Goal: Task Accomplishment & Management: Use online tool/utility

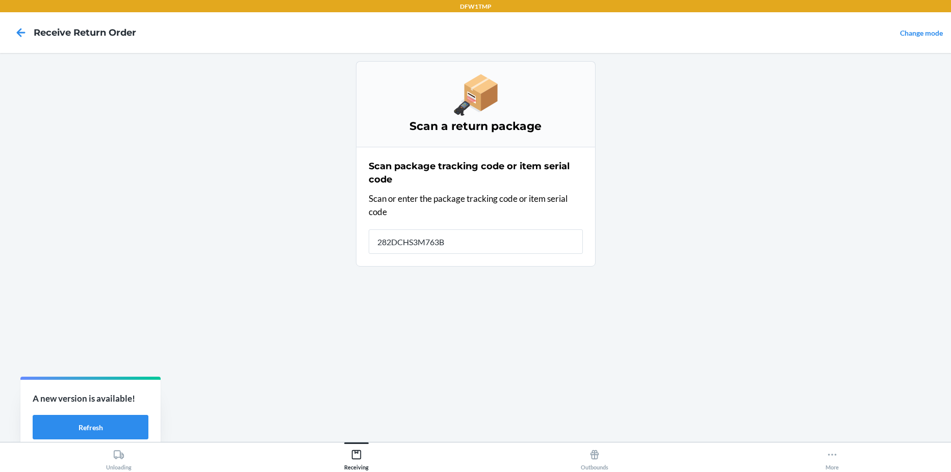
type input "282DCHS3M763BN"
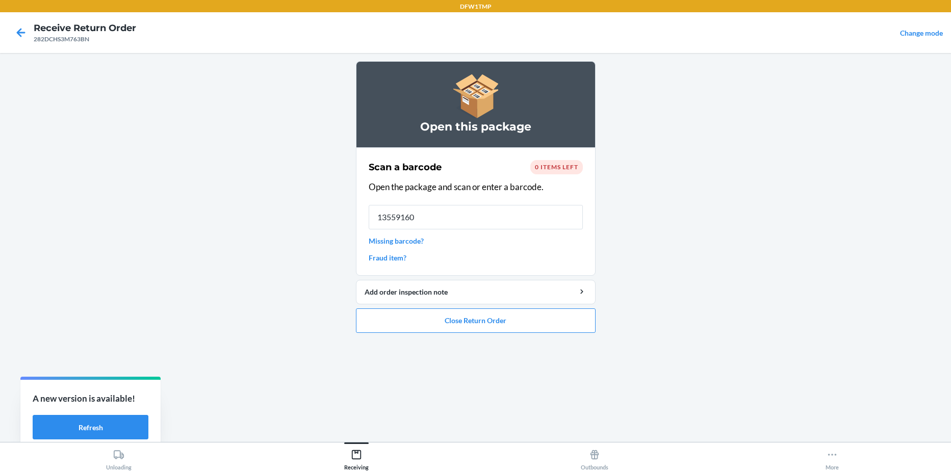
type input "135591606"
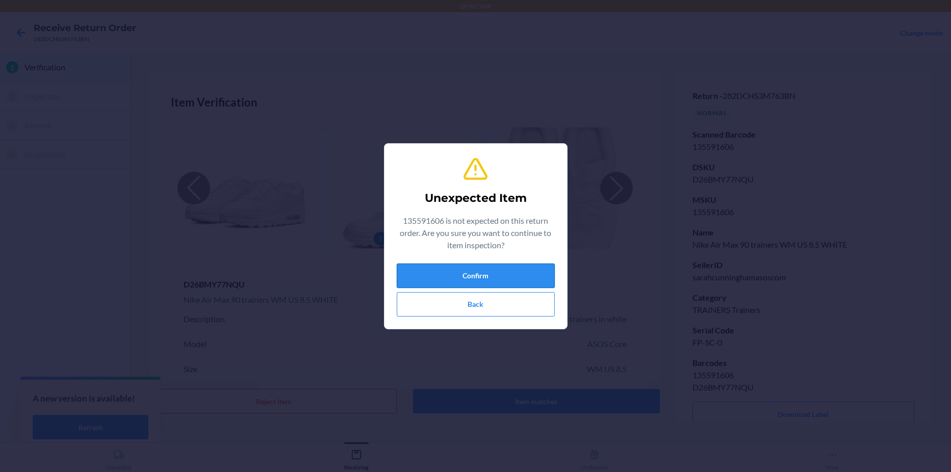
click at [485, 277] on button "Confirm" at bounding box center [476, 276] width 158 height 24
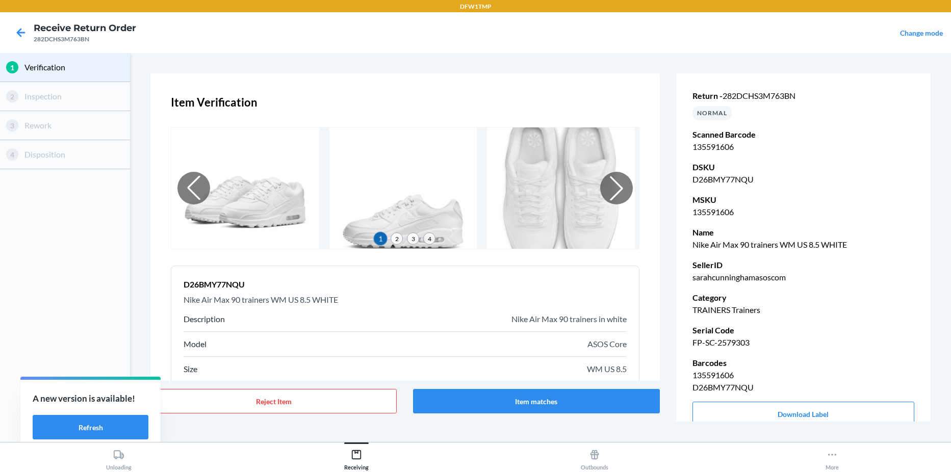
scroll to position [75, 0]
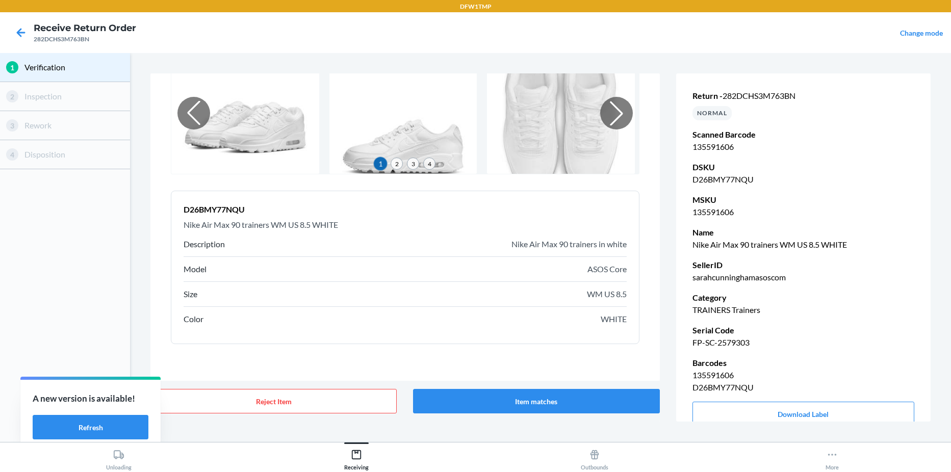
click at [610, 300] on div "Size WM US 8.5" at bounding box center [405, 294] width 443 height 25
click at [583, 404] on button "Item matches" at bounding box center [536, 401] width 246 height 24
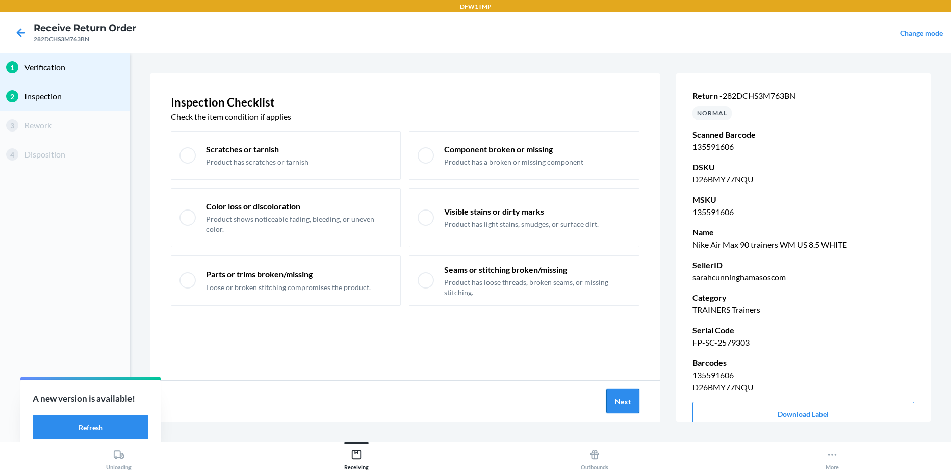
click at [613, 400] on button "Next" at bounding box center [622, 401] width 33 height 24
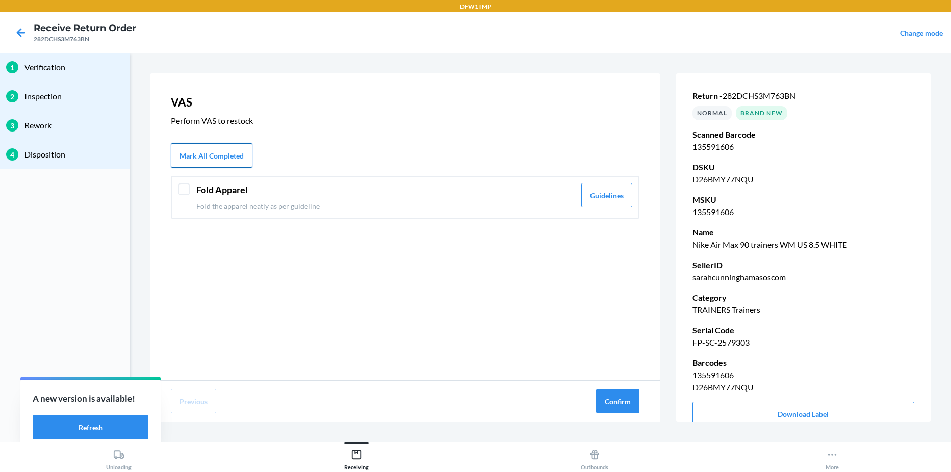
click at [208, 160] on button "Mark All Completed" at bounding box center [212, 155] width 82 height 24
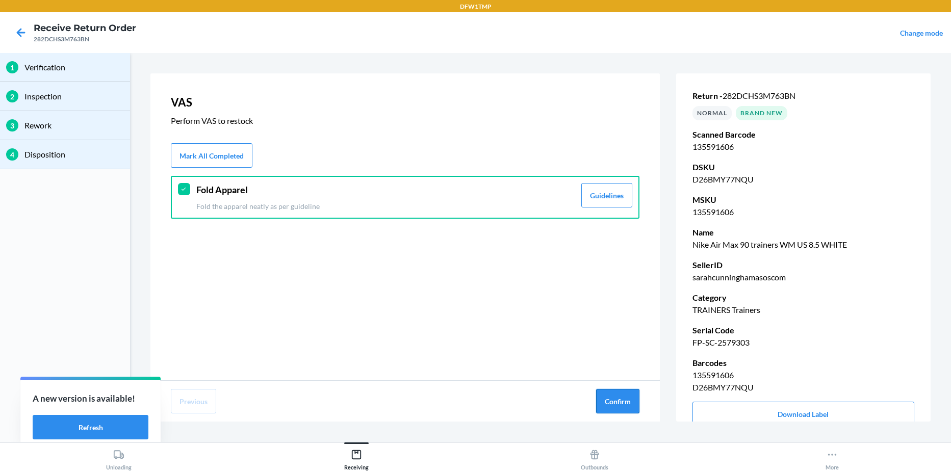
click at [617, 399] on button "Confirm" at bounding box center [617, 401] width 43 height 24
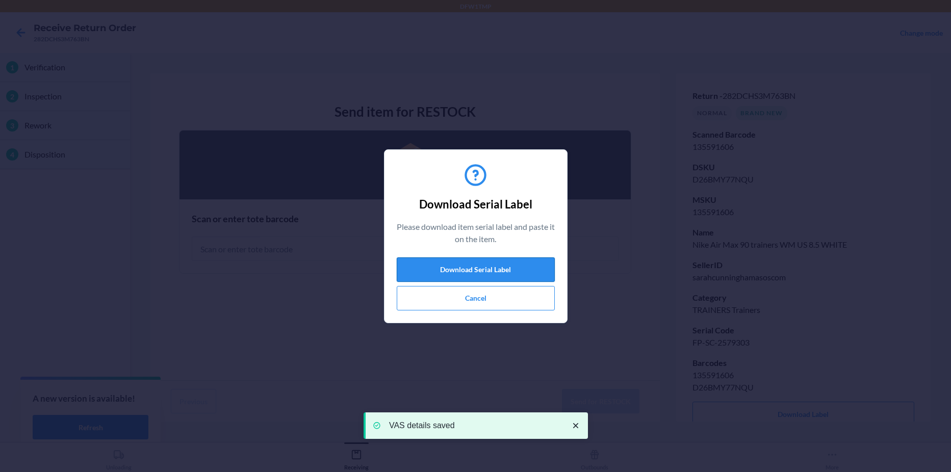
click at [459, 269] on button "Download Serial Label" at bounding box center [476, 270] width 158 height 24
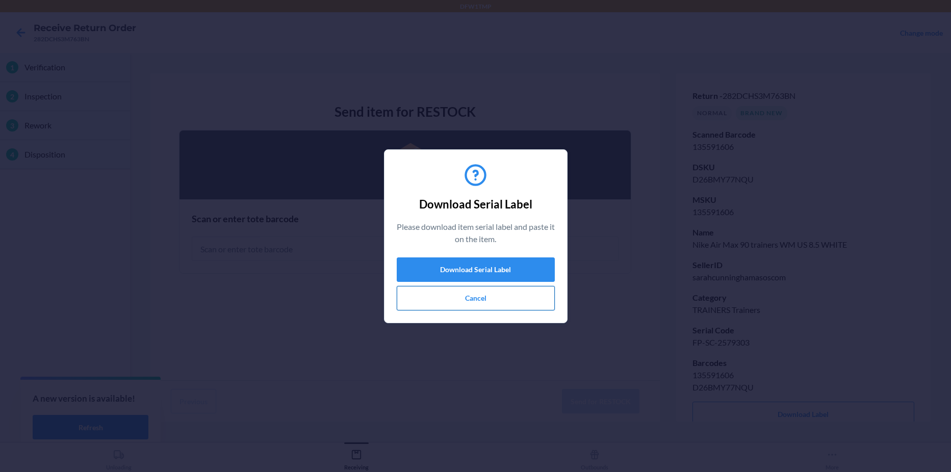
click at [477, 296] on button "Cancel" at bounding box center [476, 298] width 158 height 24
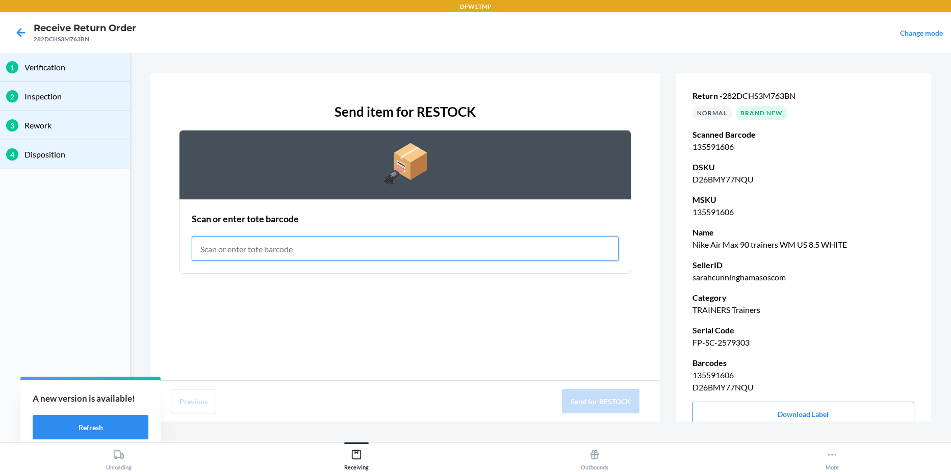
click at [359, 255] on input "text" at bounding box center [405, 249] width 427 height 24
type input "RET-PA-0089"
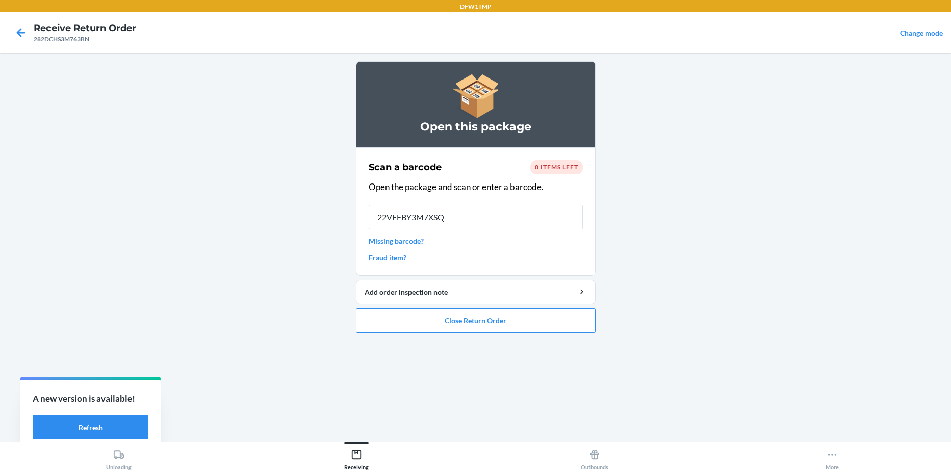
type input "22VFFBY3M7XSQ3"
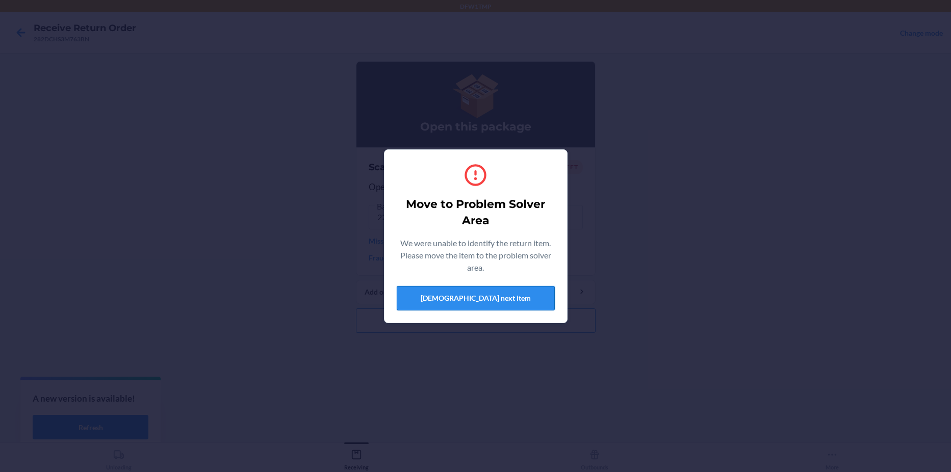
click at [406, 295] on button "[DEMOGRAPHIC_DATA] next item" at bounding box center [476, 298] width 158 height 24
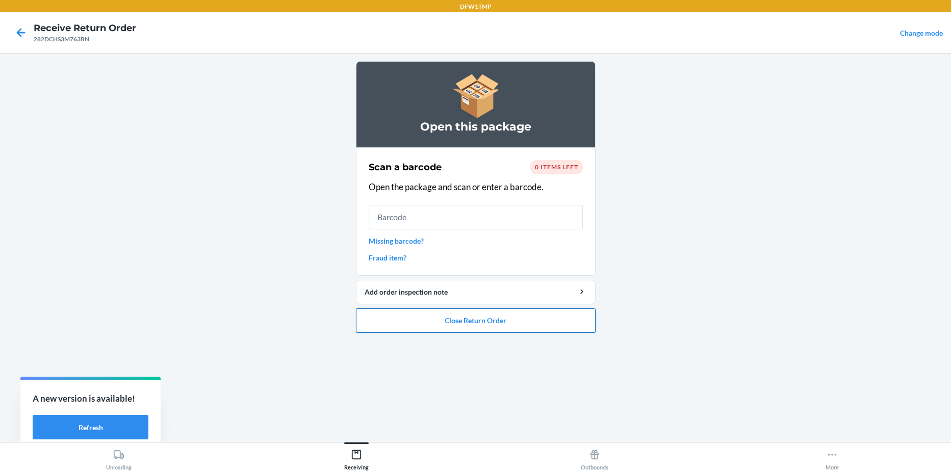
click at [401, 326] on button "Close Return Order" at bounding box center [476, 321] width 240 height 24
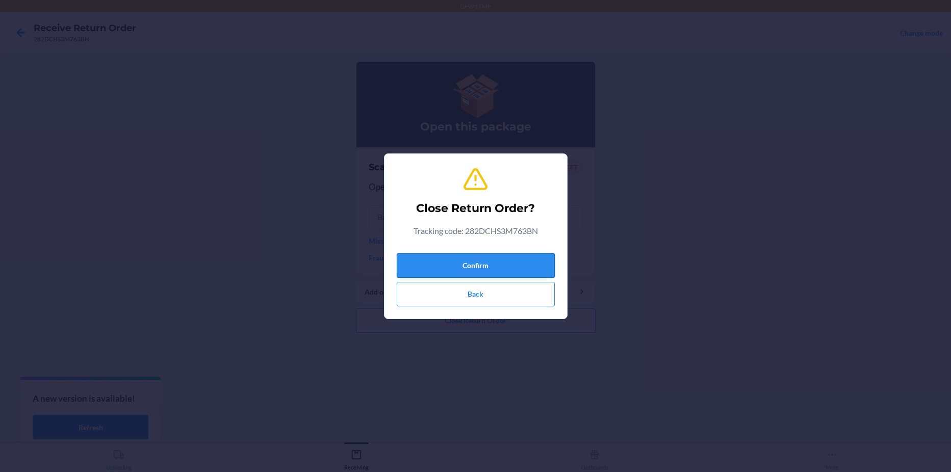
click at [430, 259] on button "Confirm" at bounding box center [476, 265] width 158 height 24
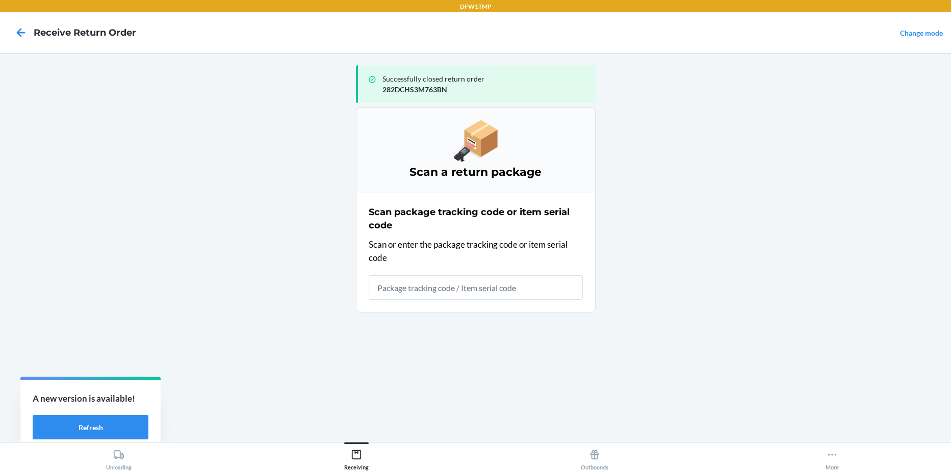
click at [385, 284] on input "text" at bounding box center [476, 287] width 214 height 24
type input "22VFFBY3M7XSQ3"
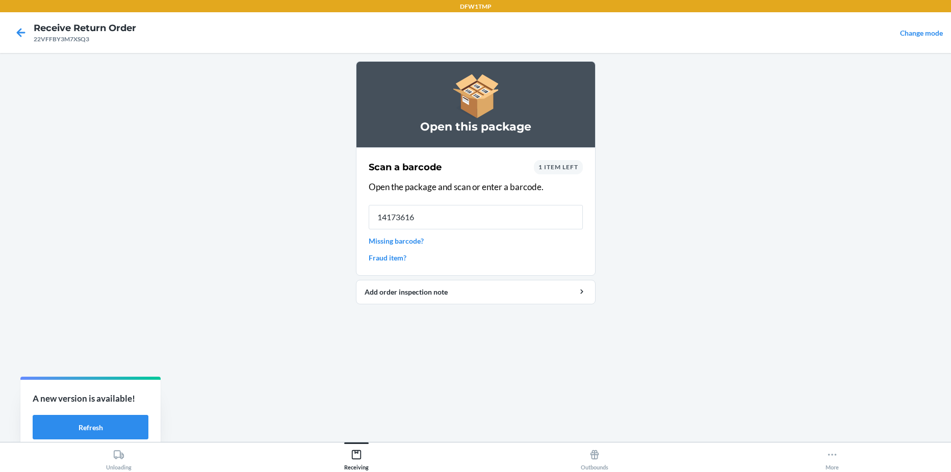
type input "141736166"
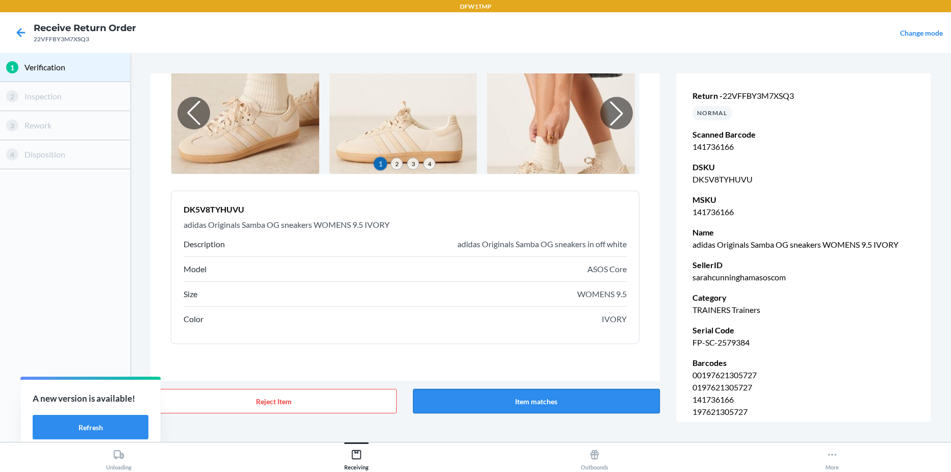
click at [525, 401] on button "Item matches" at bounding box center [536, 401] width 246 height 24
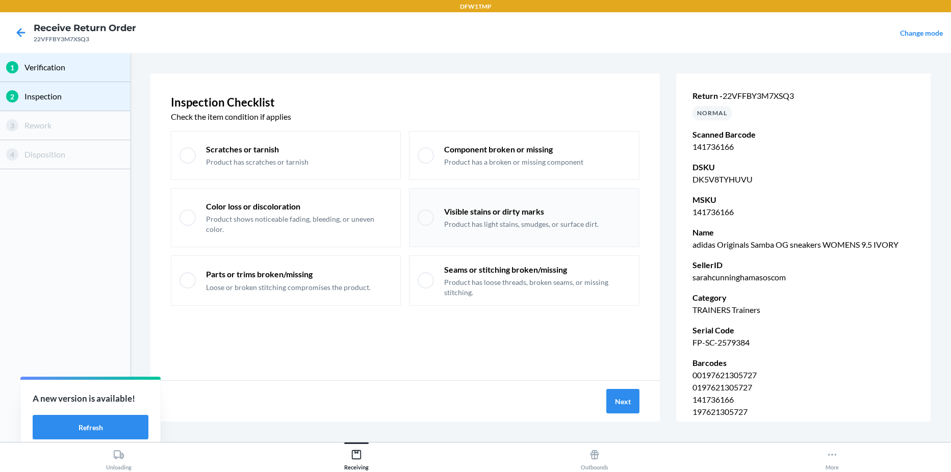
click at [453, 219] on p "Product has light stains, smudges, or surface dirt." at bounding box center [521, 224] width 155 height 10
checkbox input "true"
click at [613, 401] on button "Next" at bounding box center [622, 401] width 33 height 24
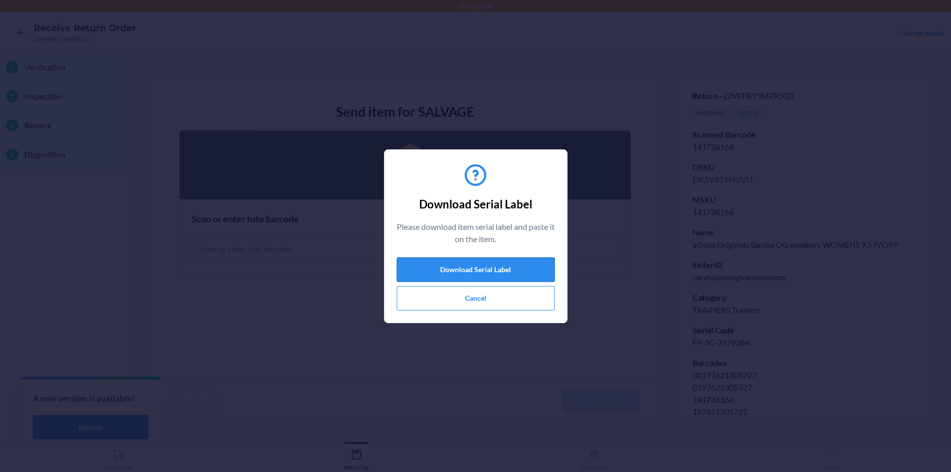
click at [488, 270] on button "Download Serial Label" at bounding box center [476, 270] width 158 height 24
click at [464, 303] on button "Cancel" at bounding box center [476, 298] width 158 height 24
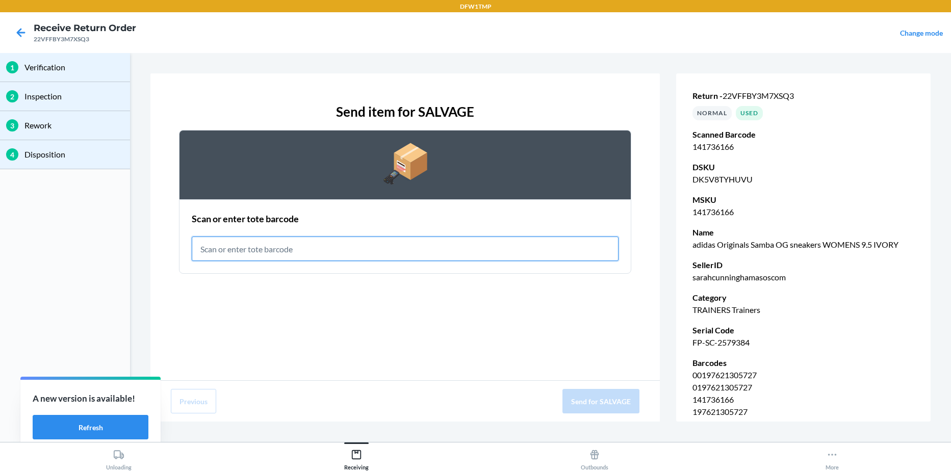
click at [401, 244] on input "text" at bounding box center [405, 249] width 427 height 24
type input "RET-SLV-0001"
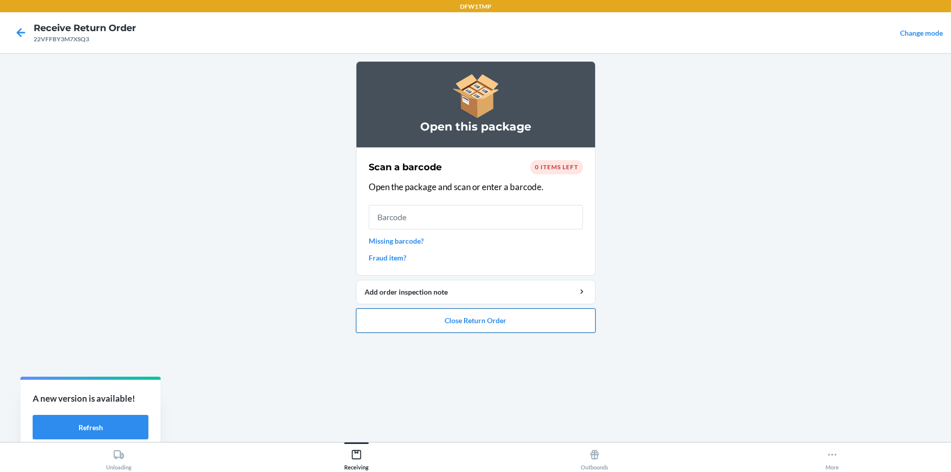
click at [451, 330] on button "Close Return Order" at bounding box center [476, 321] width 240 height 24
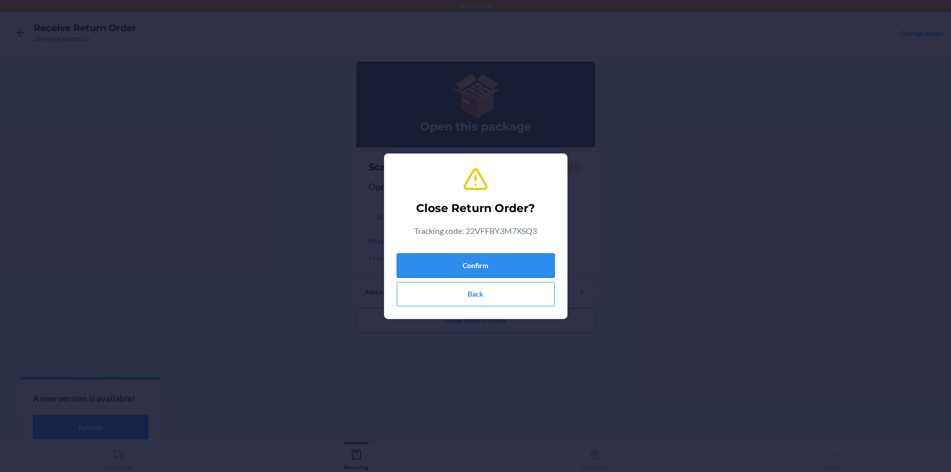
click at [472, 260] on button "Confirm" at bounding box center [476, 265] width 158 height 24
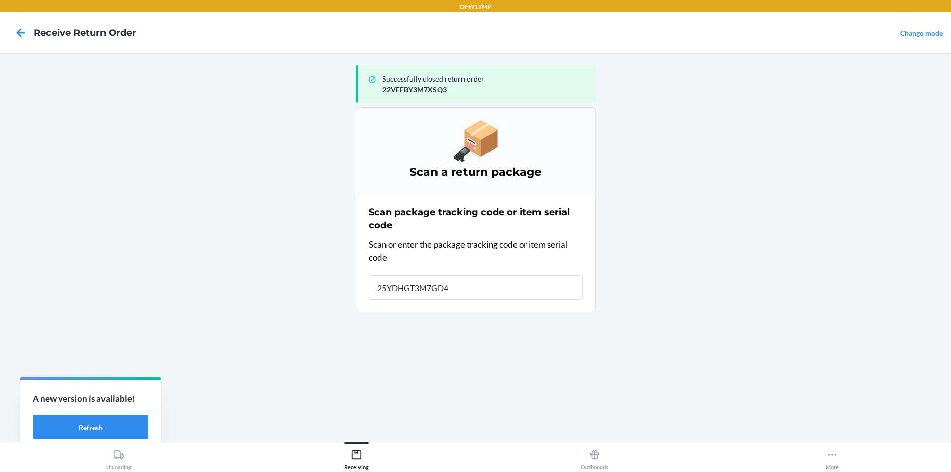
type input "25YDHGT3M7GD49"
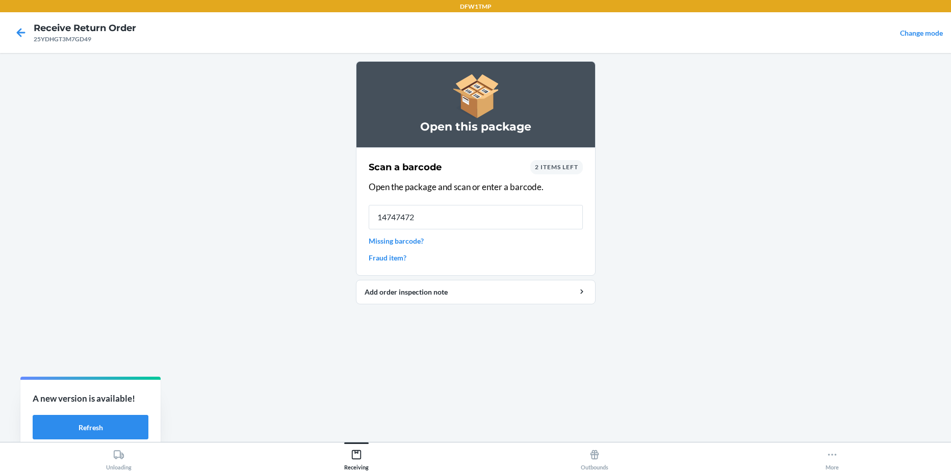
type input "147474726"
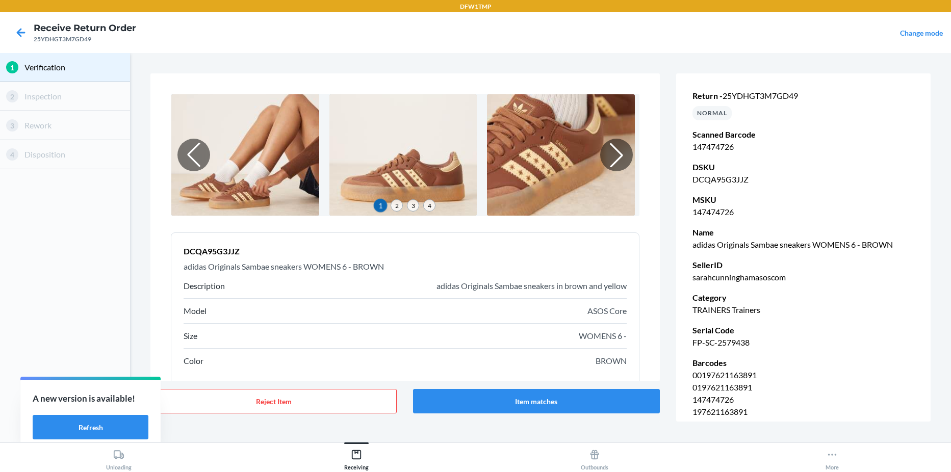
scroll to position [51, 0]
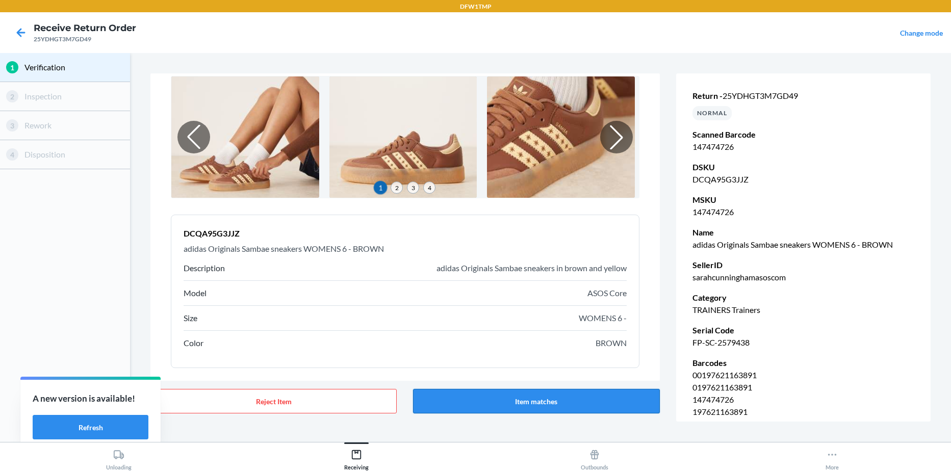
click at [577, 399] on button "Item matches" at bounding box center [536, 401] width 246 height 24
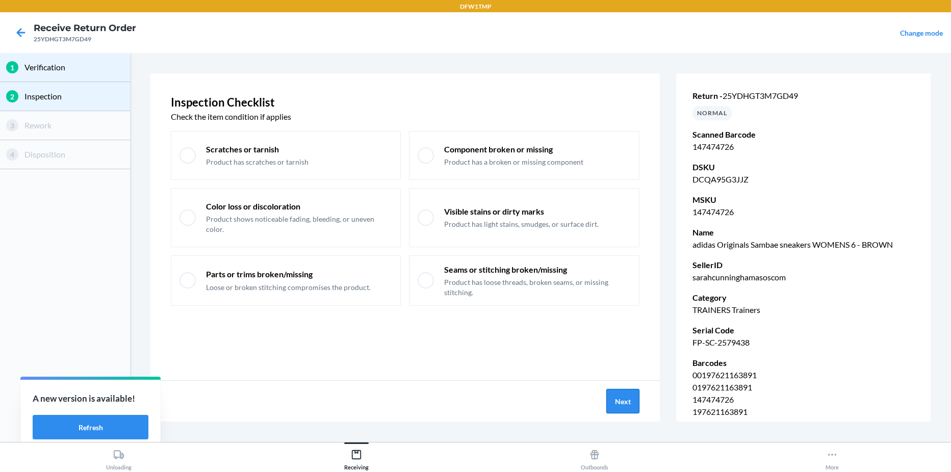
click at [619, 396] on button "Next" at bounding box center [622, 401] width 33 height 24
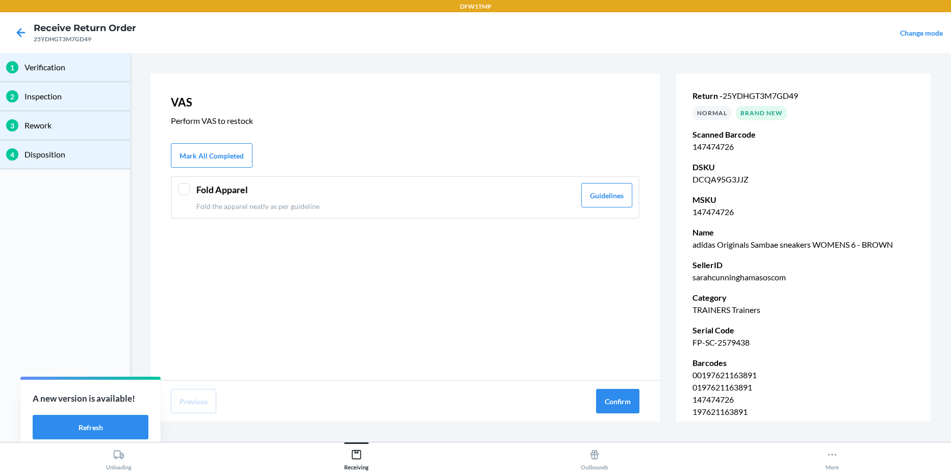
click at [202, 142] on div "VAS Perform VAS to restock Mark All Completed Fold Apparel Fold the apparel nea…" at bounding box center [404, 226] width 509 height 307
click at [212, 158] on button "Mark All Completed" at bounding box center [212, 155] width 82 height 24
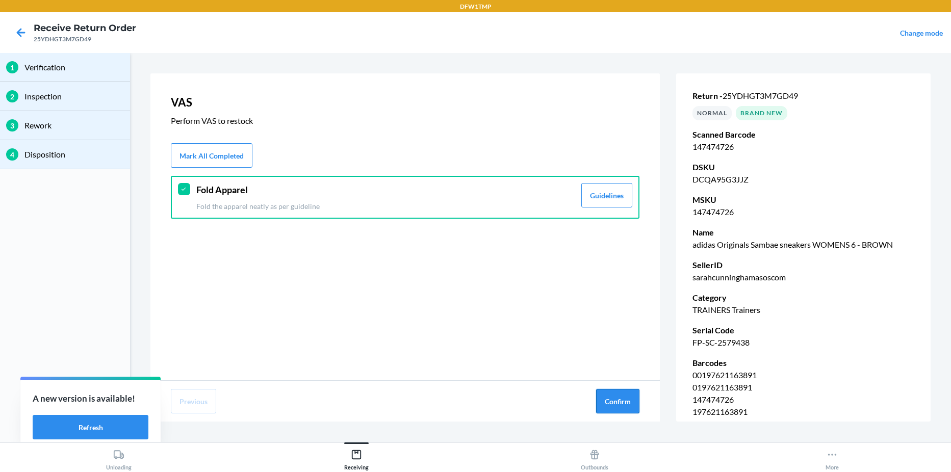
click at [609, 404] on button "Confirm" at bounding box center [617, 401] width 43 height 24
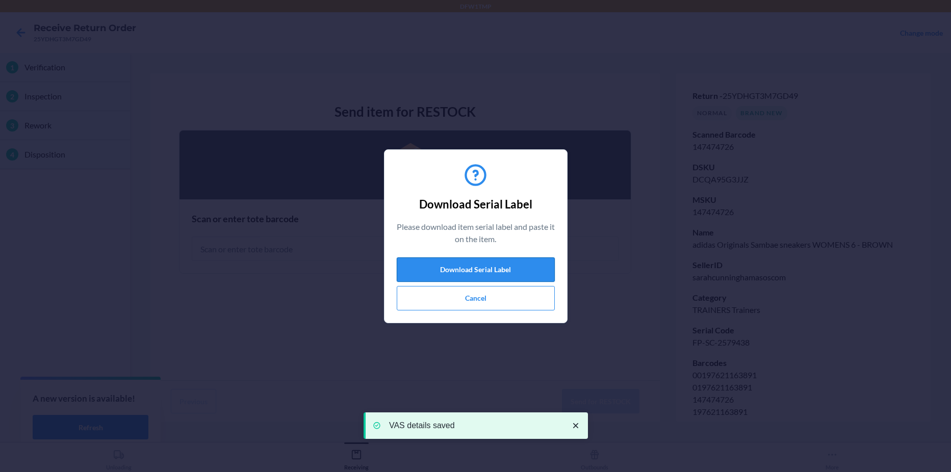
click at [442, 267] on button "Download Serial Label" at bounding box center [476, 270] width 158 height 24
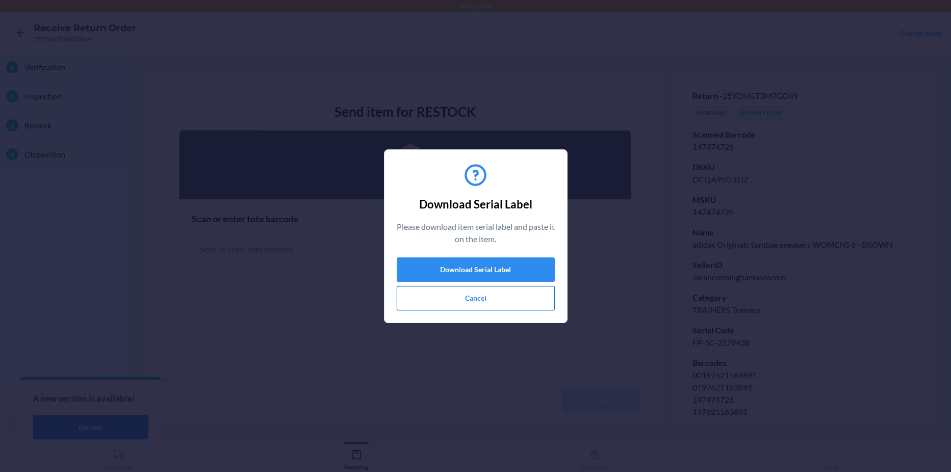
click at [437, 298] on button "Cancel" at bounding box center [476, 298] width 158 height 24
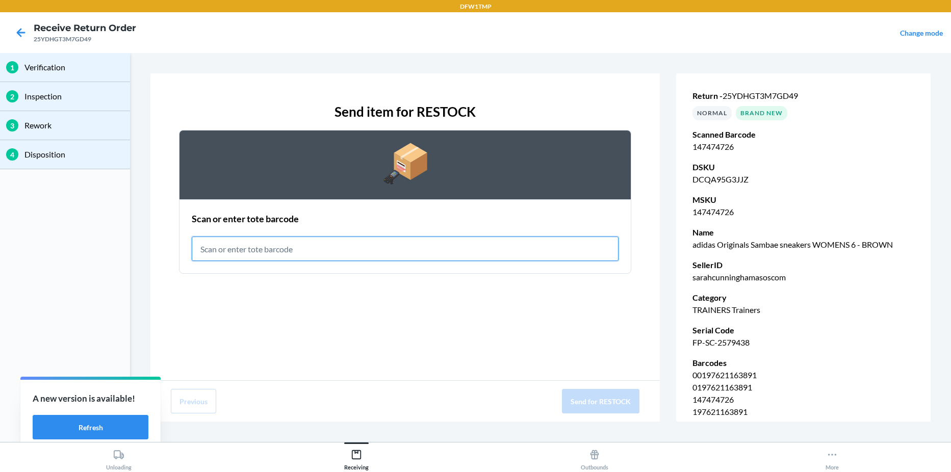
click at [392, 244] on input "text" at bounding box center [405, 249] width 427 height 24
type input "RET-PA-0089"
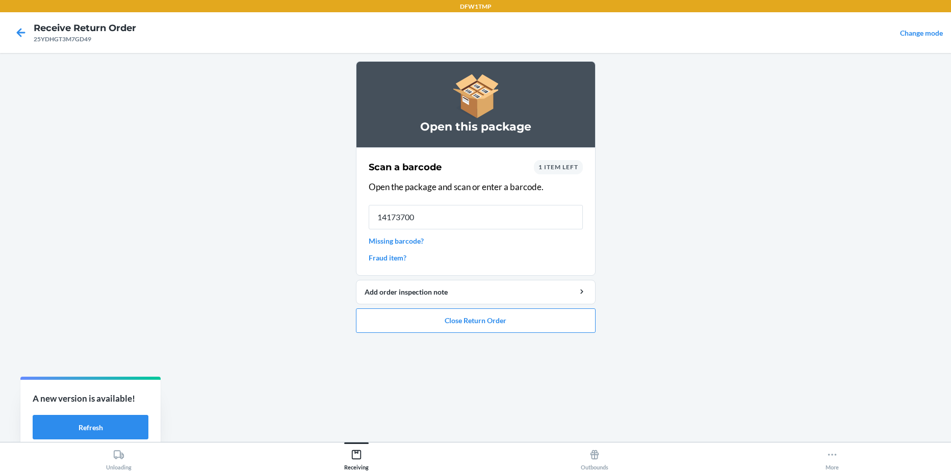
type input "141737004"
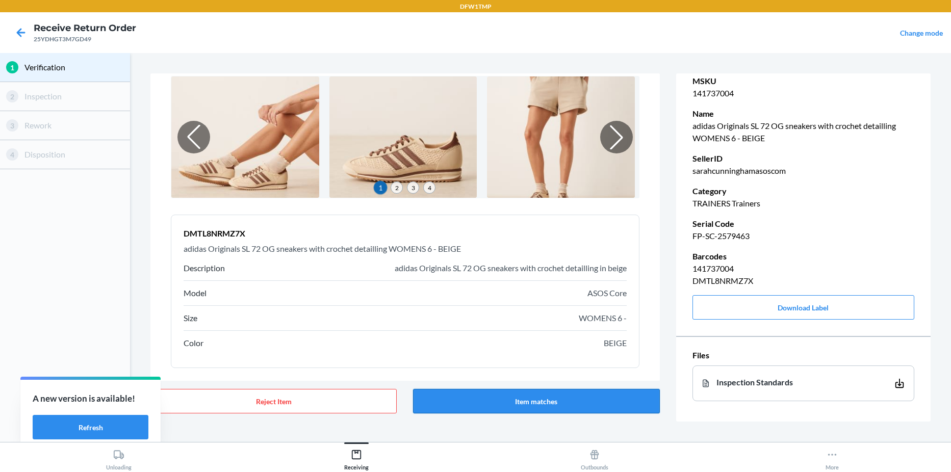
click at [525, 399] on button "Item matches" at bounding box center [536, 401] width 246 height 24
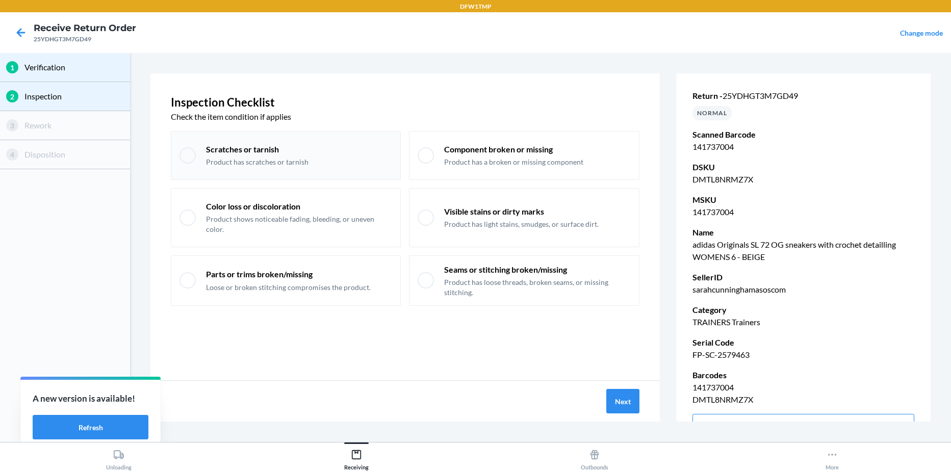
click at [255, 167] on div "Scratches or tarnish Product has scratches or tarnish" at bounding box center [286, 155] width 230 height 49
checkbox input "true"
click at [630, 408] on button "Next" at bounding box center [622, 401] width 33 height 24
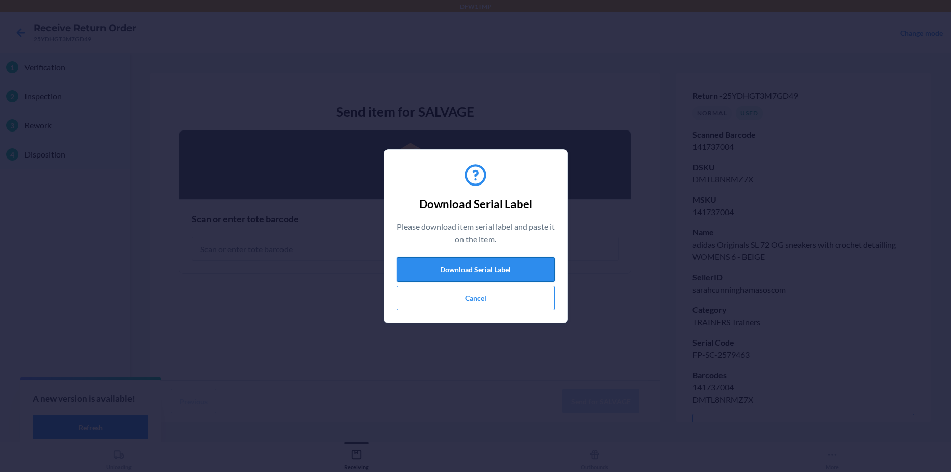
click at [467, 271] on button "Download Serial Label" at bounding box center [476, 270] width 158 height 24
click at [421, 289] on button "Cancel" at bounding box center [476, 298] width 158 height 24
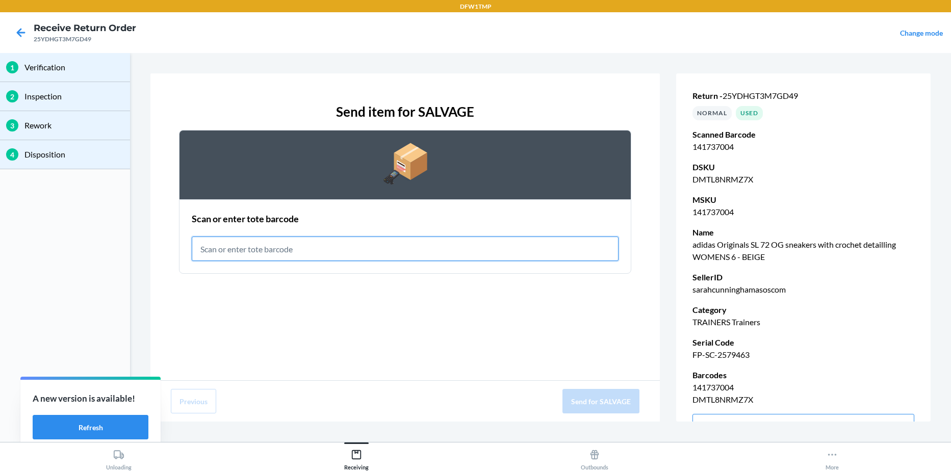
click at [313, 240] on input "text" at bounding box center [405, 249] width 427 height 24
type input "RET-SLV-0001"
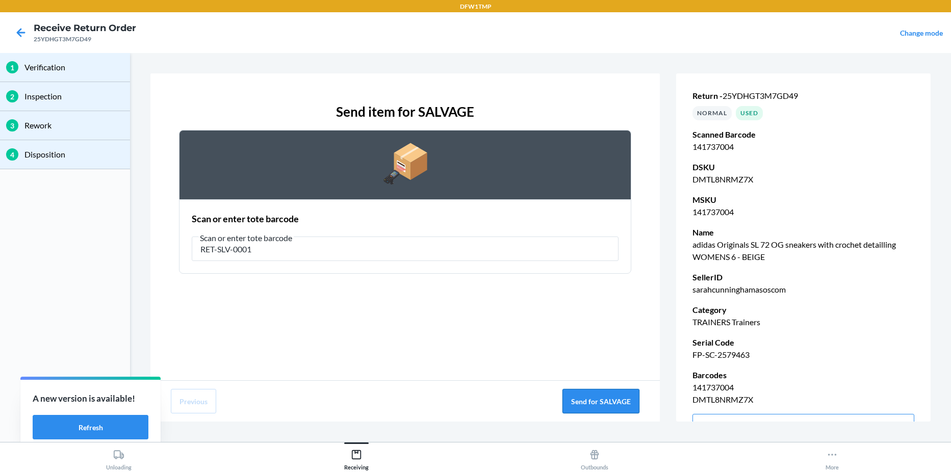
click at [630, 405] on button "Send for SALVAGE" at bounding box center [600, 401] width 77 height 24
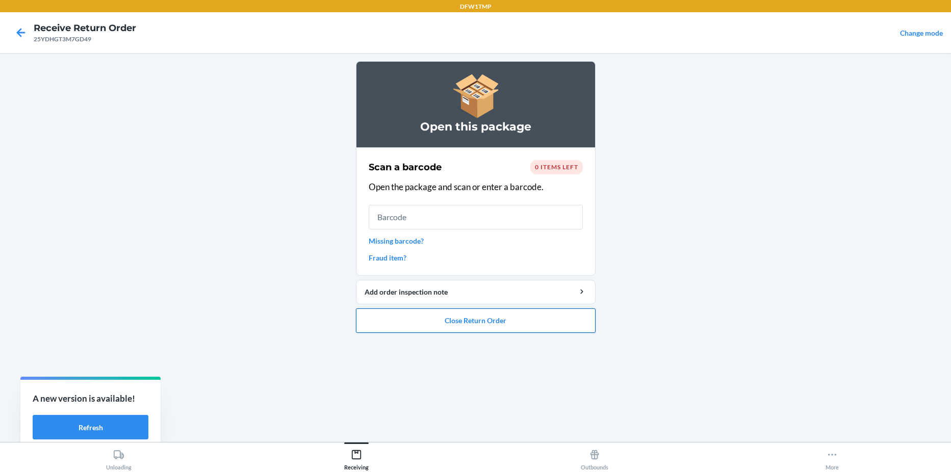
click at [457, 328] on button "Close Return Order" at bounding box center [476, 321] width 240 height 24
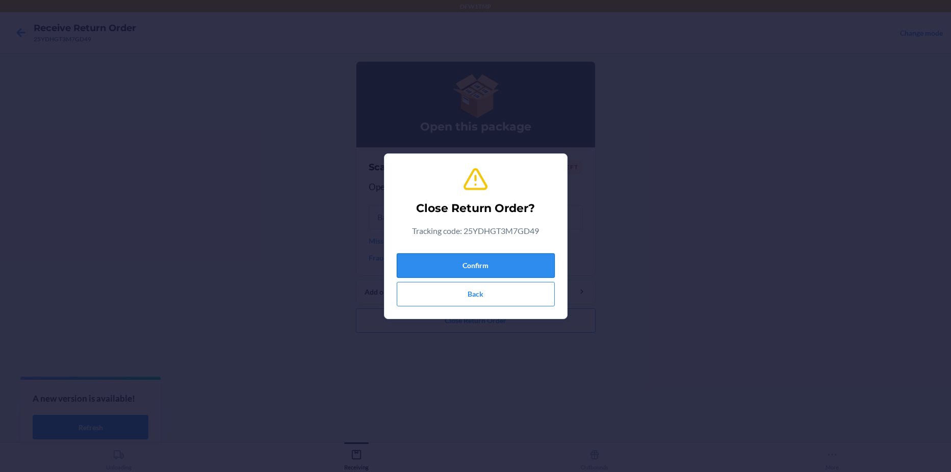
click at [464, 267] on button "Confirm" at bounding box center [476, 265] width 158 height 24
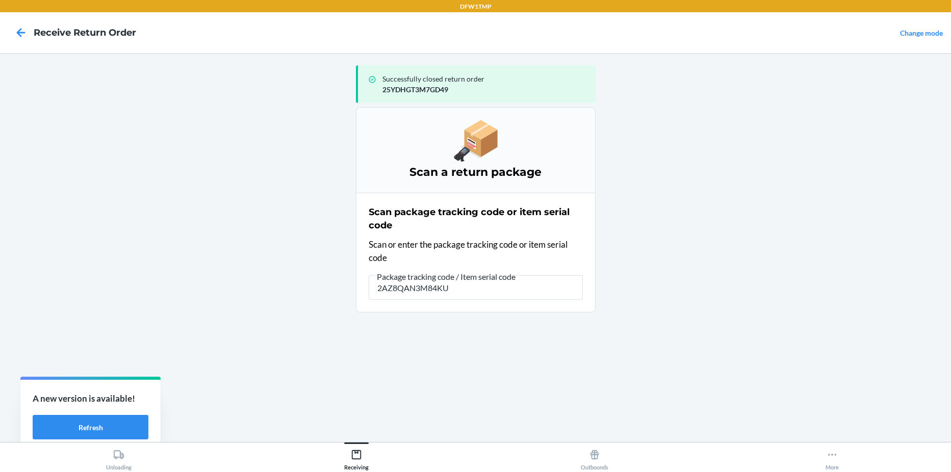
type input "2AZ8QAN3M84KUU"
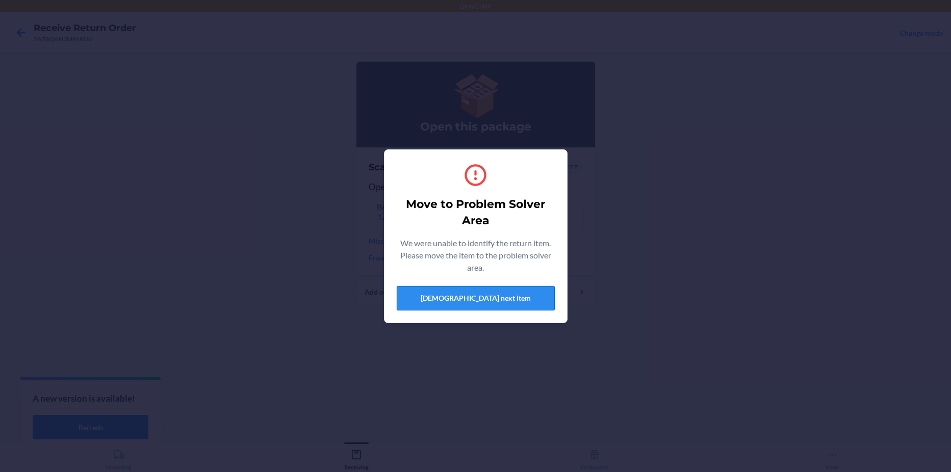
click at [471, 288] on button "[DEMOGRAPHIC_DATA] next item" at bounding box center [476, 298] width 158 height 24
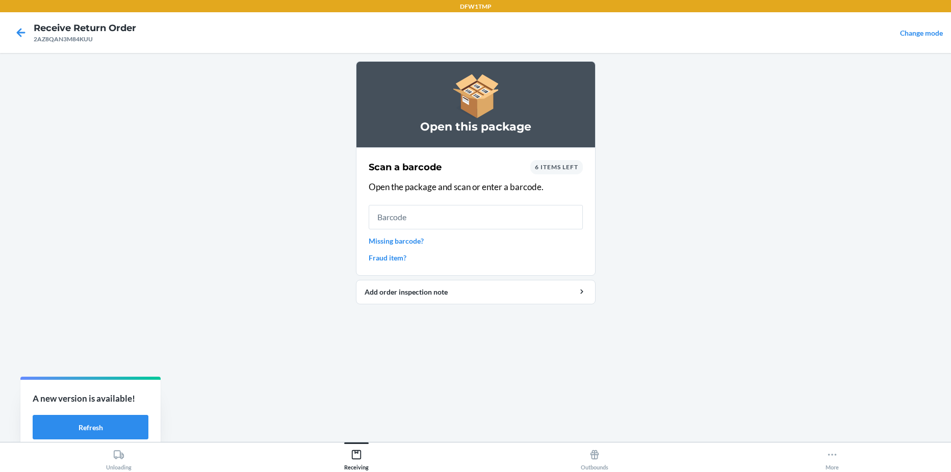
click at [550, 168] on span "6 items left" at bounding box center [556, 167] width 43 height 8
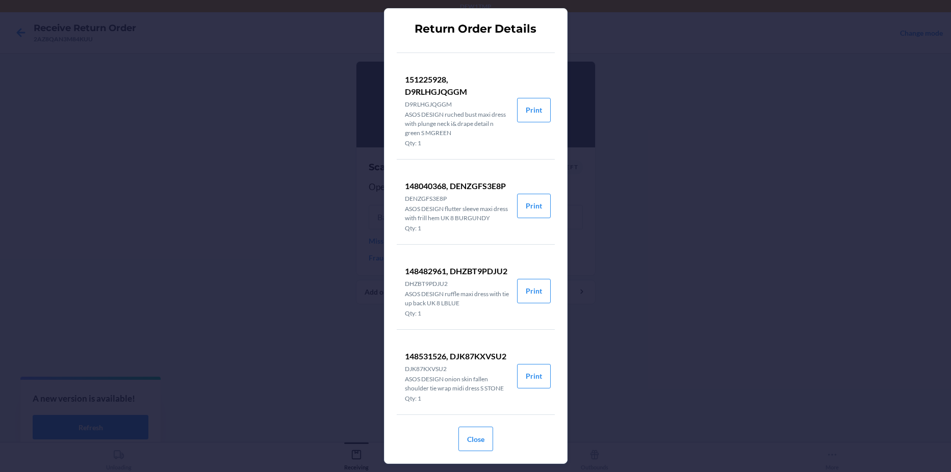
scroll to position [243, 0]
click at [756, 215] on div "Return Order Details 145397875, D3NMCB2CED4 D3NMCB2CED4 ASOS DESIGN satin chiff…" at bounding box center [475, 236] width 951 height 472
click at [475, 442] on button "Close" at bounding box center [475, 439] width 35 height 24
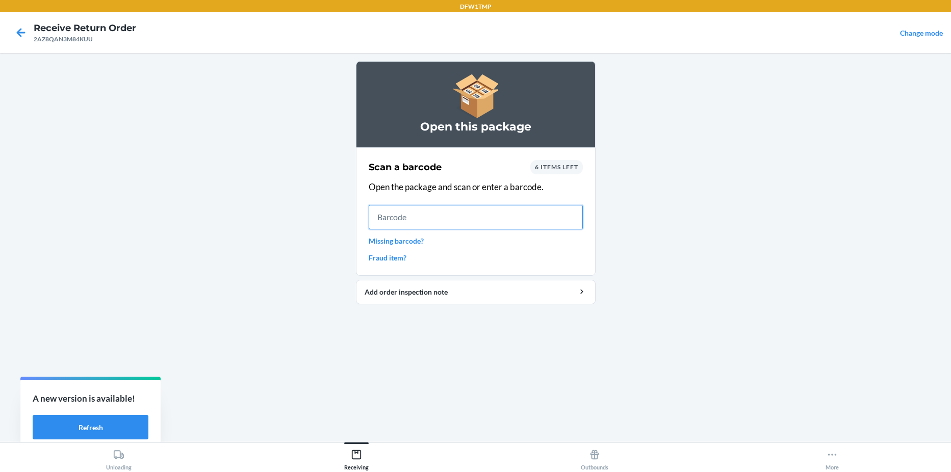
click at [427, 219] on input "text" at bounding box center [476, 217] width 214 height 24
type input "151225928"
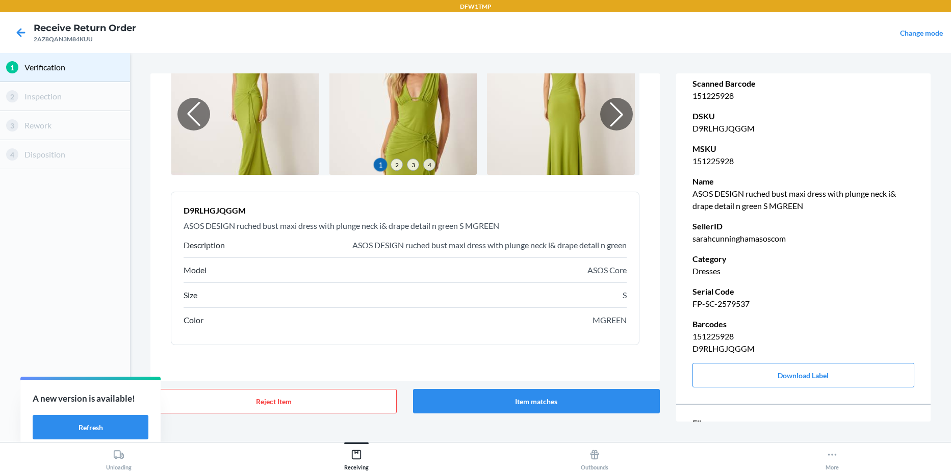
scroll to position [75, 0]
click at [576, 400] on button "Item matches" at bounding box center [536, 401] width 246 height 24
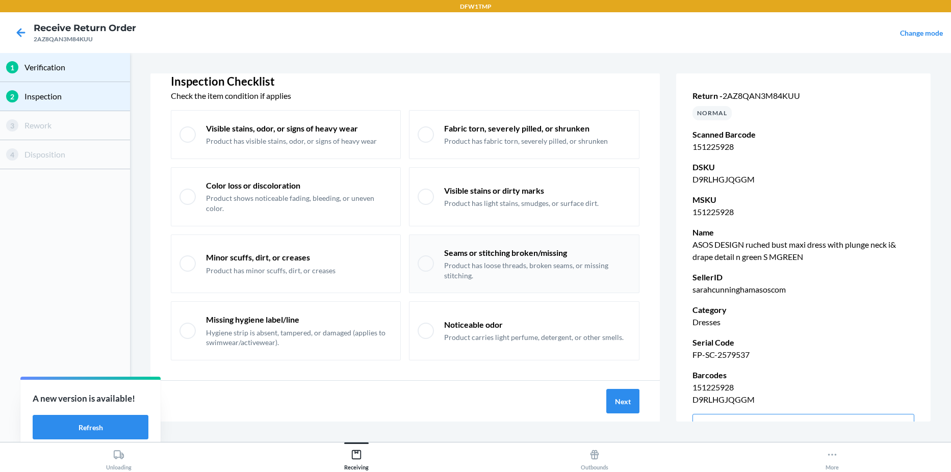
scroll to position [30, 0]
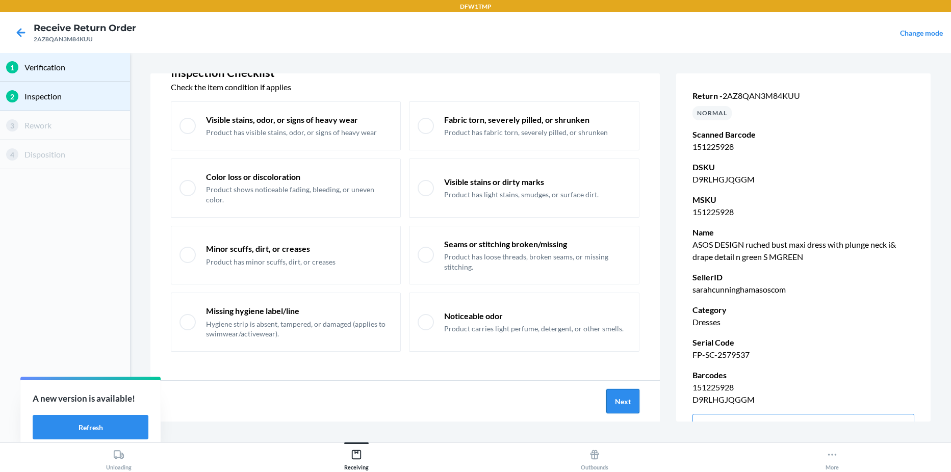
click at [617, 395] on button "Next" at bounding box center [622, 401] width 33 height 24
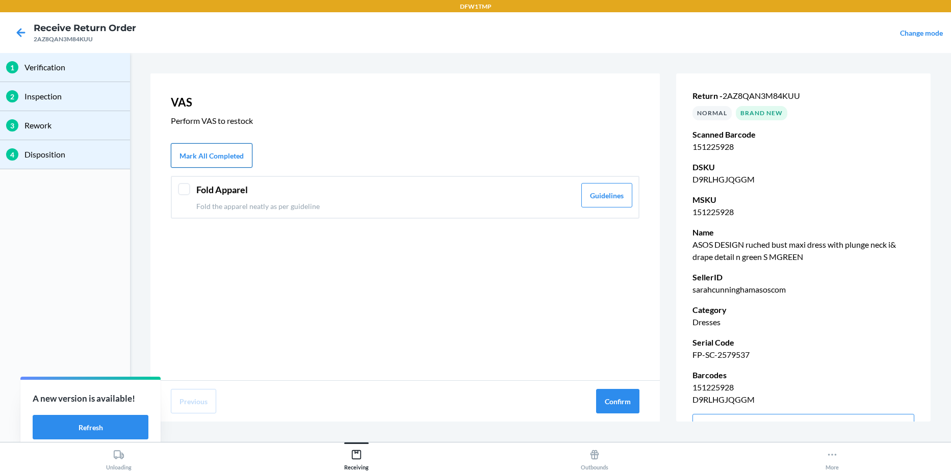
click at [209, 159] on button "Mark All Completed" at bounding box center [212, 155] width 82 height 24
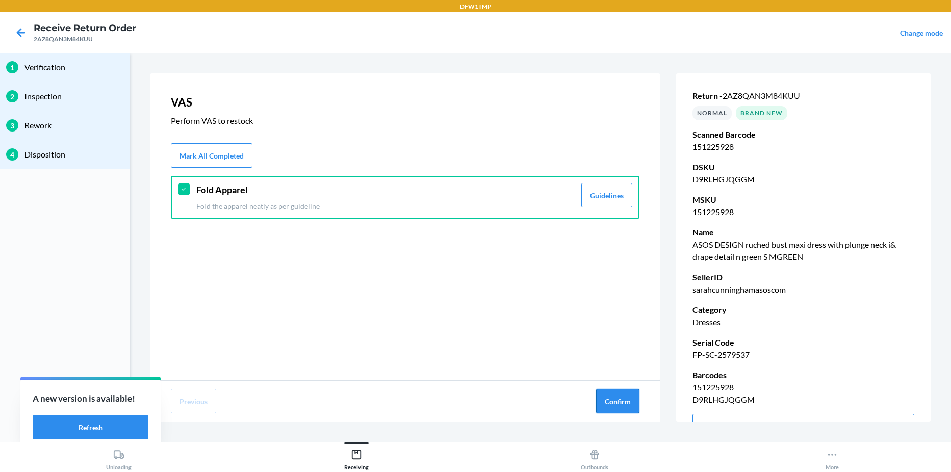
click at [610, 398] on button "Confirm" at bounding box center [617, 401] width 43 height 24
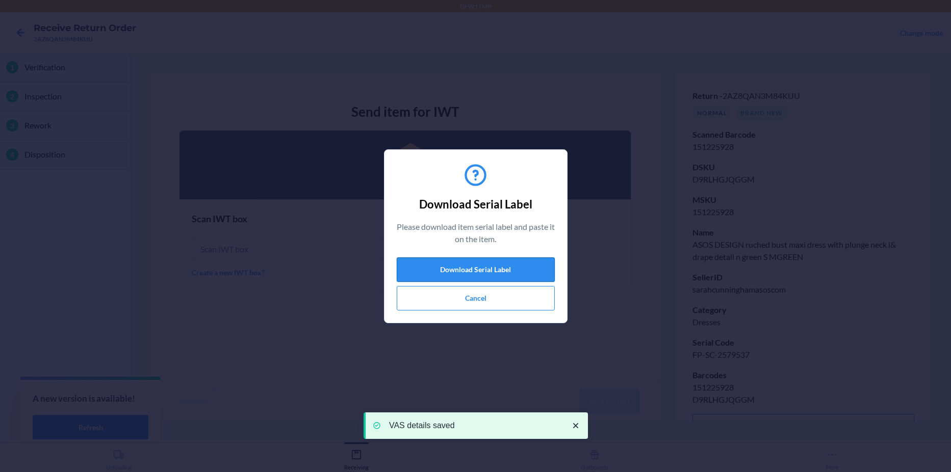
click at [444, 268] on button "Download Serial Label" at bounding box center [476, 270] width 158 height 24
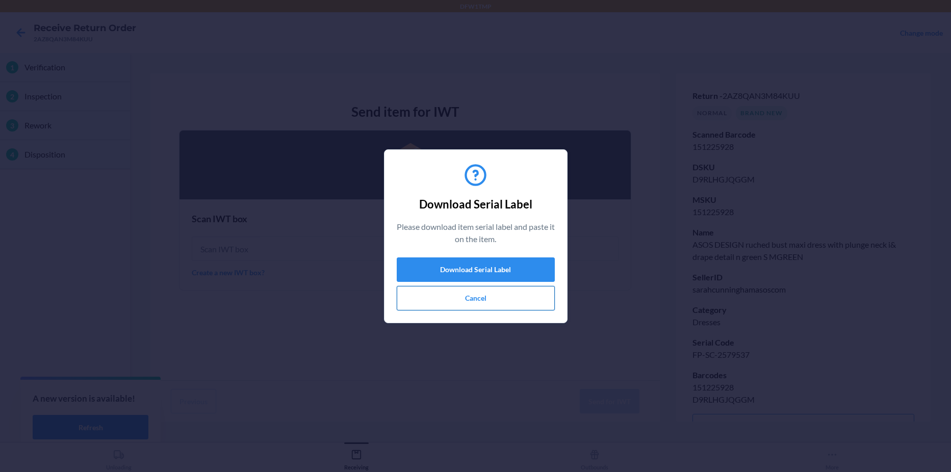
click at [438, 302] on button "Cancel" at bounding box center [476, 298] width 158 height 24
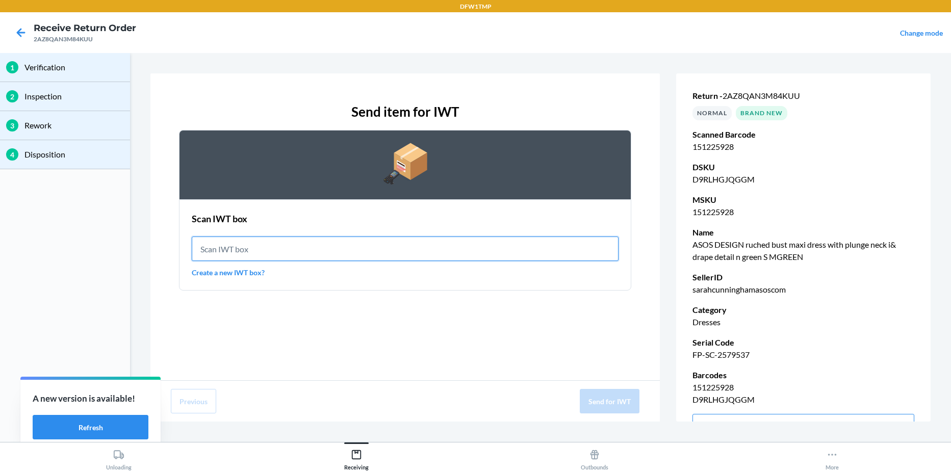
click at [263, 244] on input "text" at bounding box center [405, 249] width 427 height 24
type input "IWT0000019CK"
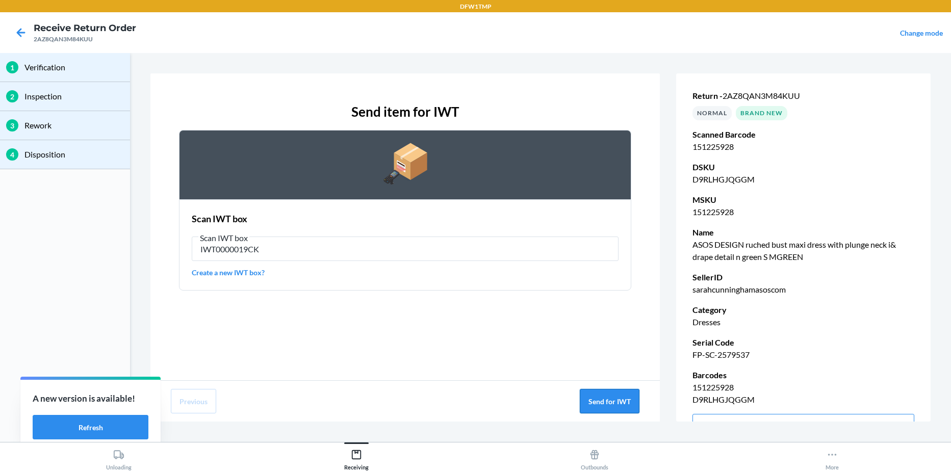
click at [614, 399] on button "Send for IWT" at bounding box center [610, 401] width 60 height 24
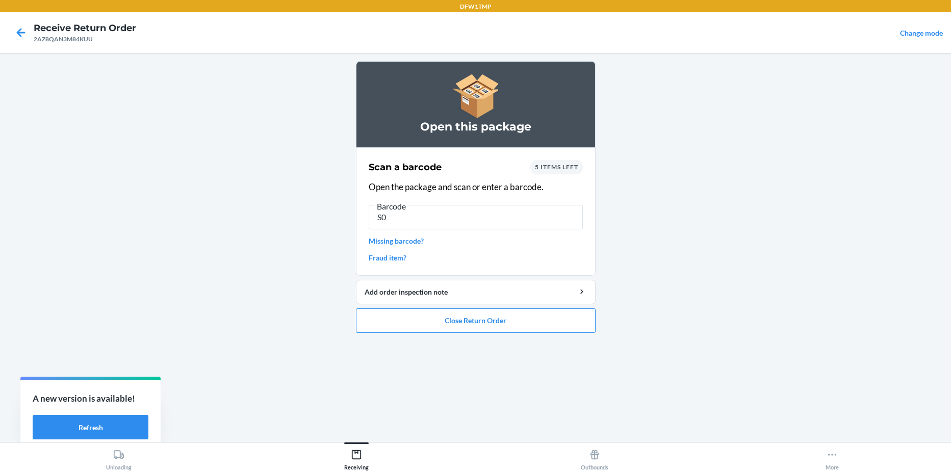
type input "S"
type input "148531526"
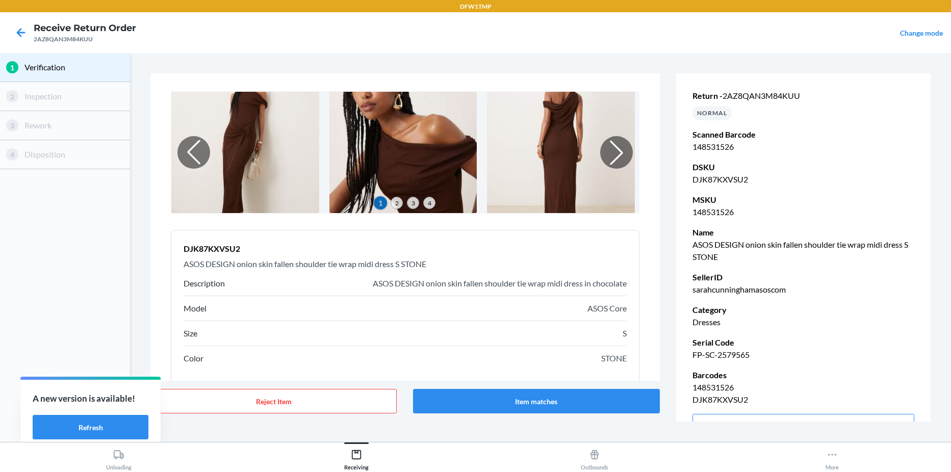
scroll to position [75, 0]
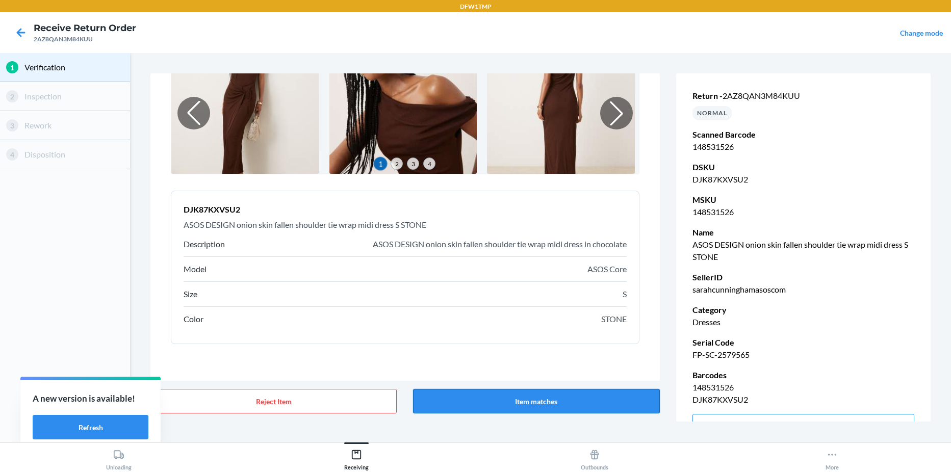
click at [550, 406] on button "Item matches" at bounding box center [536, 401] width 246 height 24
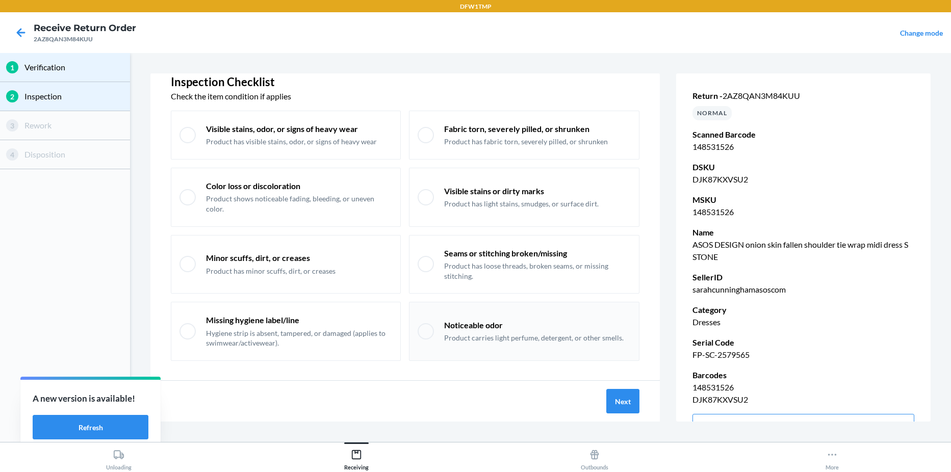
scroll to position [30, 0]
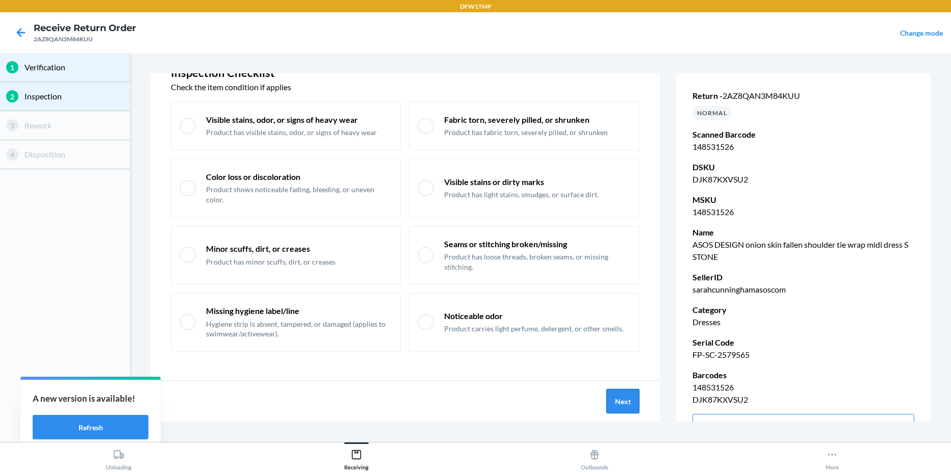
click at [624, 408] on button "Next" at bounding box center [622, 401] width 33 height 24
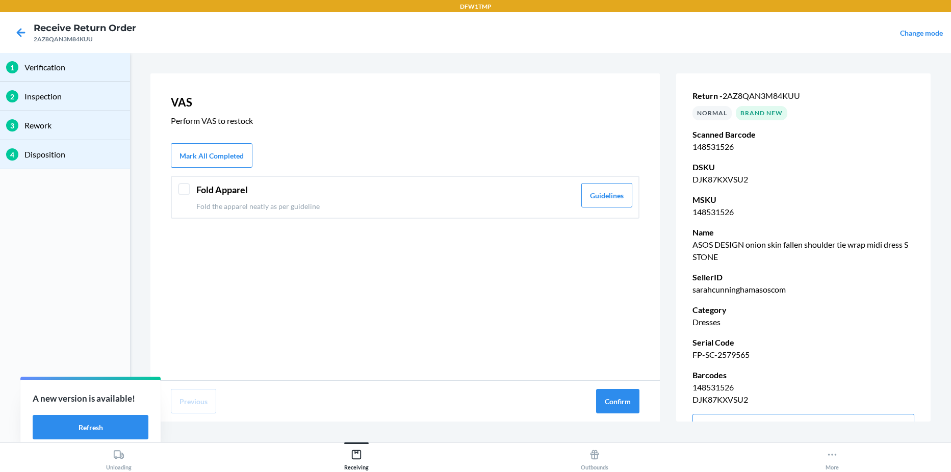
click at [186, 189] on div at bounding box center [184, 189] width 12 height 12
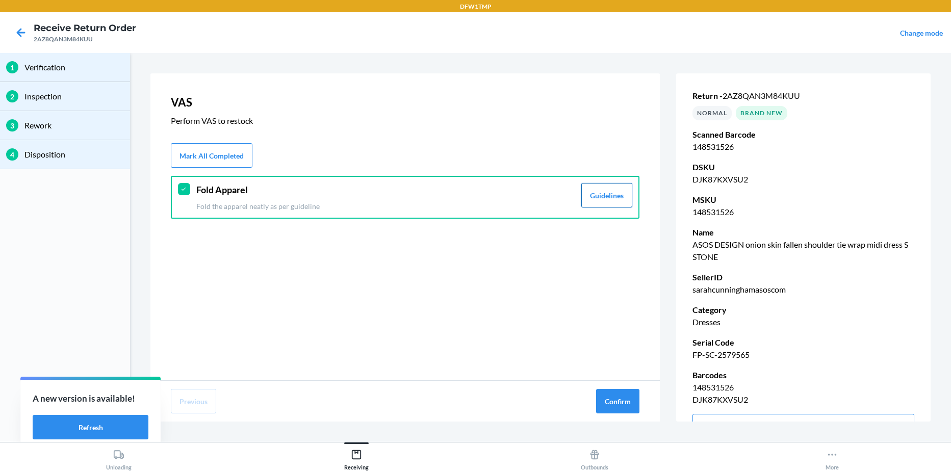
click at [616, 201] on button "Guidelines" at bounding box center [606, 195] width 51 height 24
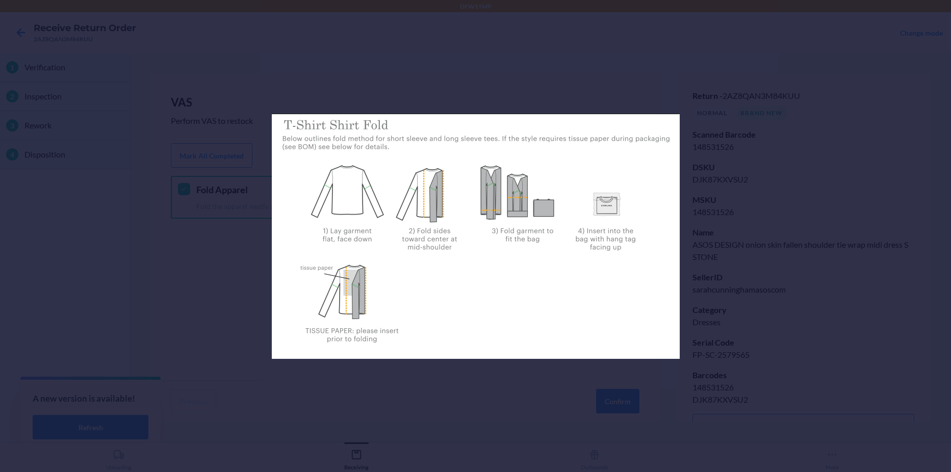
click at [463, 389] on div at bounding box center [475, 236] width 951 height 472
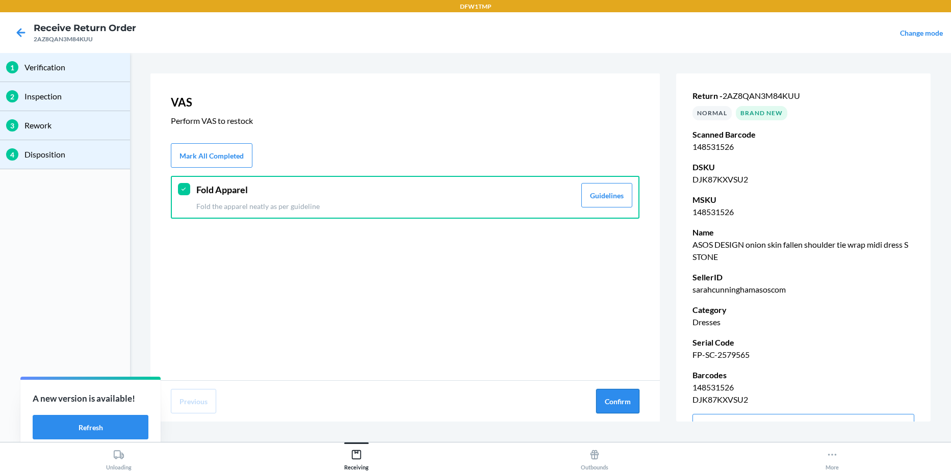
click at [609, 408] on button "Confirm" at bounding box center [617, 401] width 43 height 24
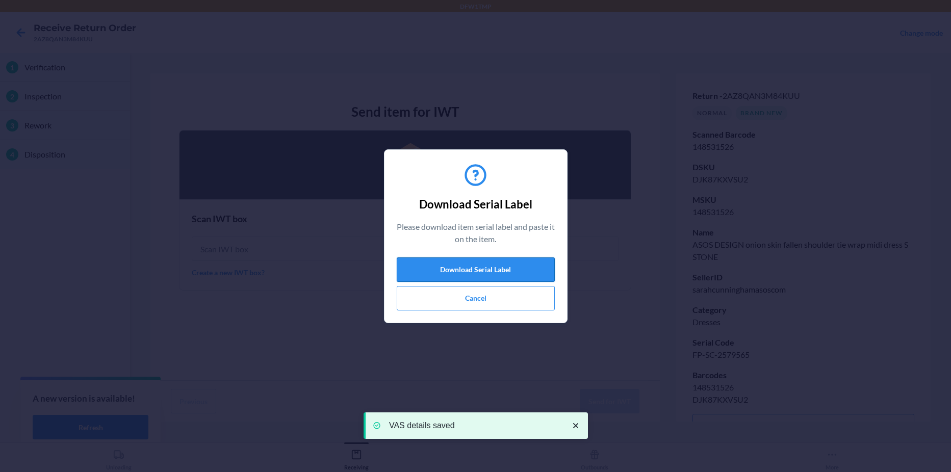
click at [484, 264] on button "Download Serial Label" at bounding box center [476, 270] width 158 height 24
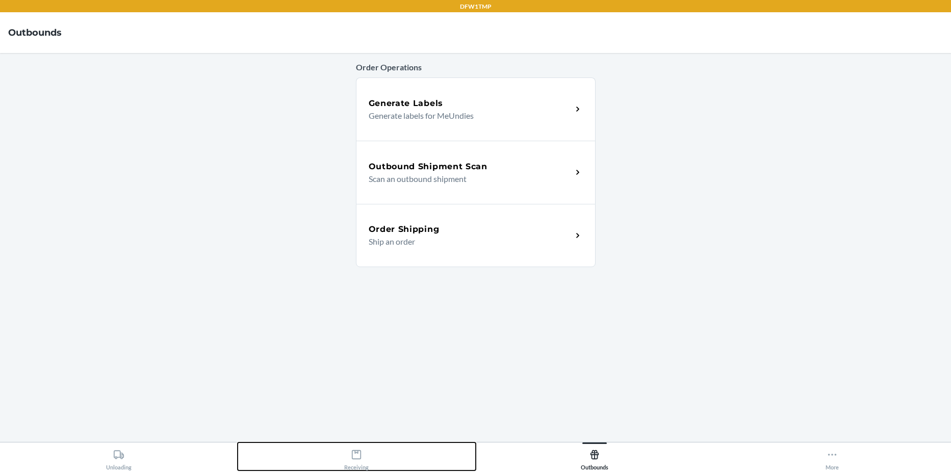
drag, startPoint x: 351, startPoint y: 449, endPoint x: 355, endPoint y: 443, distance: 6.9
click at [351, 449] on div "Receiving" at bounding box center [356, 457] width 24 height 25
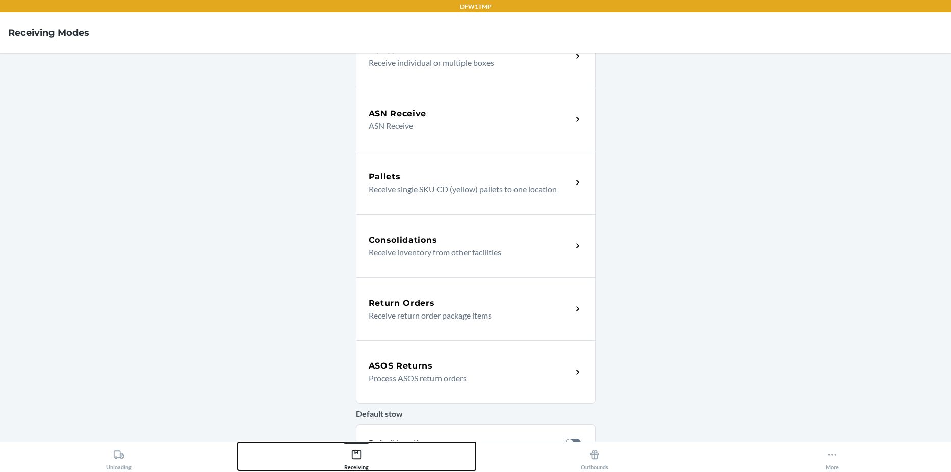
scroll to position [102, 0]
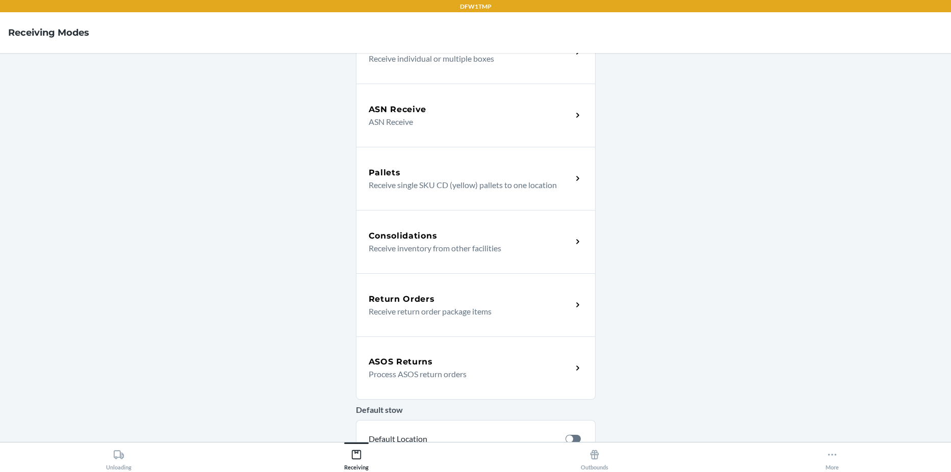
click at [435, 349] on div "ASOS Returns Process ASOS return orders" at bounding box center [476, 368] width 240 height 63
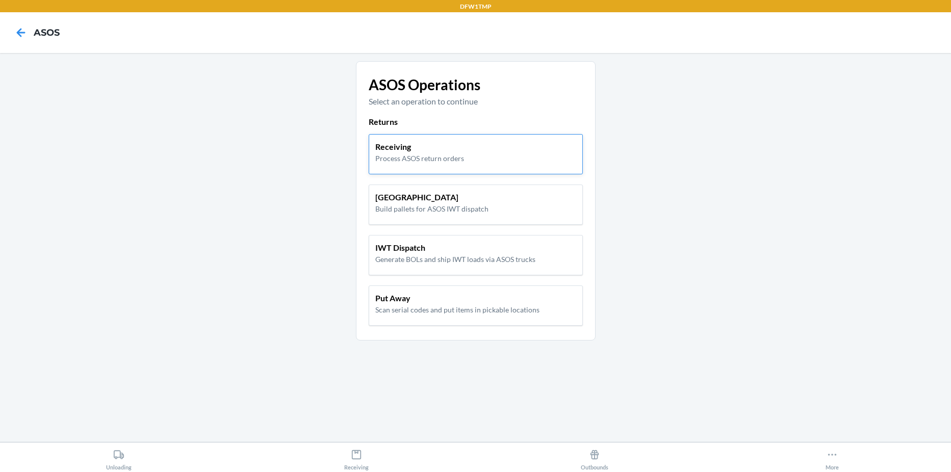
click at [401, 165] on div "Receiving Process ASOS return orders" at bounding box center [476, 154] width 214 height 40
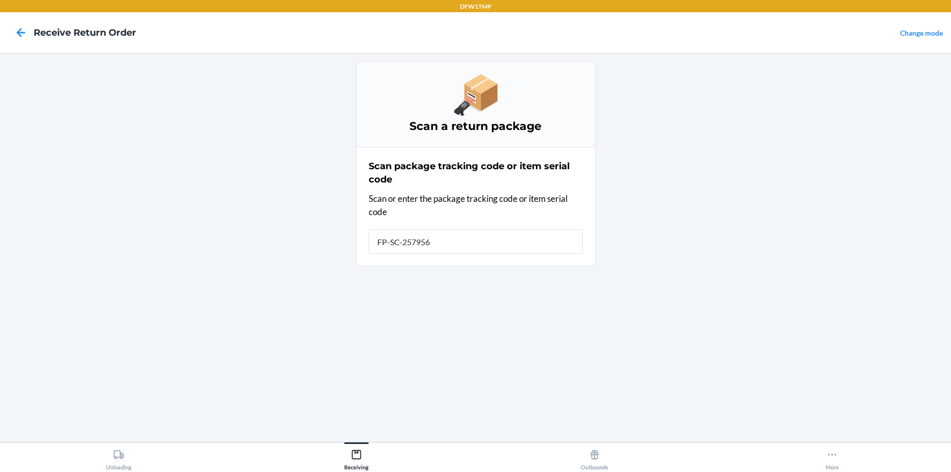
type input "FP-SC-2579565"
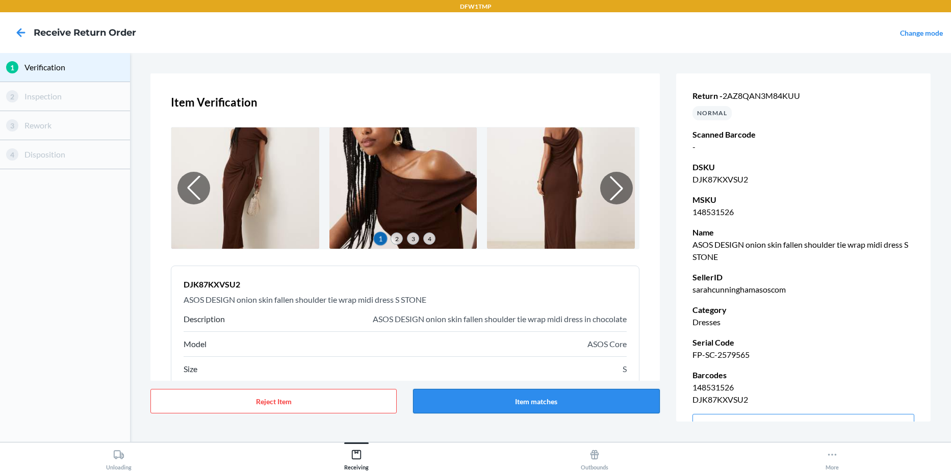
click at [605, 405] on button "Item matches" at bounding box center [536, 401] width 246 height 24
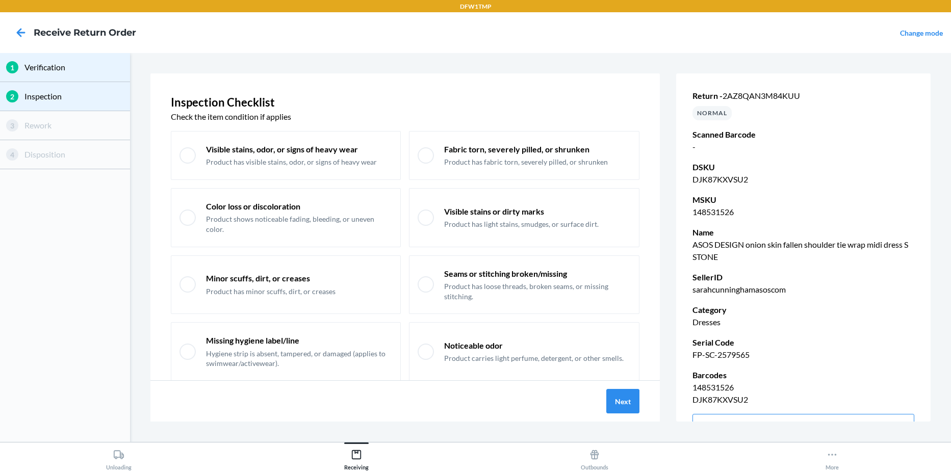
click at [605, 408] on div "Next" at bounding box center [404, 401] width 509 height 41
click at [622, 402] on button "Next" at bounding box center [622, 401] width 33 height 24
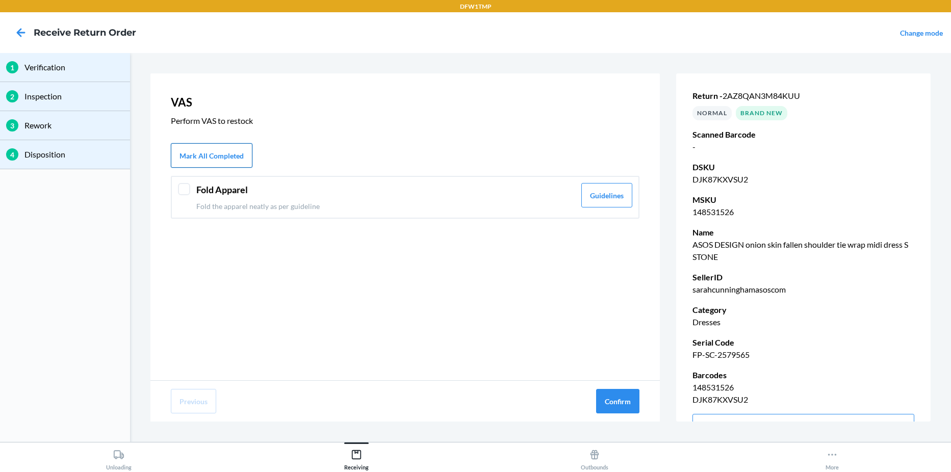
click at [200, 149] on button "Mark All Completed" at bounding box center [212, 155] width 82 height 24
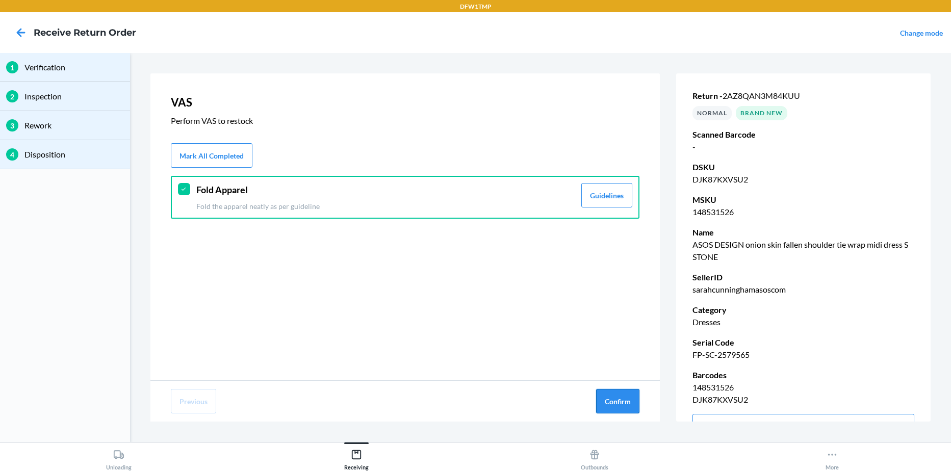
click at [628, 398] on button "Confirm" at bounding box center [617, 401] width 43 height 24
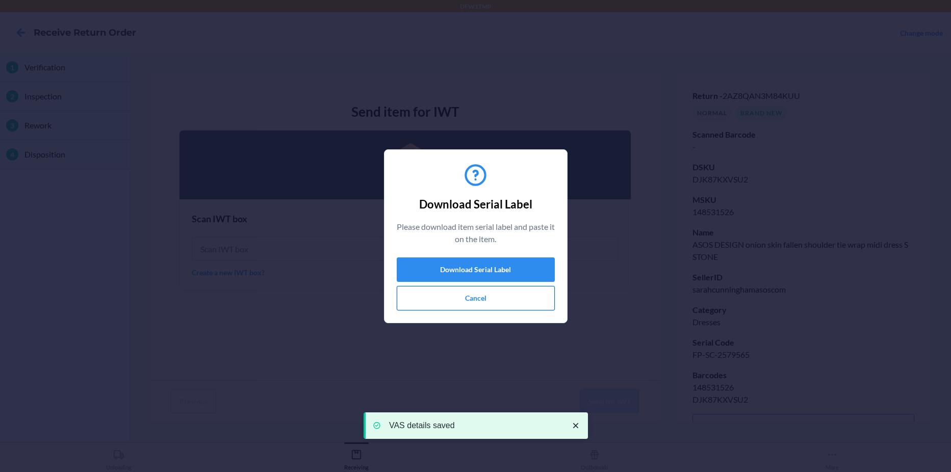
click at [428, 300] on button "Cancel" at bounding box center [476, 298] width 158 height 24
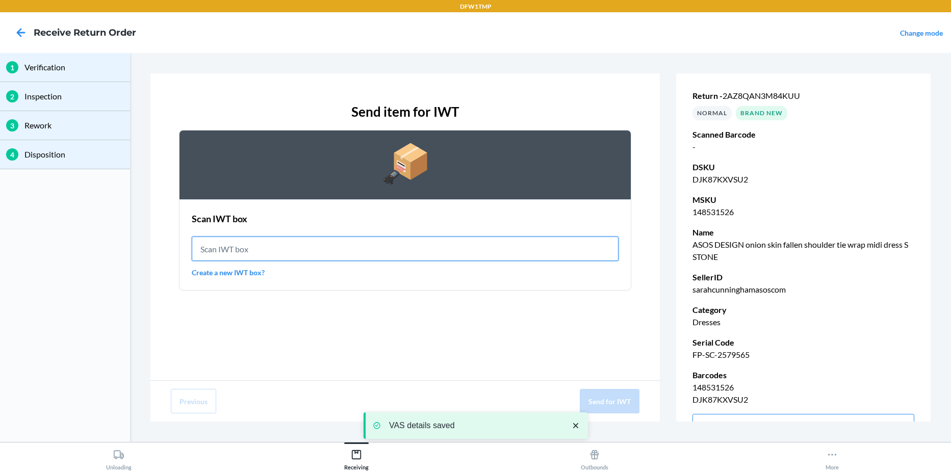
click at [375, 251] on input "text" at bounding box center [405, 249] width 427 height 24
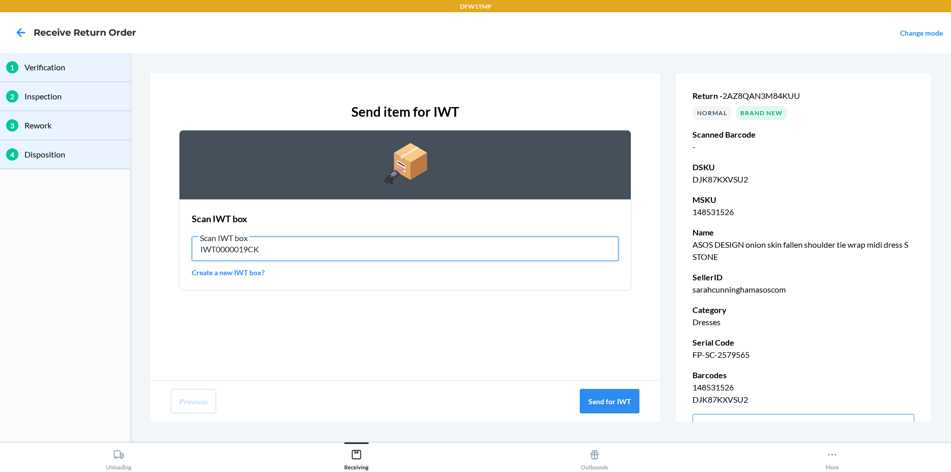
type input "IWT0000019CK"
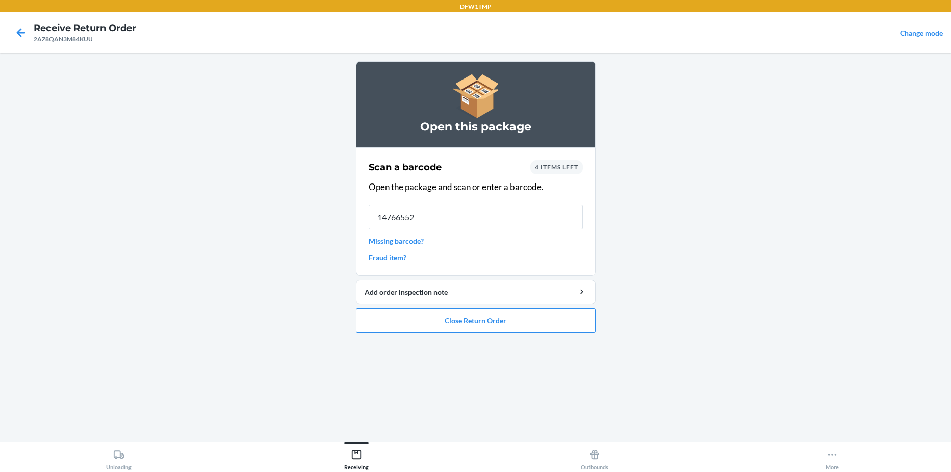
type input "147665527"
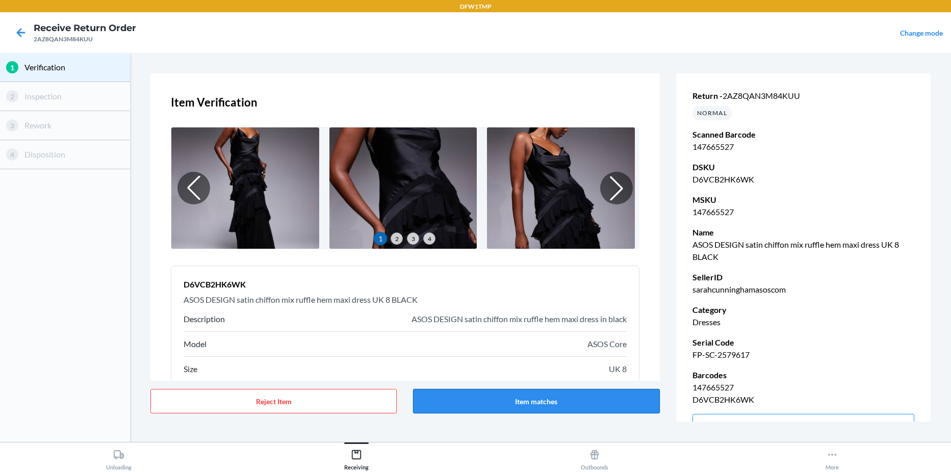
click at [549, 408] on button "Item matches" at bounding box center [536, 401] width 246 height 24
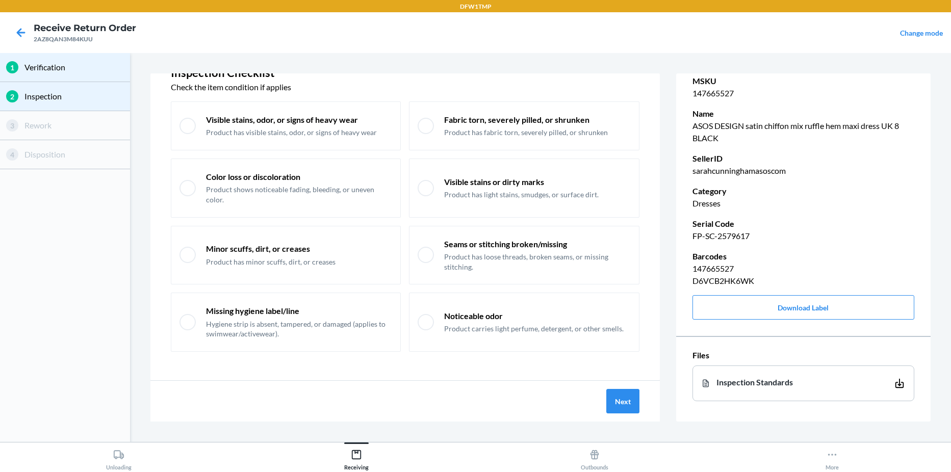
scroll to position [126, 0]
click at [628, 401] on button "Next" at bounding box center [622, 401] width 33 height 24
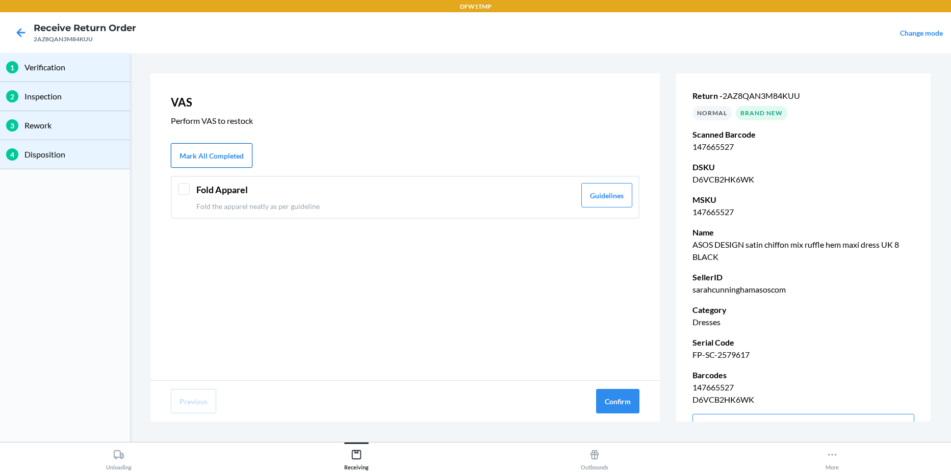
click at [225, 163] on button "Mark All Completed" at bounding box center [212, 155] width 82 height 24
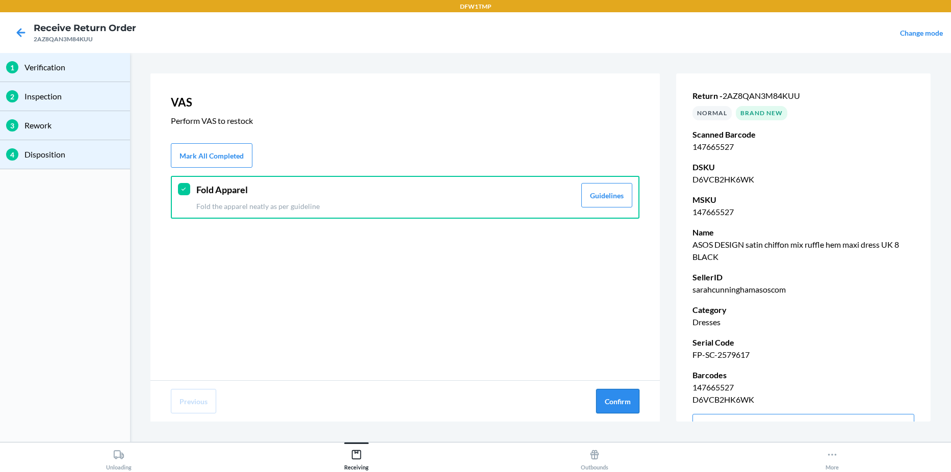
click at [613, 401] on button "Confirm" at bounding box center [617, 401] width 43 height 24
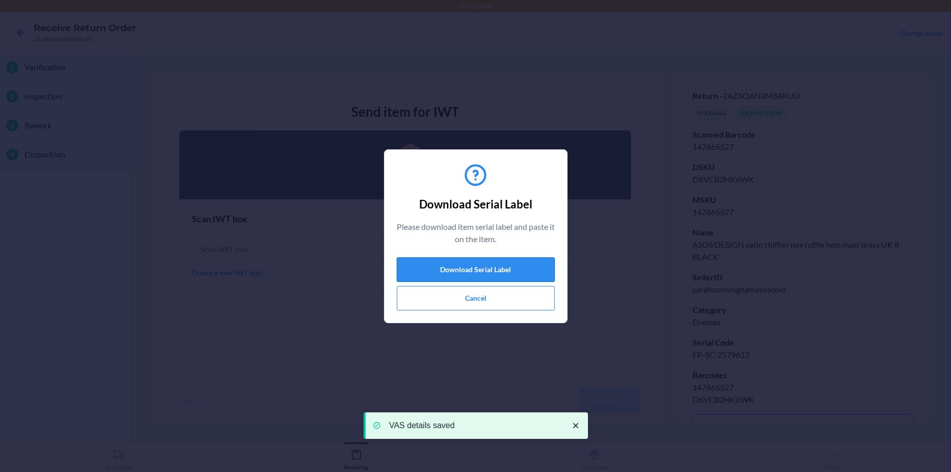
click at [521, 268] on button "Download Serial Label" at bounding box center [476, 270] width 158 height 24
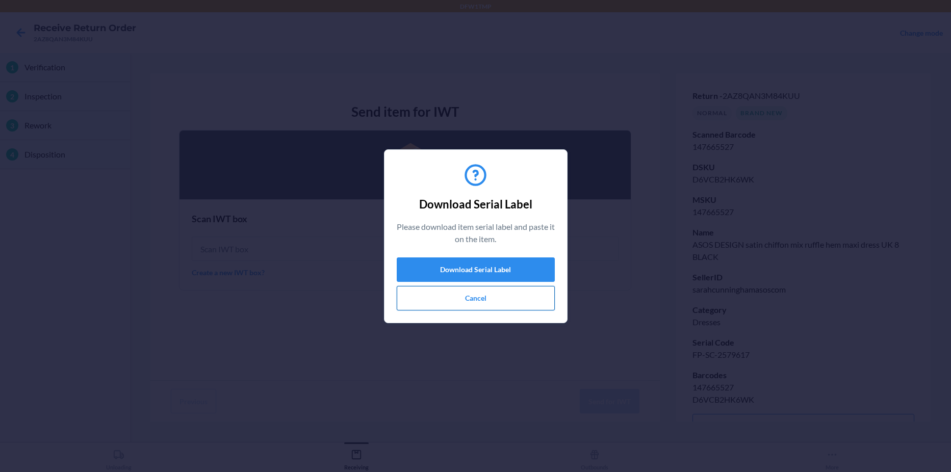
click at [457, 294] on button "Cancel" at bounding box center [476, 298] width 158 height 24
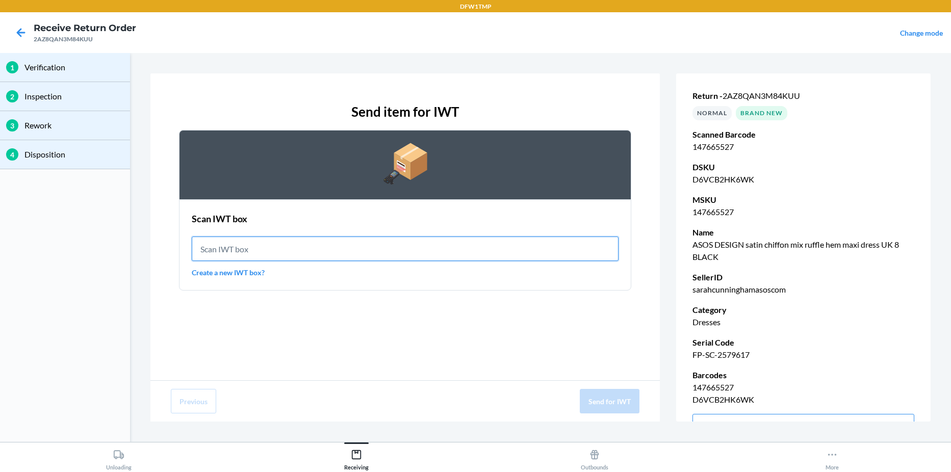
click at [369, 244] on input "text" at bounding box center [405, 249] width 427 height 24
type input "IWT0000019CK"
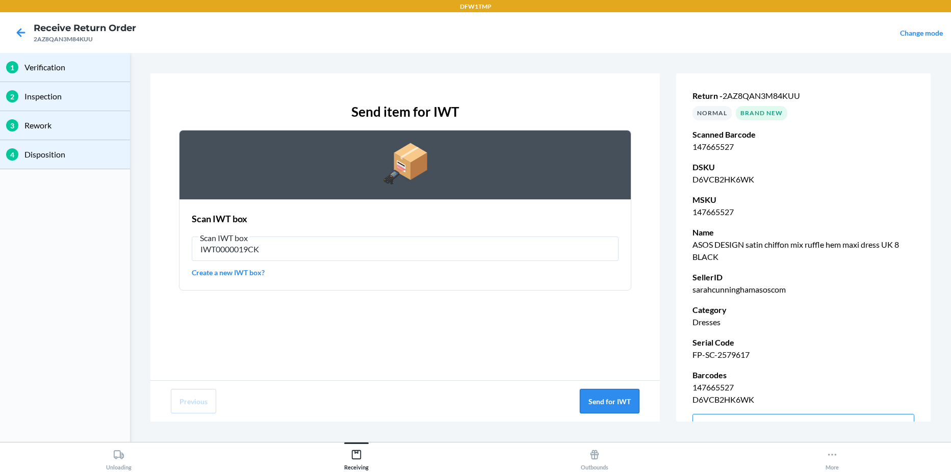
click at [600, 394] on button "Send for IWT" at bounding box center [610, 401] width 60 height 24
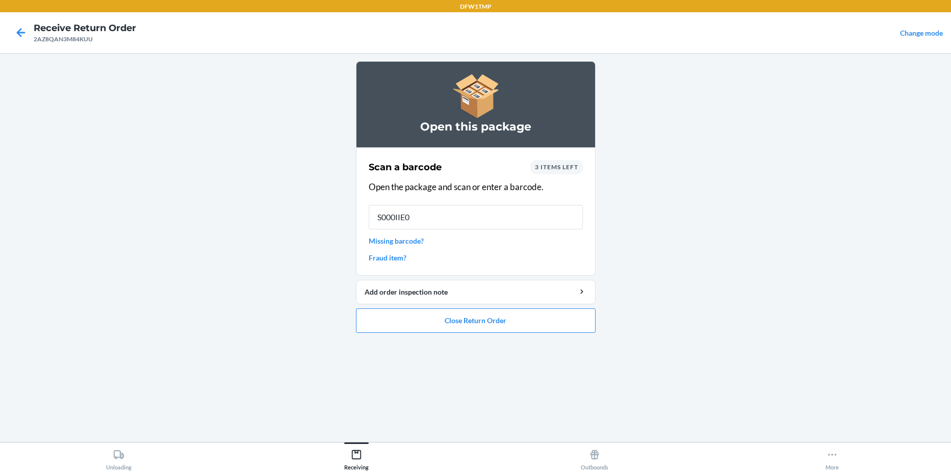
type input "S000IIE0U"
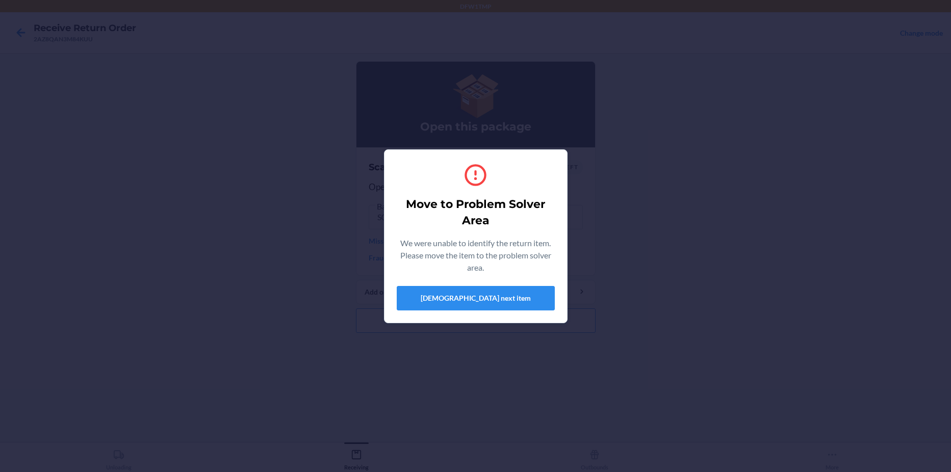
click at [636, 245] on div "Move to Problem Solver Area We were unable to identify the return item. Please …" at bounding box center [475, 236] width 951 height 472
click at [484, 289] on button "[DEMOGRAPHIC_DATA] next item" at bounding box center [476, 298] width 158 height 24
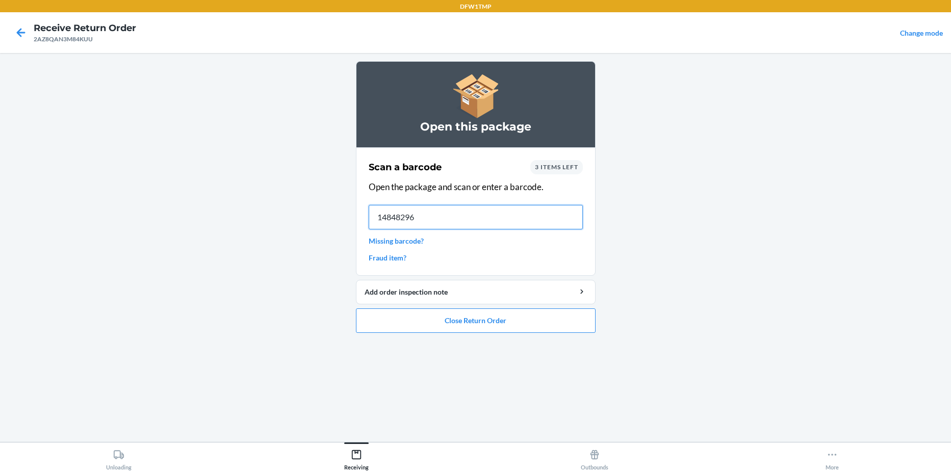
type input "148482961"
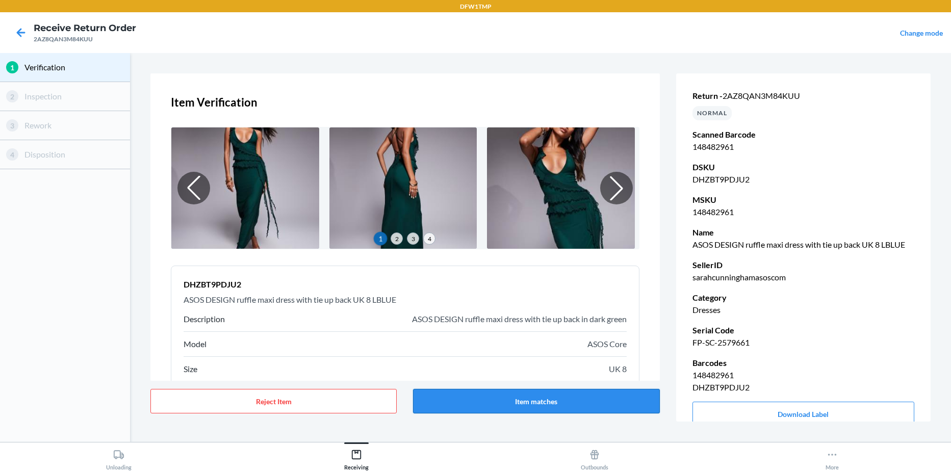
click at [530, 400] on button "Item matches" at bounding box center [536, 401] width 246 height 24
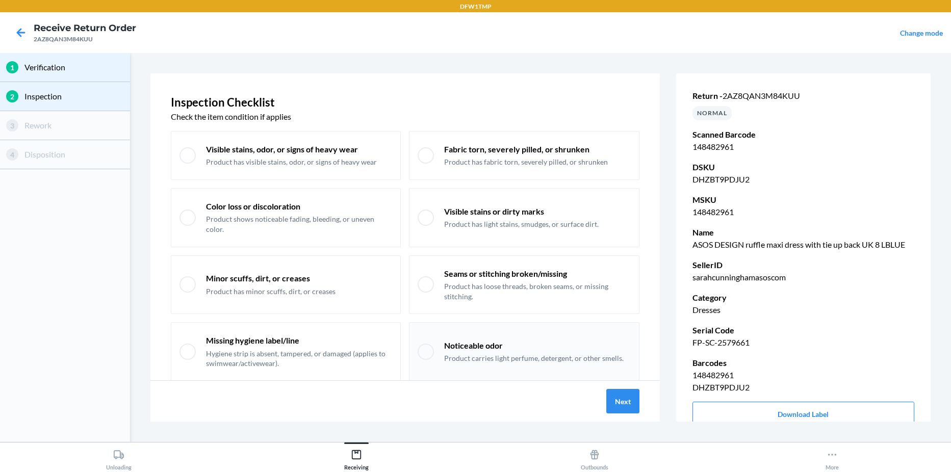
click at [459, 349] on p "Noticeable odor" at bounding box center [534, 345] width 180 height 11
checkbox input "true"
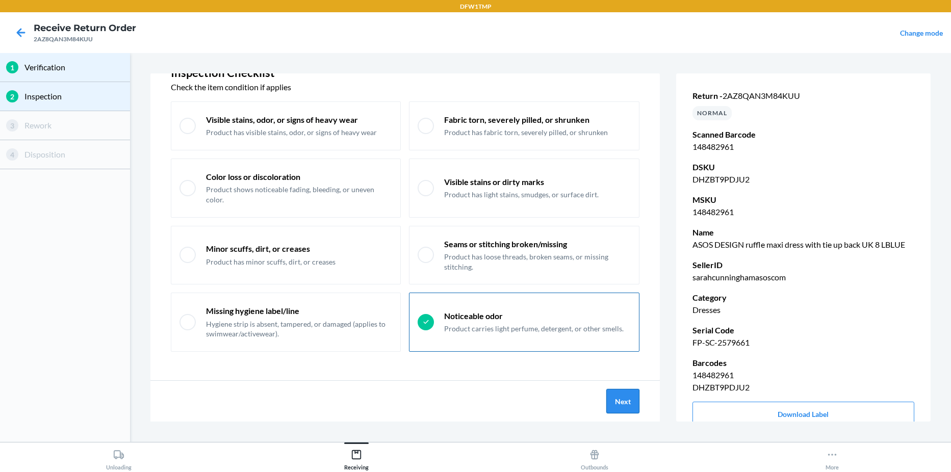
click at [617, 405] on button "Next" at bounding box center [622, 401] width 33 height 24
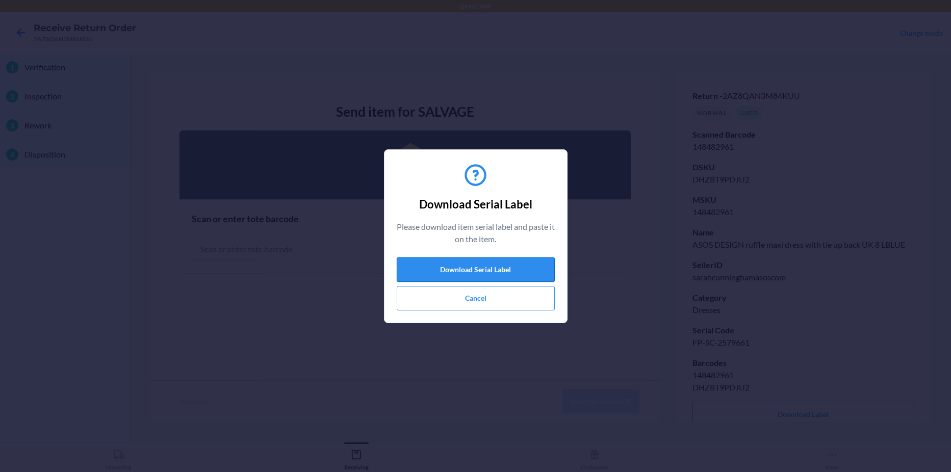
click at [493, 268] on button "Download Serial Label" at bounding box center [476, 270] width 158 height 24
click at [507, 301] on button "Cancel" at bounding box center [476, 298] width 158 height 24
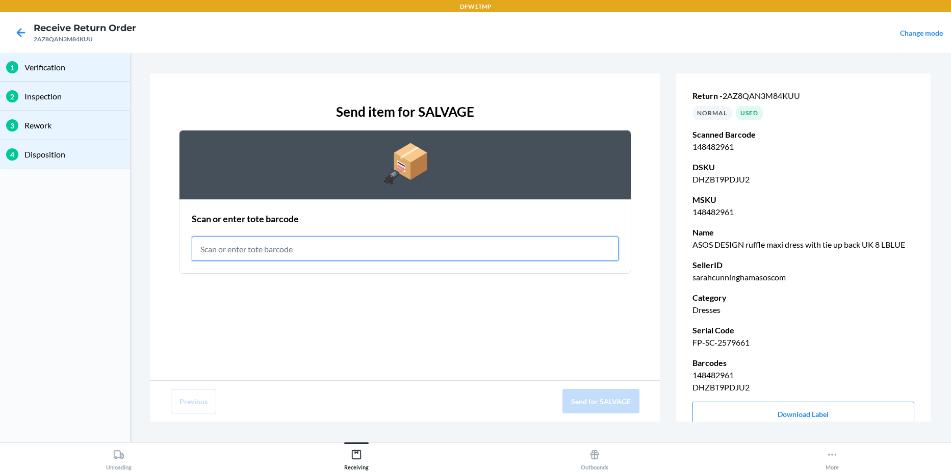
click at [390, 258] on input "text" at bounding box center [405, 249] width 427 height 24
type input "RET-SLV-0001"
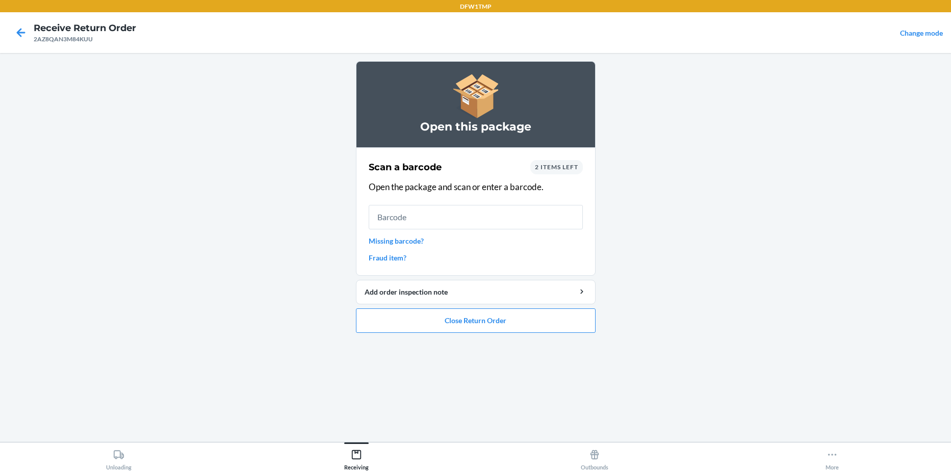
click at [383, 256] on link "Fraud item?" at bounding box center [476, 257] width 214 height 11
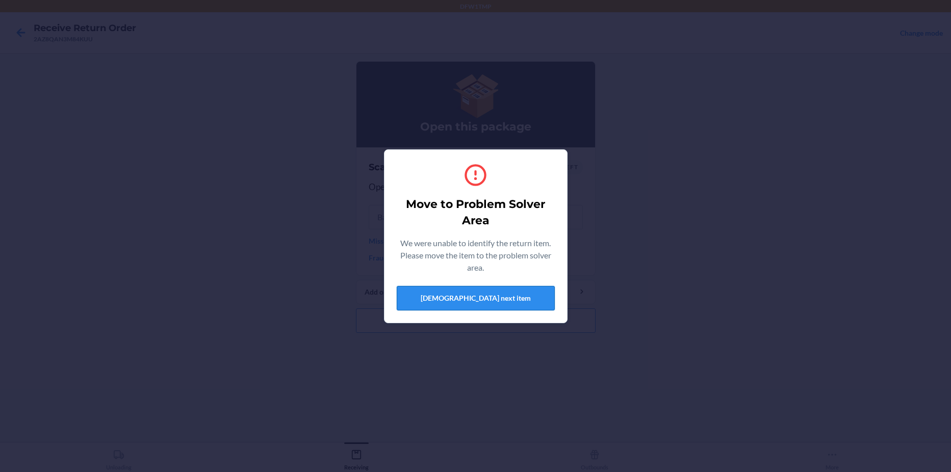
click at [419, 294] on button "[DEMOGRAPHIC_DATA] next item" at bounding box center [476, 298] width 158 height 24
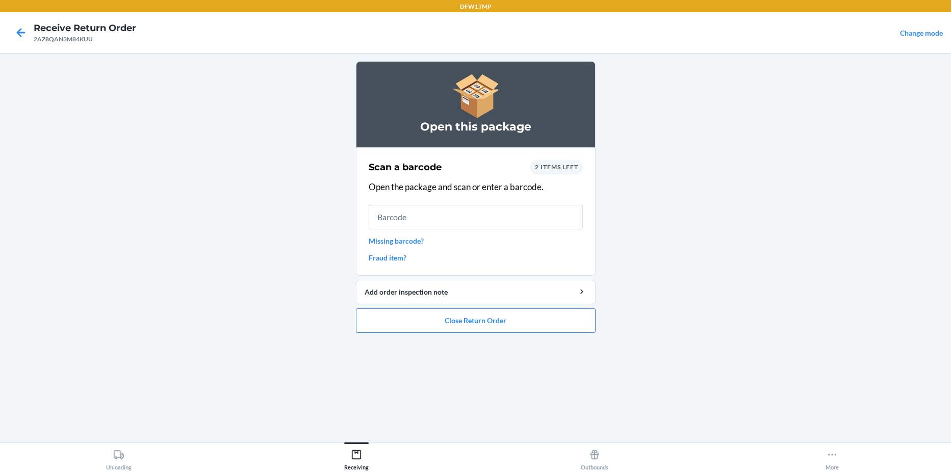
click at [388, 242] on link "Missing barcode?" at bounding box center [476, 241] width 214 height 11
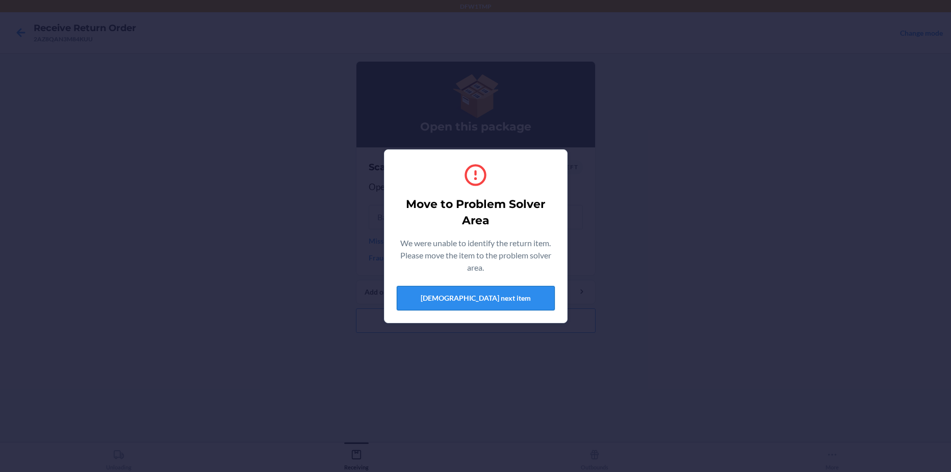
click at [460, 294] on button "[DEMOGRAPHIC_DATA] next item" at bounding box center [476, 298] width 158 height 24
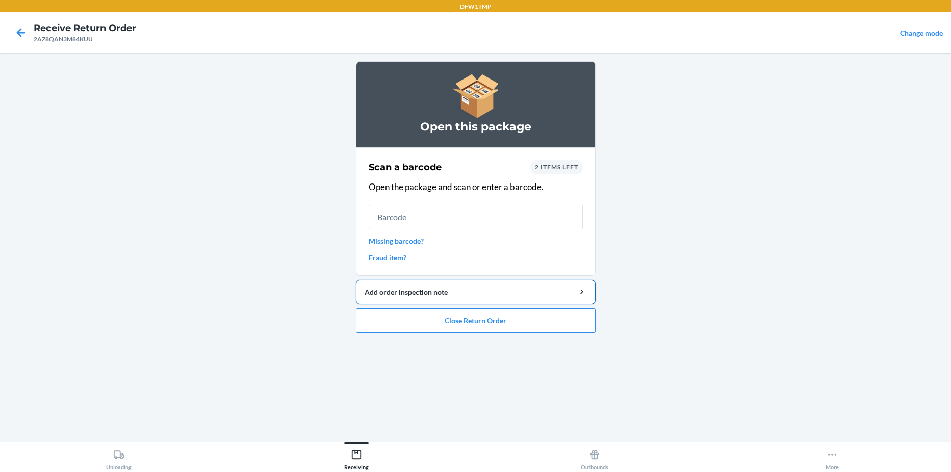
click at [440, 290] on div "Add order inspection note" at bounding box center [476, 292] width 222 height 11
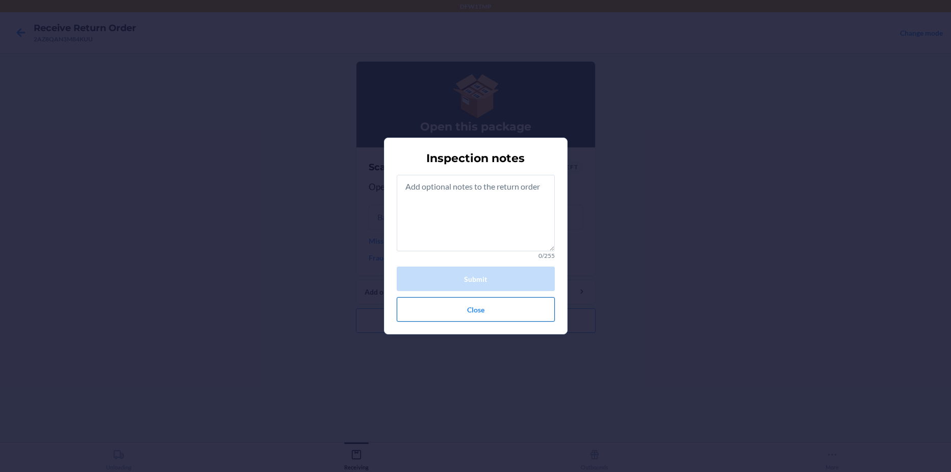
click at [465, 310] on button "Close" at bounding box center [476, 309] width 158 height 24
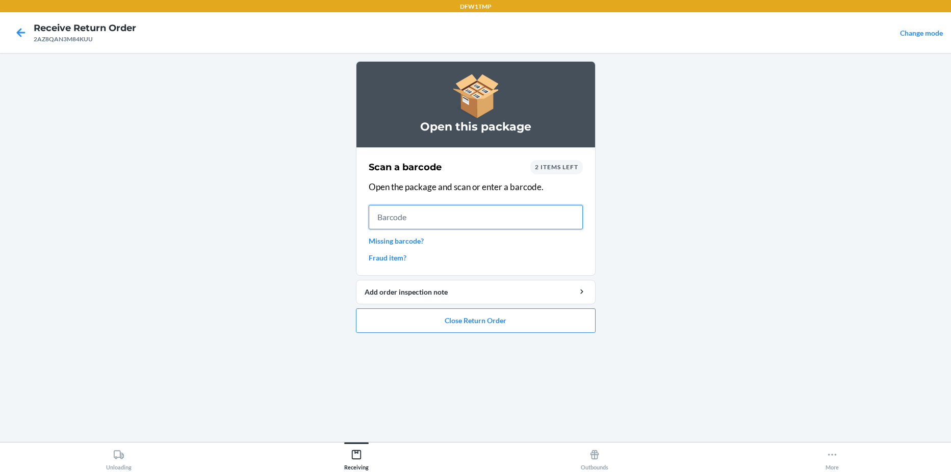
click at [439, 218] on input "text" at bounding box center [476, 217] width 214 height 24
type input "148040368"
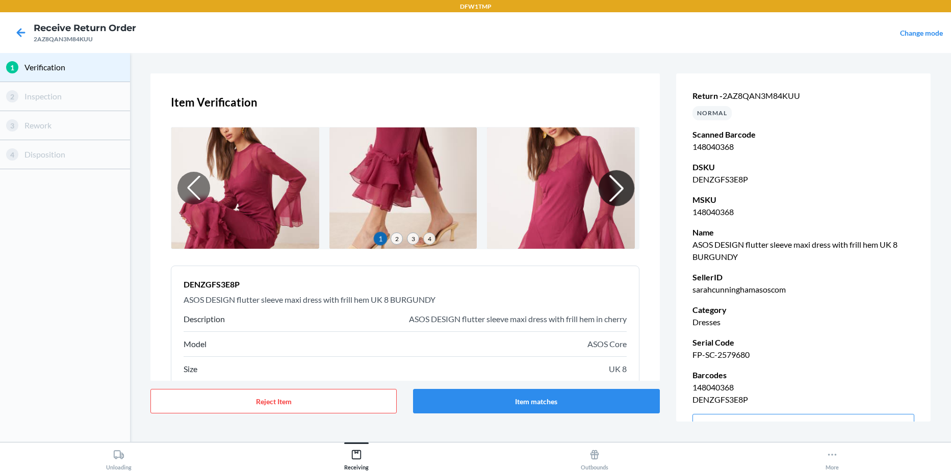
click at [614, 189] on div at bounding box center [616, 188] width 36 height 36
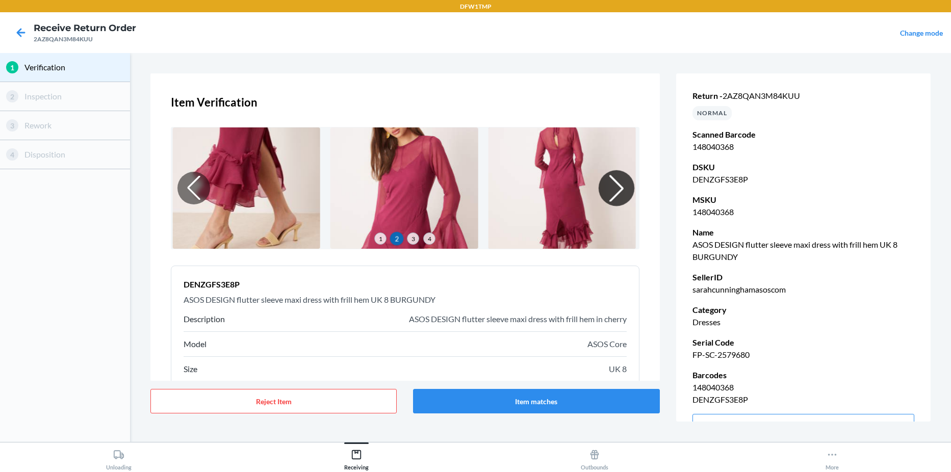
click at [614, 189] on div at bounding box center [616, 188] width 36 height 36
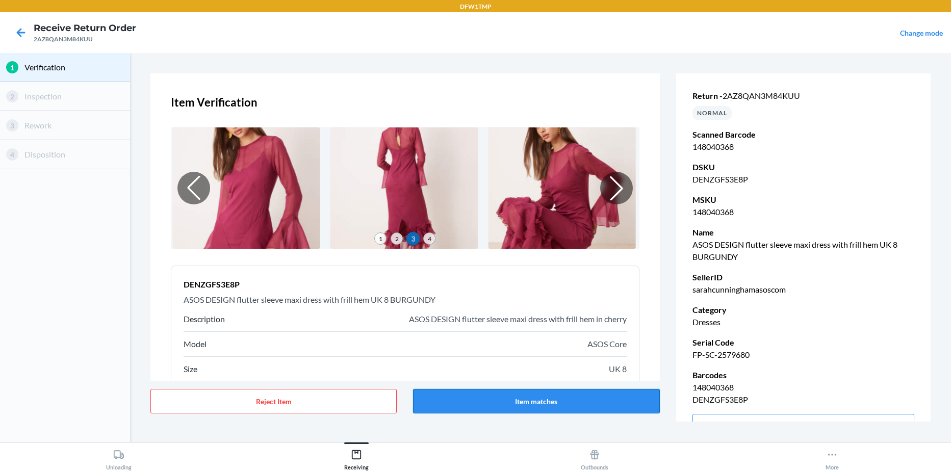
click at [545, 395] on button "Item matches" at bounding box center [536, 401] width 246 height 24
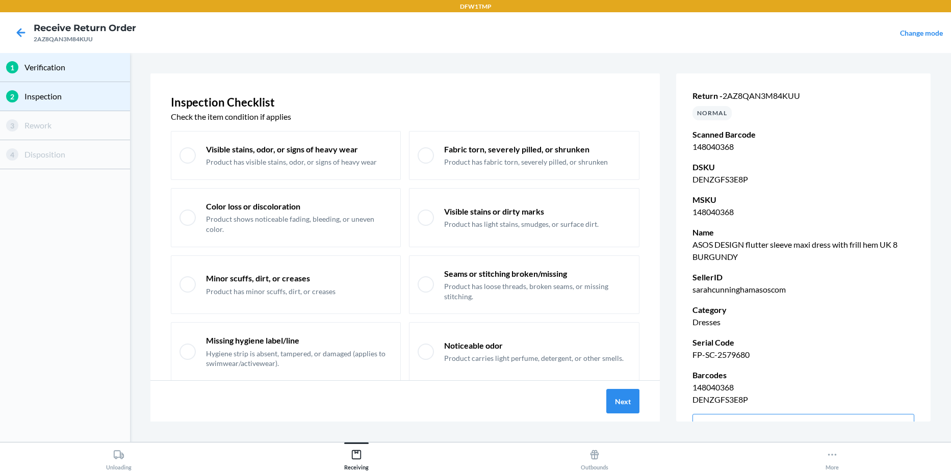
scroll to position [30, 0]
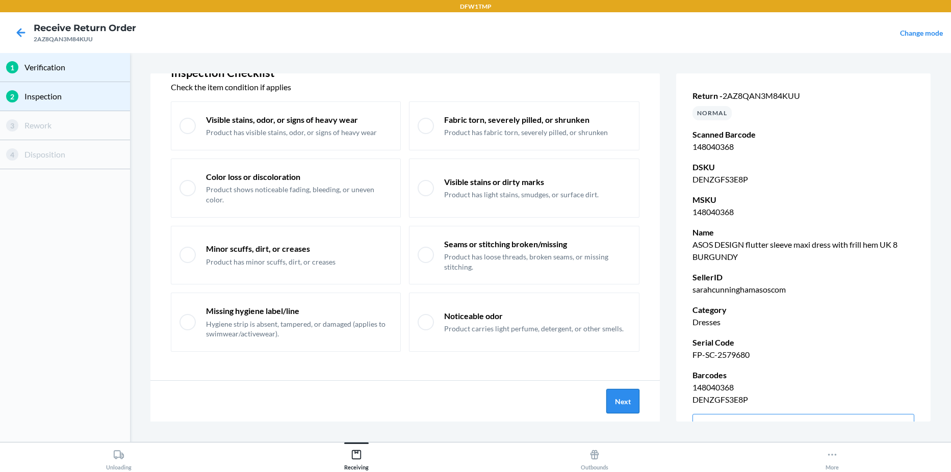
click at [619, 401] on button "Next" at bounding box center [622, 401] width 33 height 24
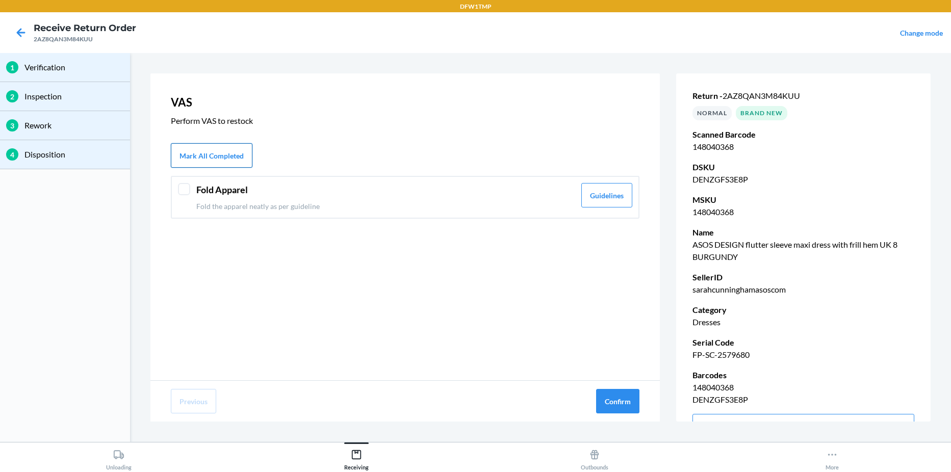
click at [209, 156] on button "Mark All Completed" at bounding box center [212, 155] width 82 height 24
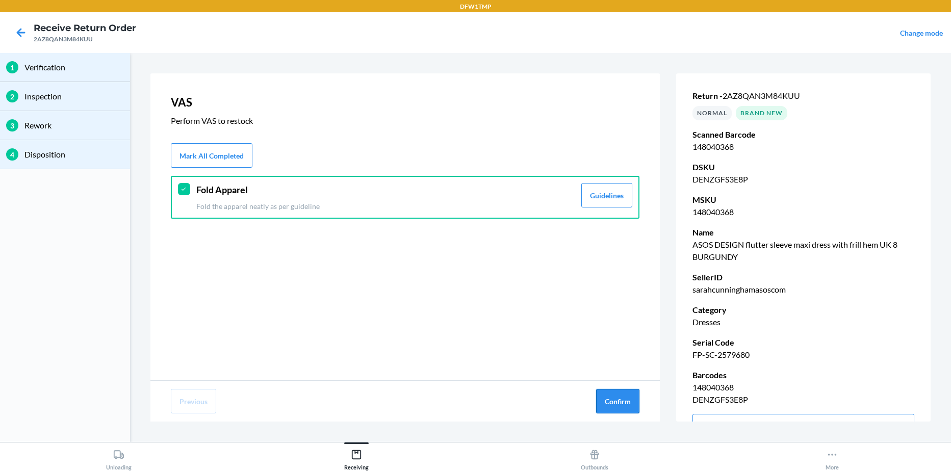
click at [608, 406] on button "Confirm" at bounding box center [617, 401] width 43 height 24
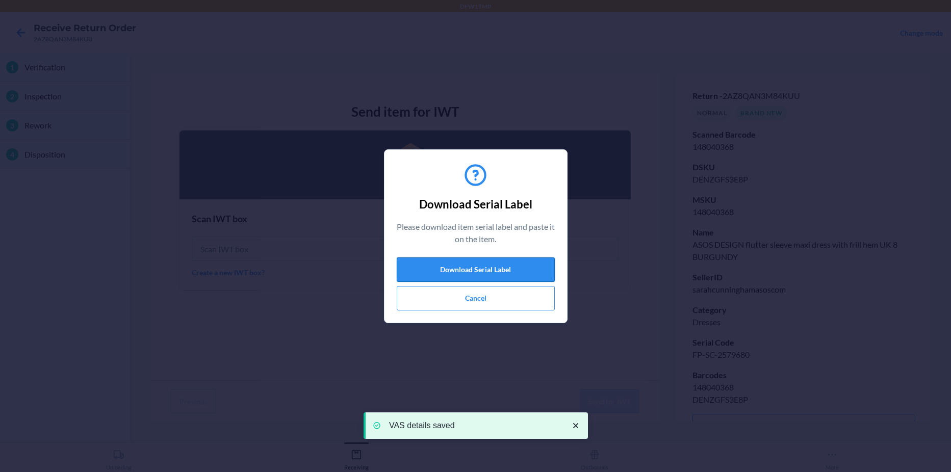
click at [418, 271] on button "Download Serial Label" at bounding box center [476, 270] width 158 height 24
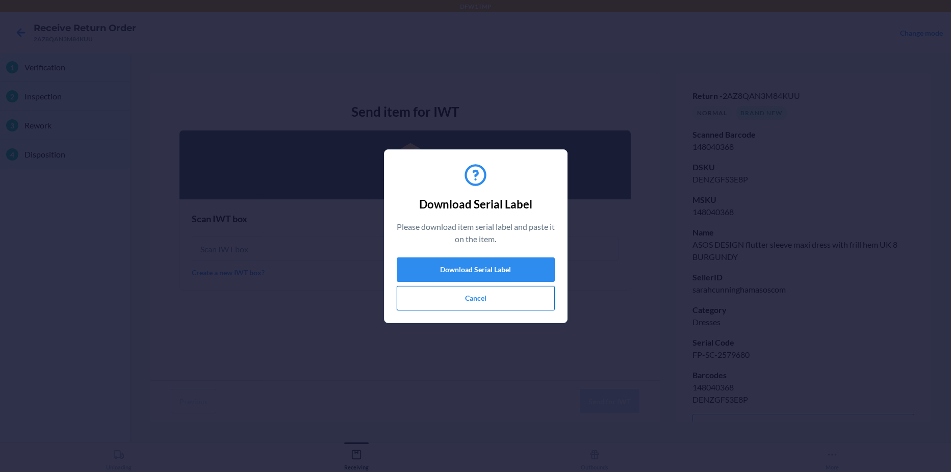
click at [536, 299] on button "Cancel" at bounding box center [476, 298] width 158 height 24
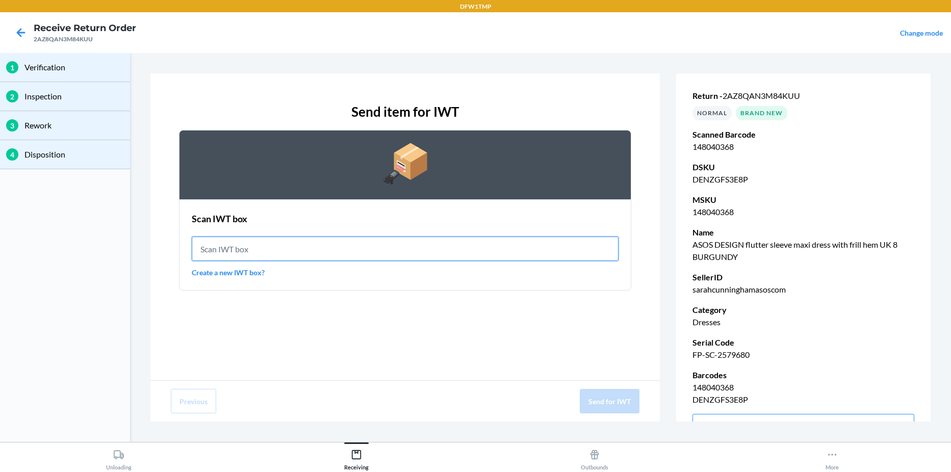
click at [346, 249] on input "text" at bounding box center [405, 249] width 427 height 24
type input "IWT0000019CK"
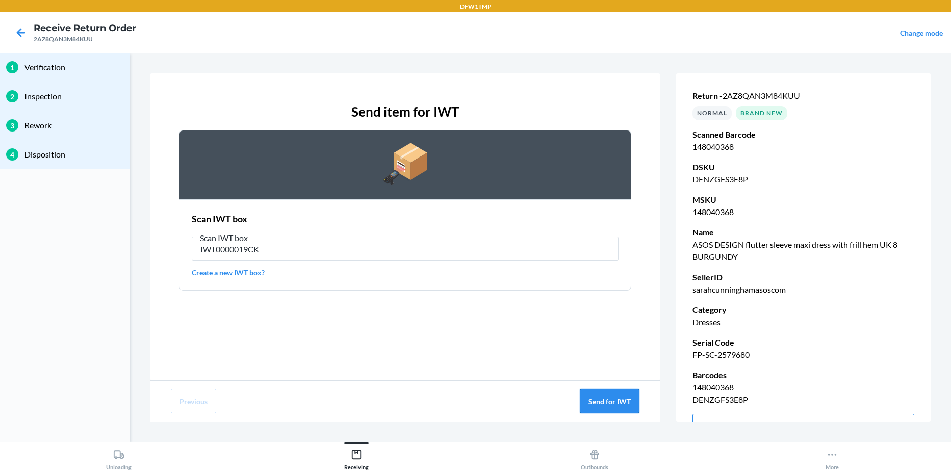
click at [618, 410] on button "Send for IWT" at bounding box center [610, 401] width 60 height 24
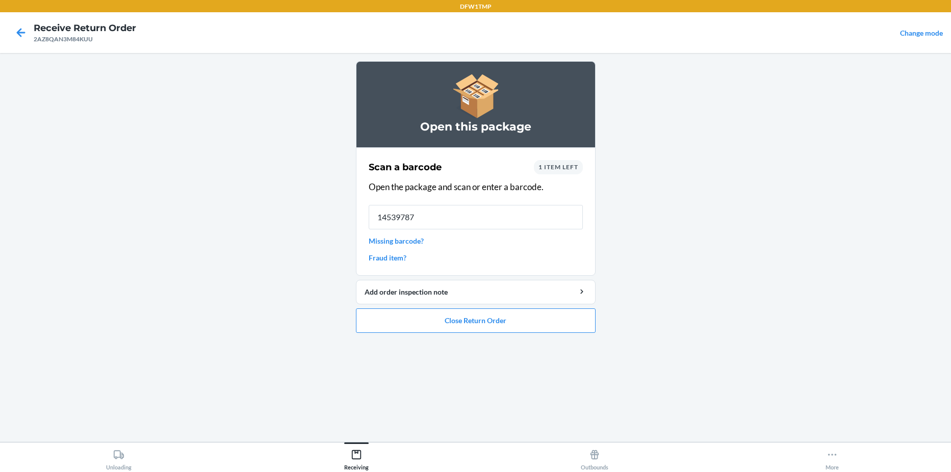
type input "145397875"
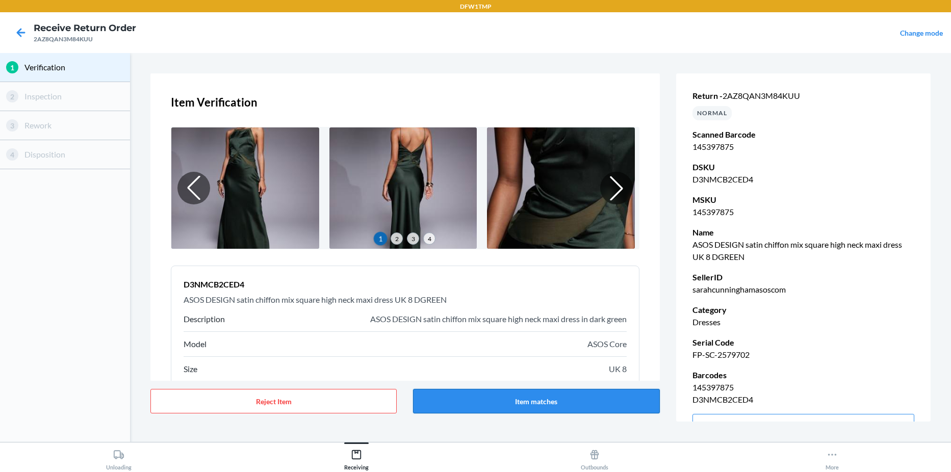
click at [532, 406] on button "Item matches" at bounding box center [536, 401] width 246 height 24
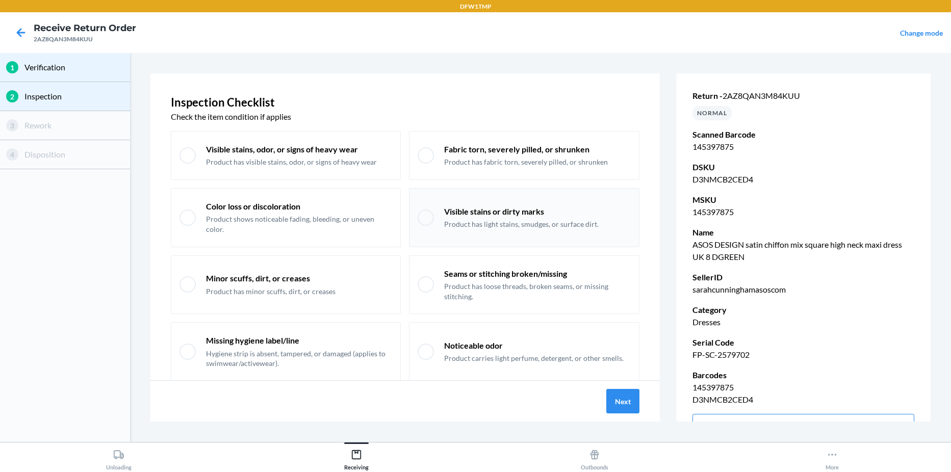
click at [460, 220] on p "Product has light stains, smudges, or surface dirt." at bounding box center [521, 224] width 155 height 10
checkbox input "true"
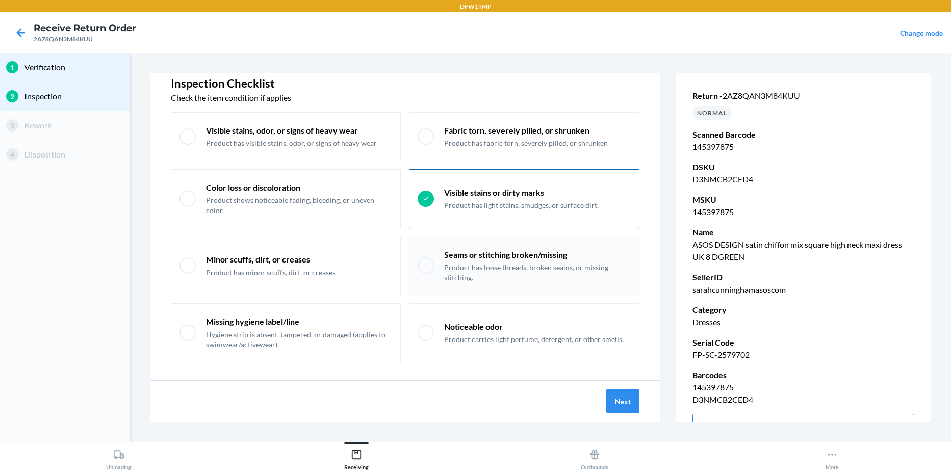
scroll to position [30, 0]
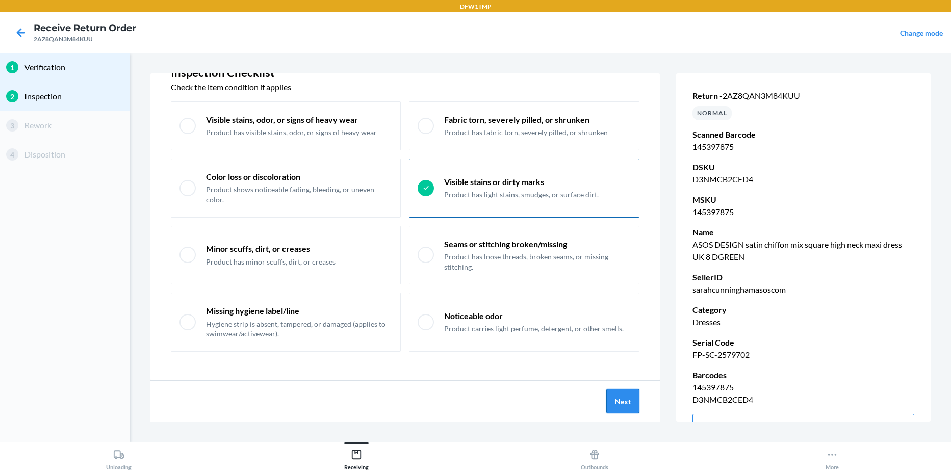
click at [631, 394] on button "Next" at bounding box center [622, 401] width 33 height 24
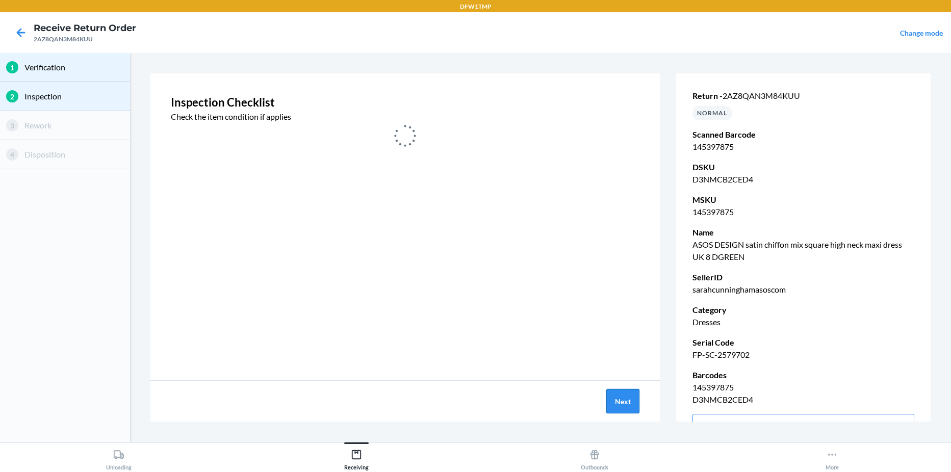
scroll to position [0, 0]
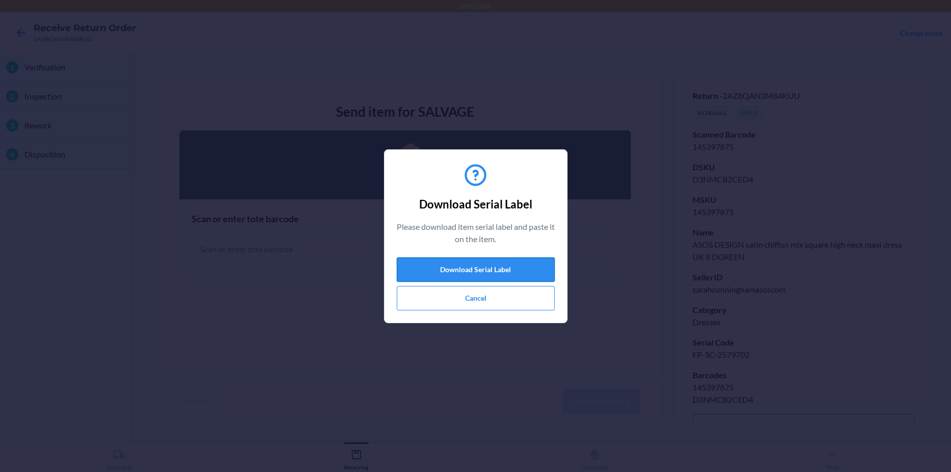
click at [494, 274] on button "Download Serial Label" at bounding box center [476, 270] width 158 height 24
click at [519, 305] on button "Cancel" at bounding box center [476, 298] width 158 height 24
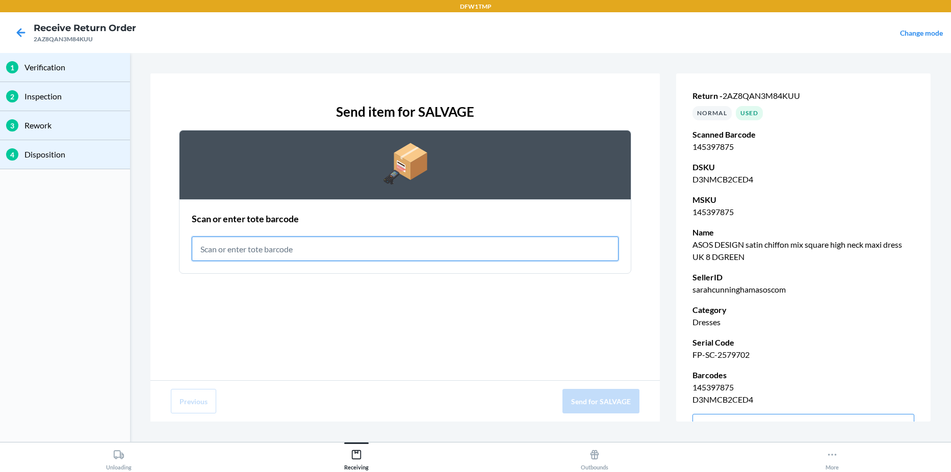
click at [478, 254] on input "text" at bounding box center [405, 249] width 427 height 24
type input "RET-SLV-0001"
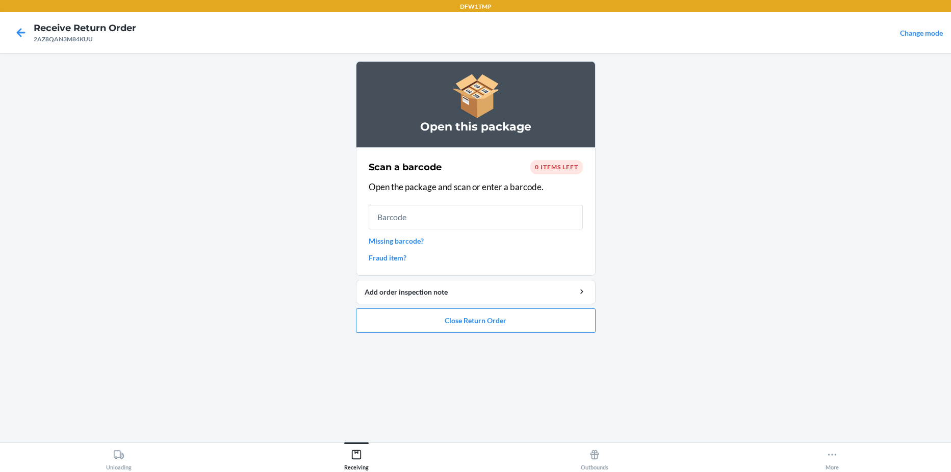
drag, startPoint x: 315, startPoint y: 285, endPoint x: 660, endPoint y: 232, distance: 349.7
click at [660, 232] on main "Open this package Scan a barcode 0 items left Open the package and scan or ente…" at bounding box center [475, 247] width 951 height 389
click at [479, 318] on button "Close Return Order" at bounding box center [476, 321] width 240 height 24
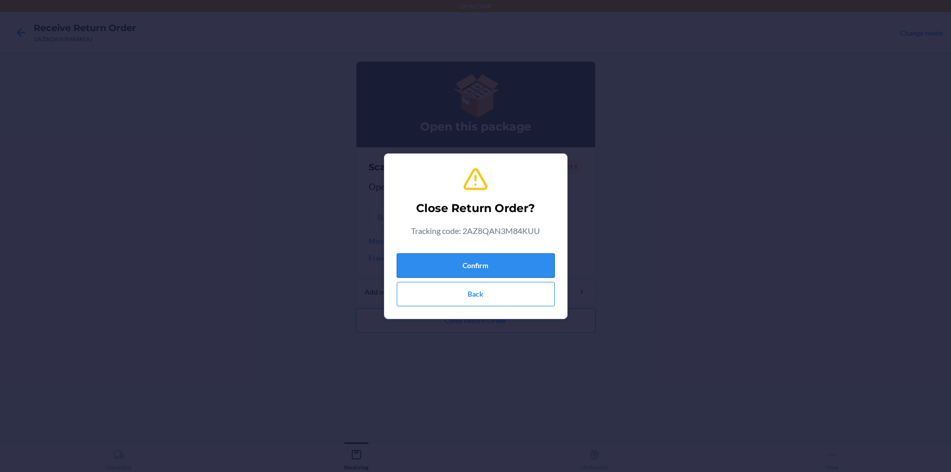
click at [482, 262] on button "Confirm" at bounding box center [476, 265] width 158 height 24
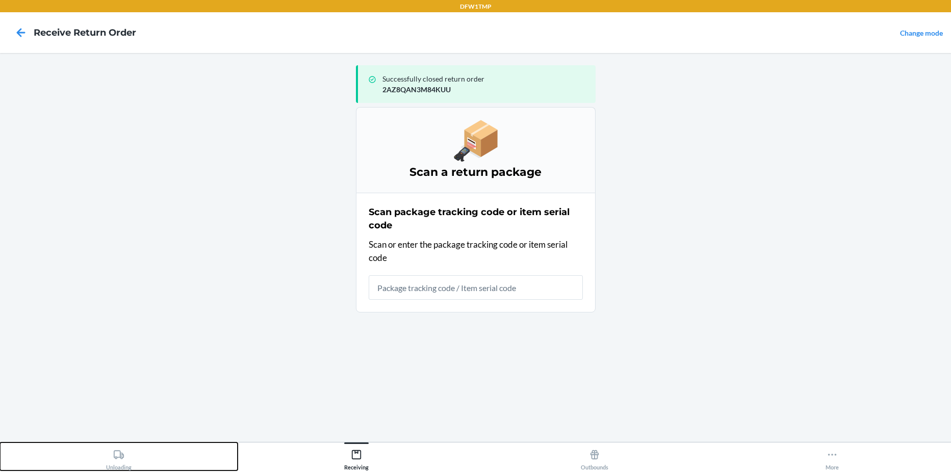
click at [116, 455] on icon at bounding box center [118, 454] width 11 height 11
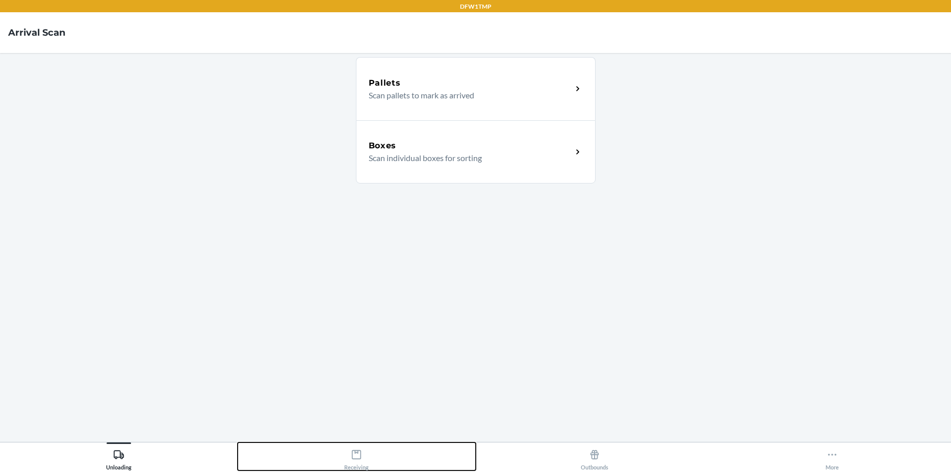
click at [363, 457] on div "Receiving" at bounding box center [356, 457] width 24 height 25
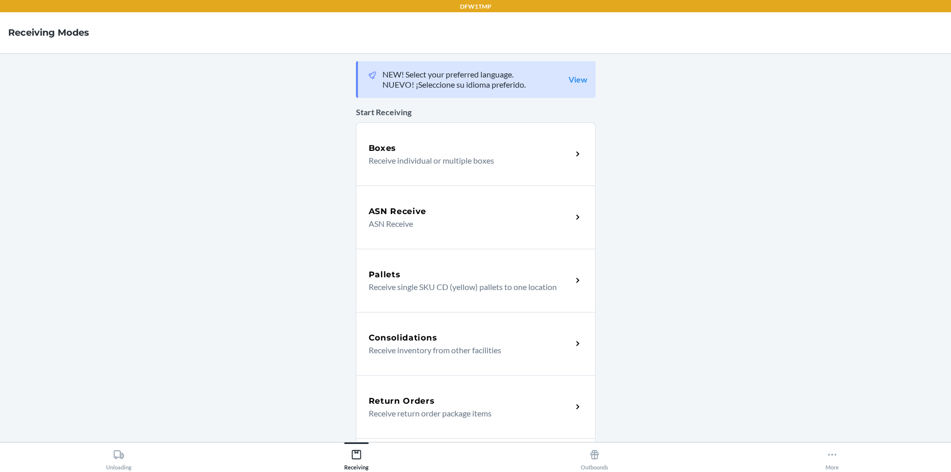
click at [644, 399] on main "NEW! Select your preferred language. NUEVO! ¡Seleccione su idioma preferido. Vi…" at bounding box center [475, 247] width 951 height 389
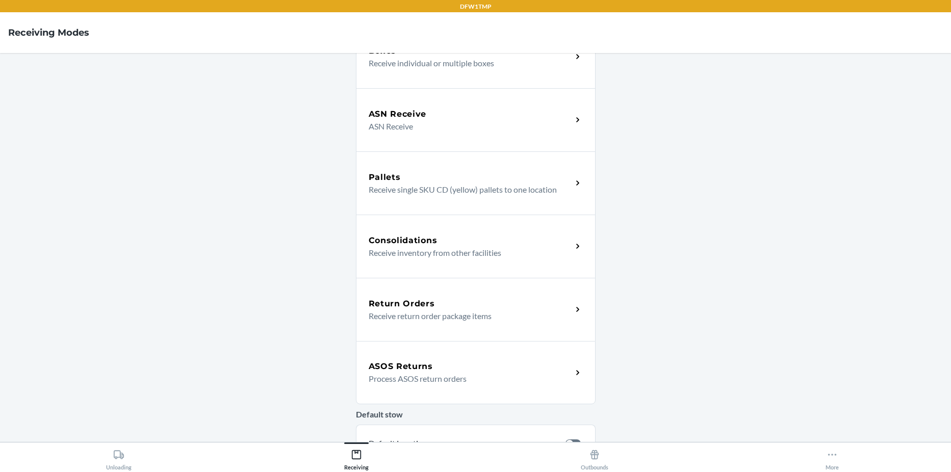
scroll to position [153, 0]
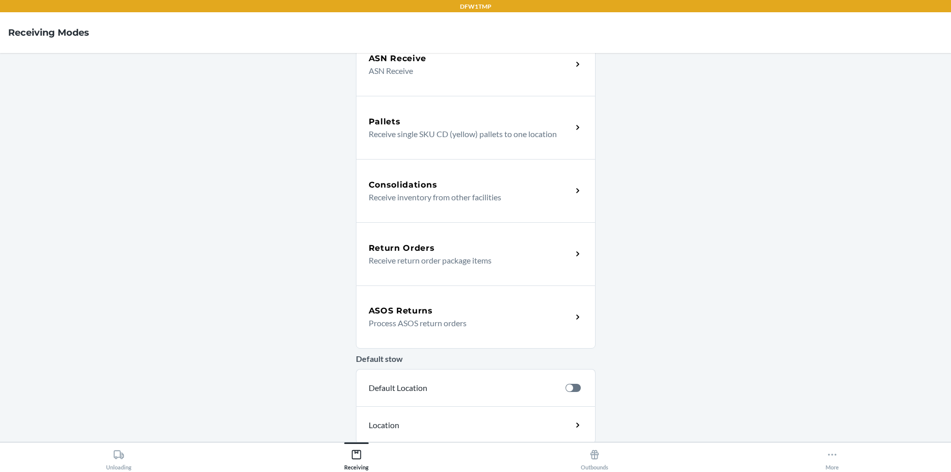
click at [440, 323] on p "Process ASOS return orders" at bounding box center [466, 323] width 195 height 12
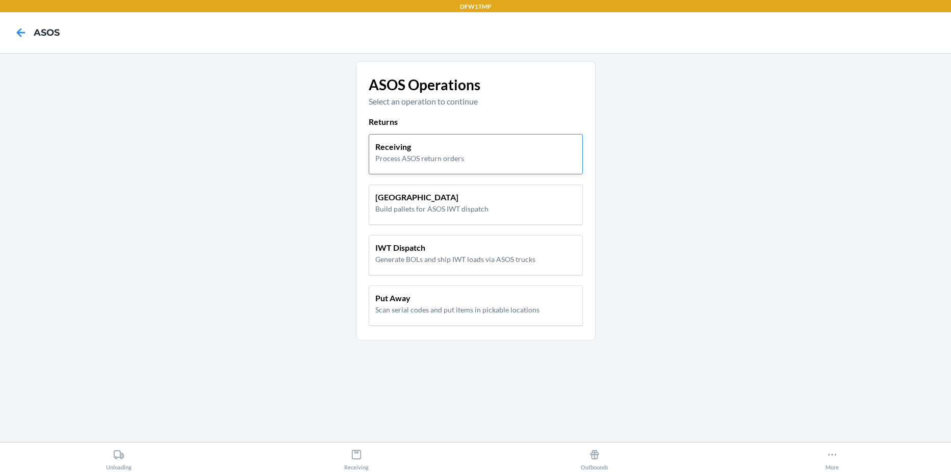
click at [477, 144] on div "Receiving Process ASOS return orders" at bounding box center [475, 152] width 201 height 23
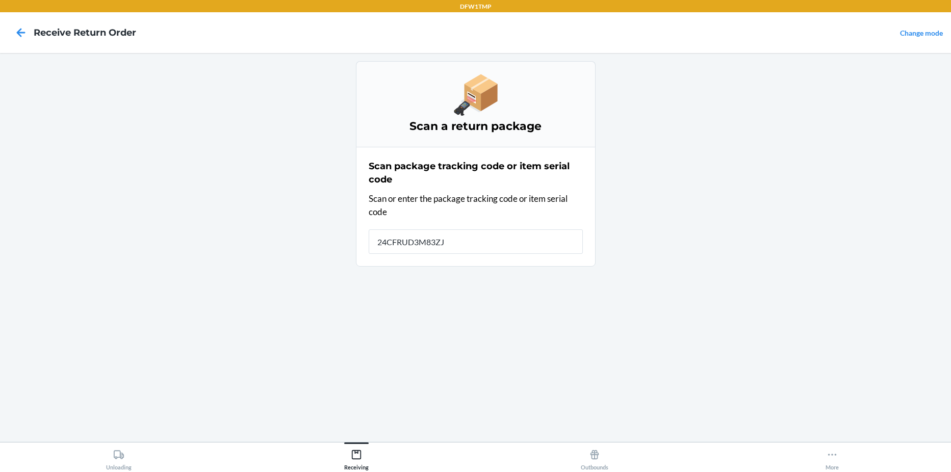
type input "24CFRUD3M83ZJ4"
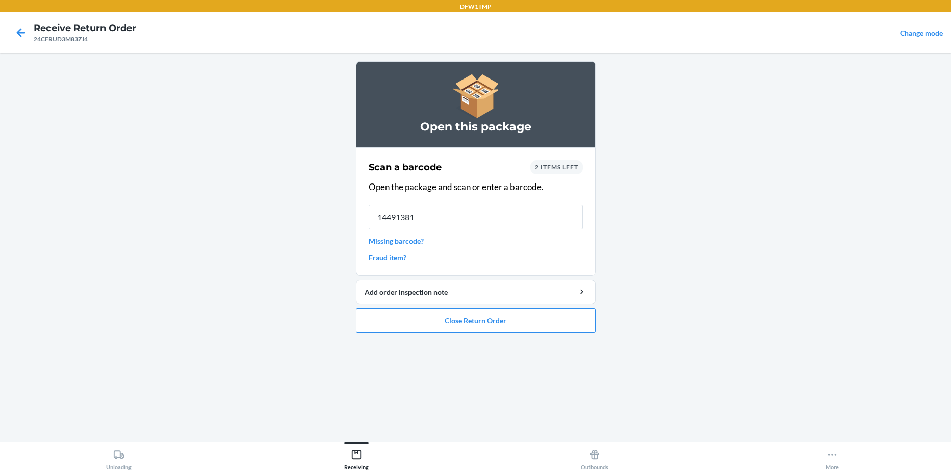
type input "144913812"
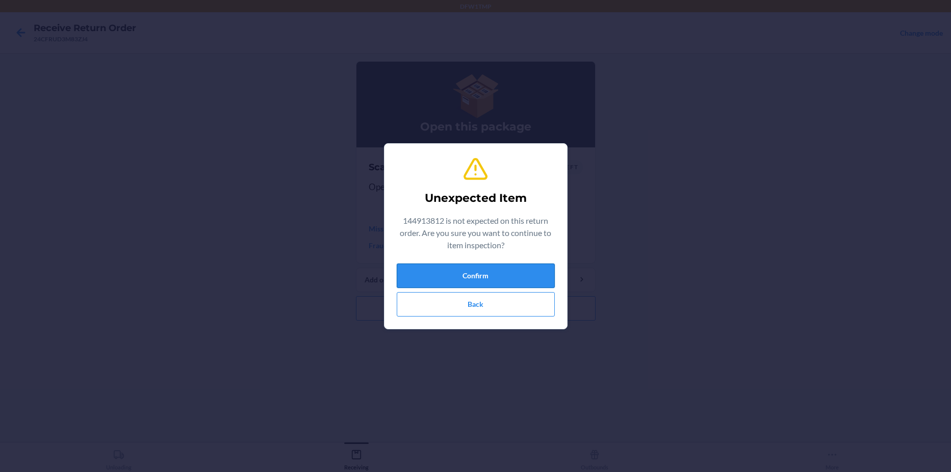
click at [460, 275] on button "Confirm" at bounding box center [476, 276] width 158 height 24
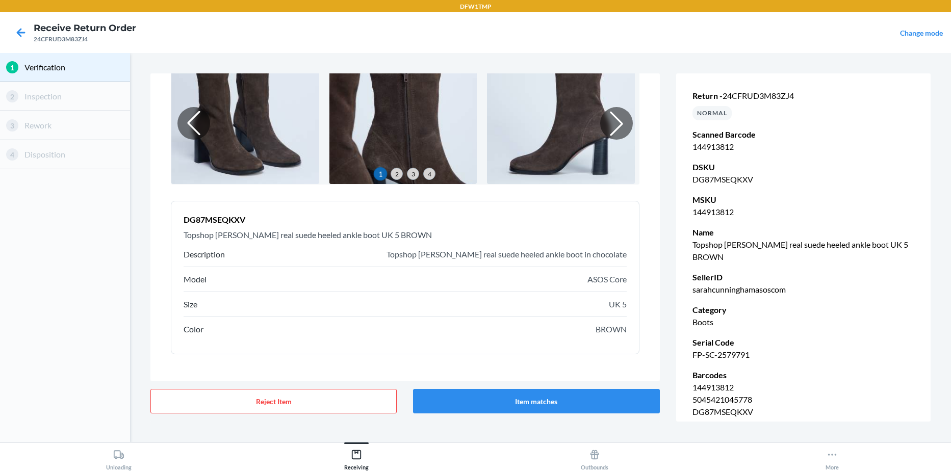
scroll to position [75, 0]
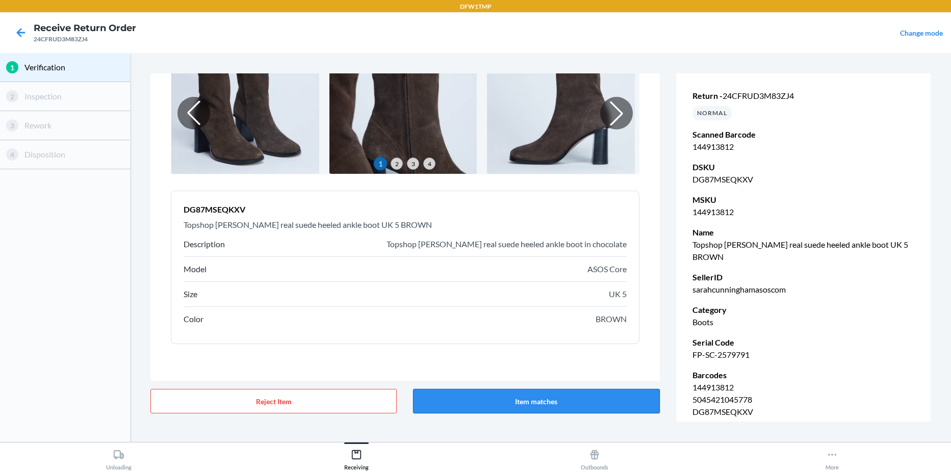
click at [559, 406] on button "Item matches" at bounding box center [536, 401] width 246 height 24
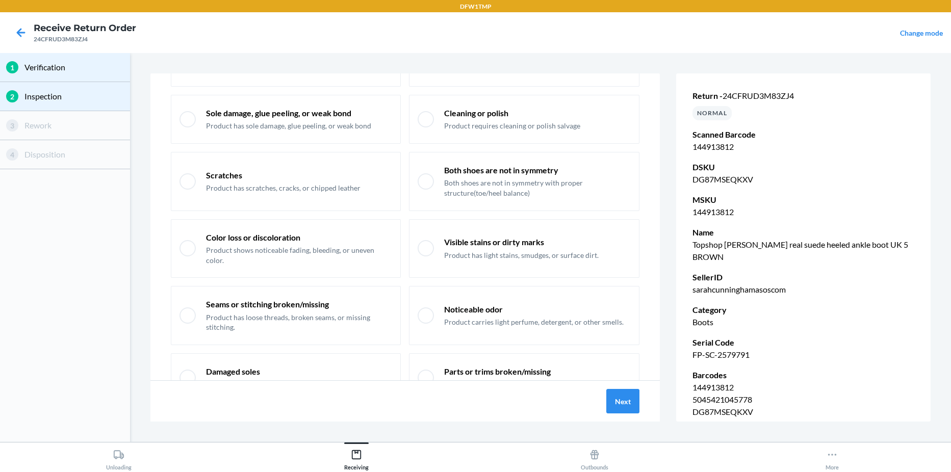
scroll to position [144, 0]
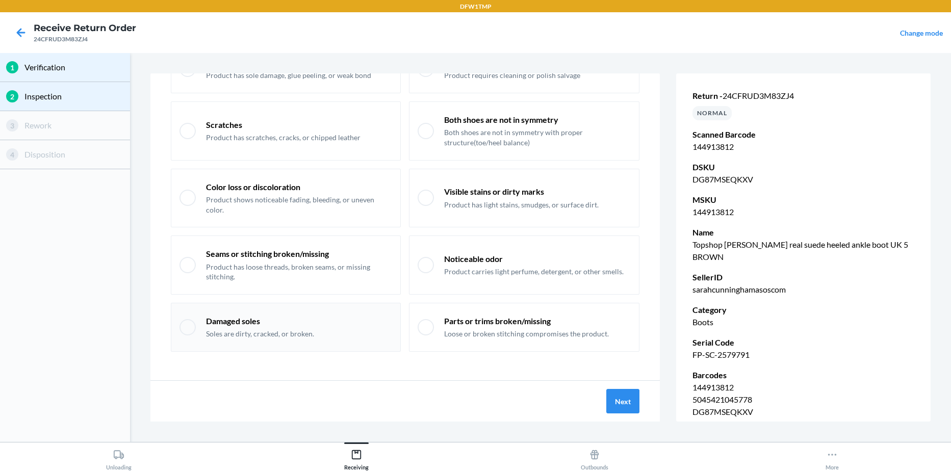
click at [228, 317] on p "Damaged soles" at bounding box center [260, 321] width 108 height 11
click at [225, 311] on div "Damaged soles Soles are dirty, cracked, or broken." at bounding box center [286, 327] width 230 height 49
checkbox input "false"
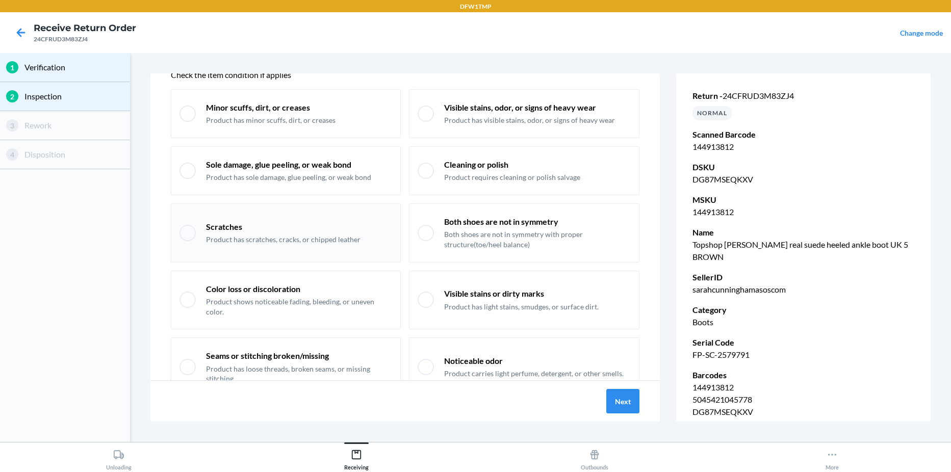
scroll to position [0, 0]
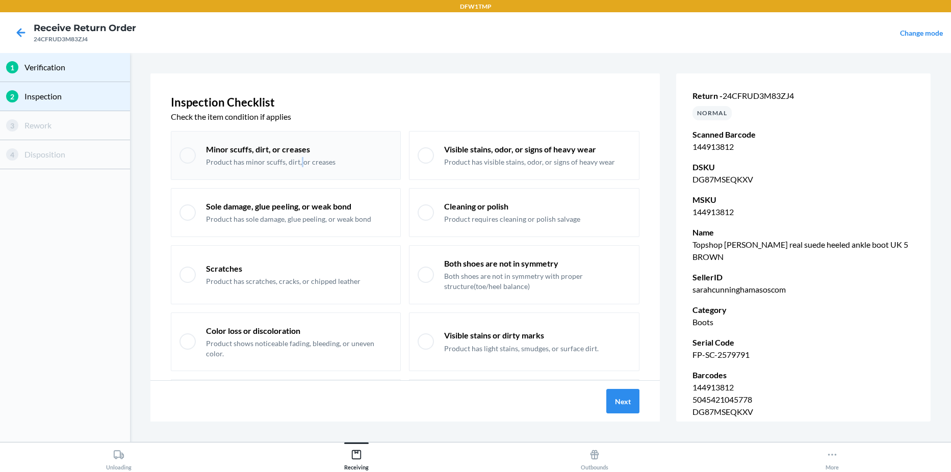
click at [300, 172] on div "Minor scuffs, dirt, or creases Product has minor scuffs, dirt, or creases" at bounding box center [286, 155] width 230 height 49
checkbox input "true"
click at [623, 404] on button "Next" at bounding box center [622, 401] width 33 height 24
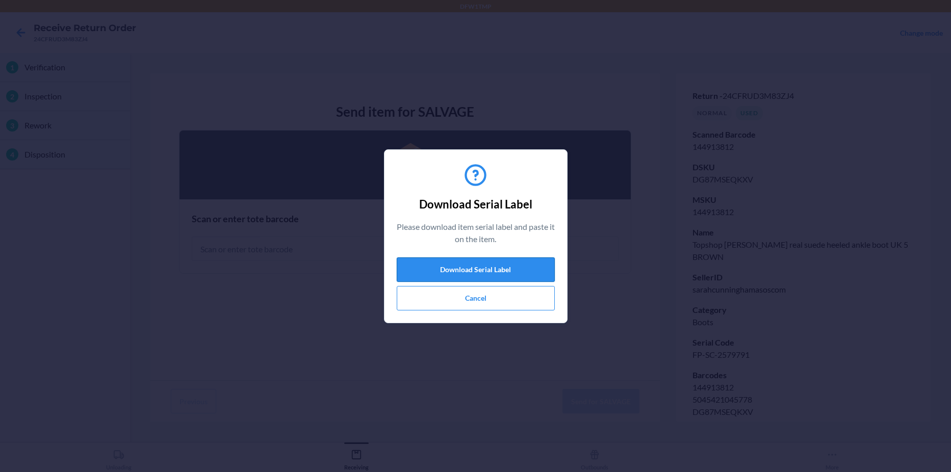
click at [503, 270] on button "Download Serial Label" at bounding box center [476, 270] width 158 height 24
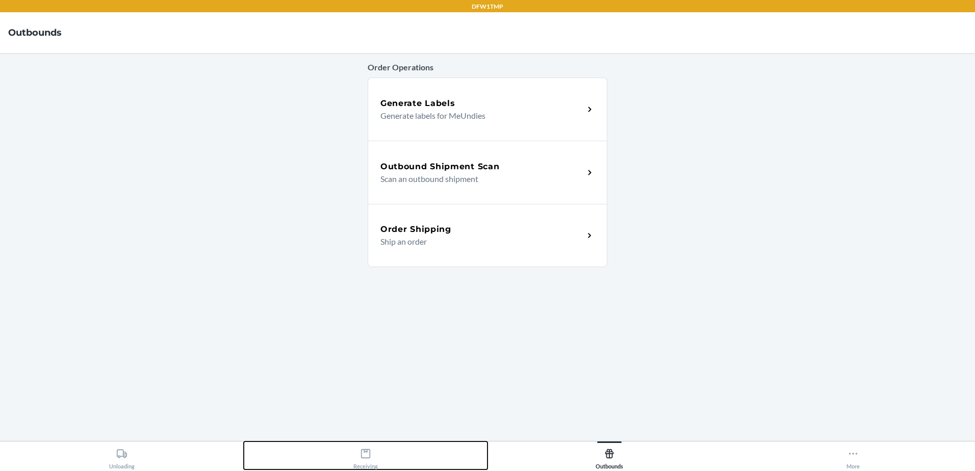
click at [359, 445] on div "Receiving" at bounding box center [365, 456] width 24 height 25
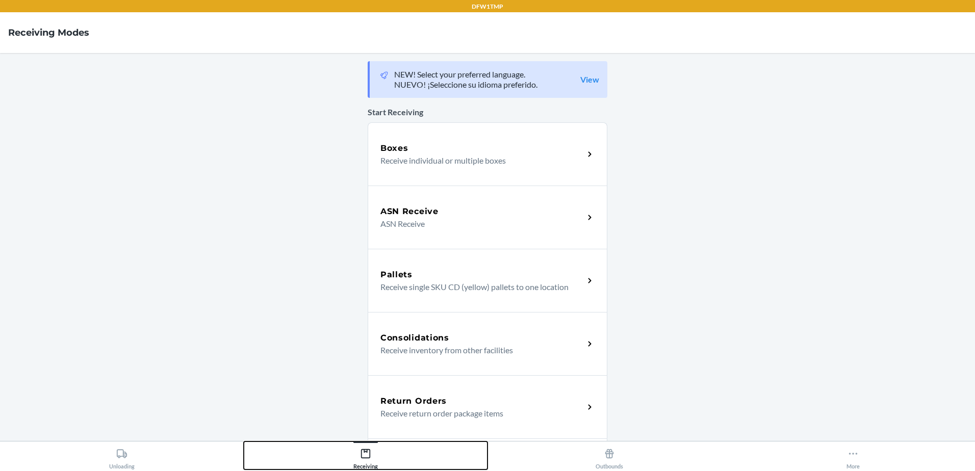
scroll to position [153, 0]
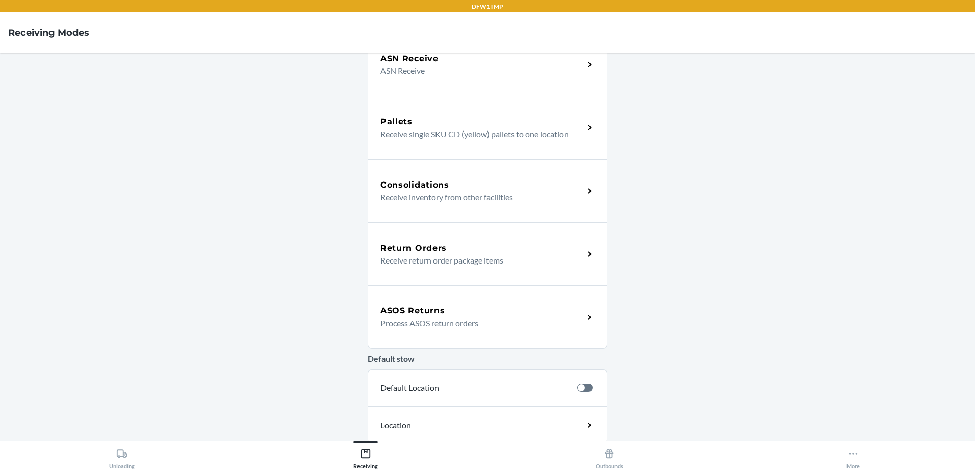
click at [416, 321] on p "Process ASOS return orders" at bounding box center [477, 323] width 195 height 12
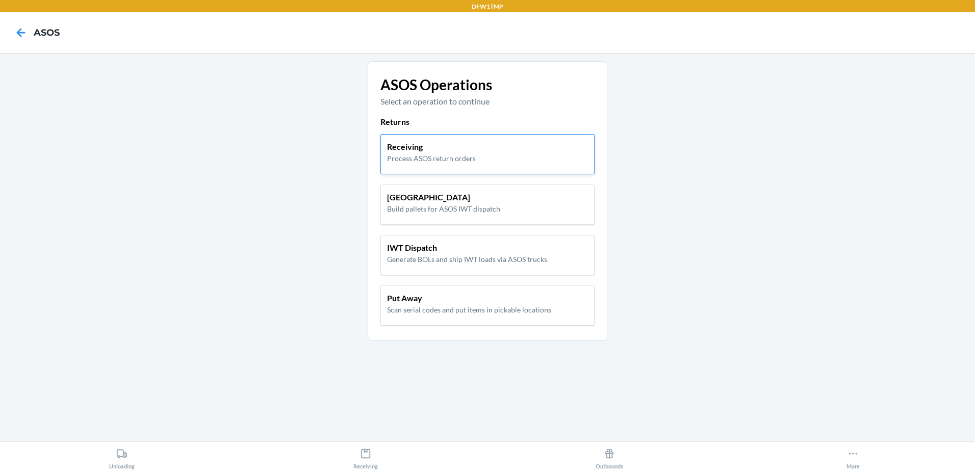
click at [426, 159] on p "Process ASOS return orders" at bounding box center [431, 158] width 89 height 11
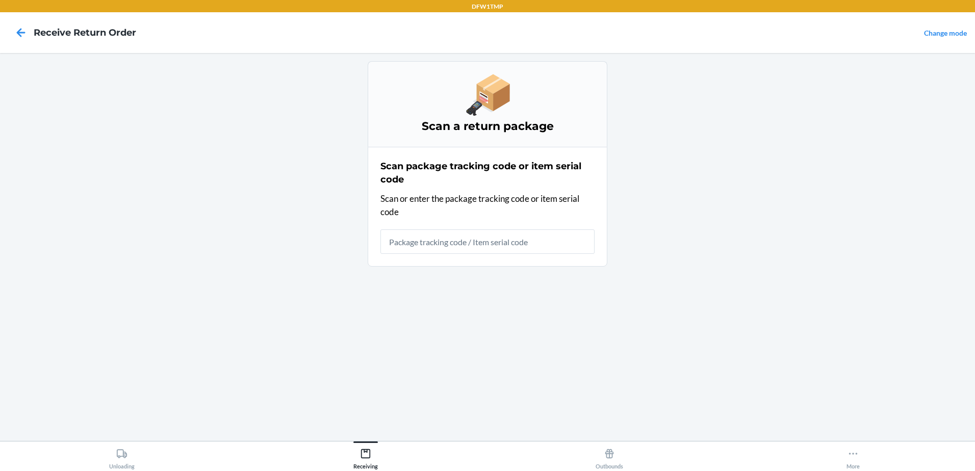
click at [414, 251] on input "text" at bounding box center [487, 241] width 214 height 24
type input "24CFRUD3M83Z"
click at [23, 32] on icon at bounding box center [20, 32] width 17 height 17
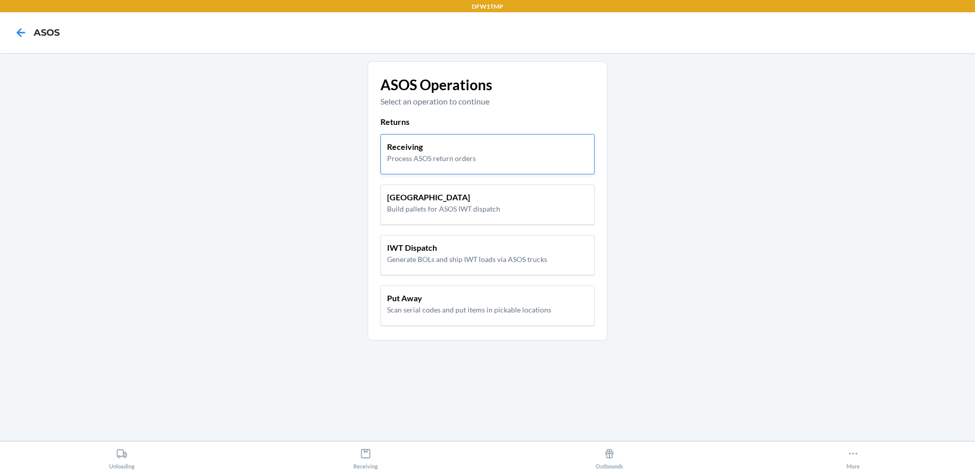
click at [425, 142] on p "Receiving" at bounding box center [431, 147] width 89 height 12
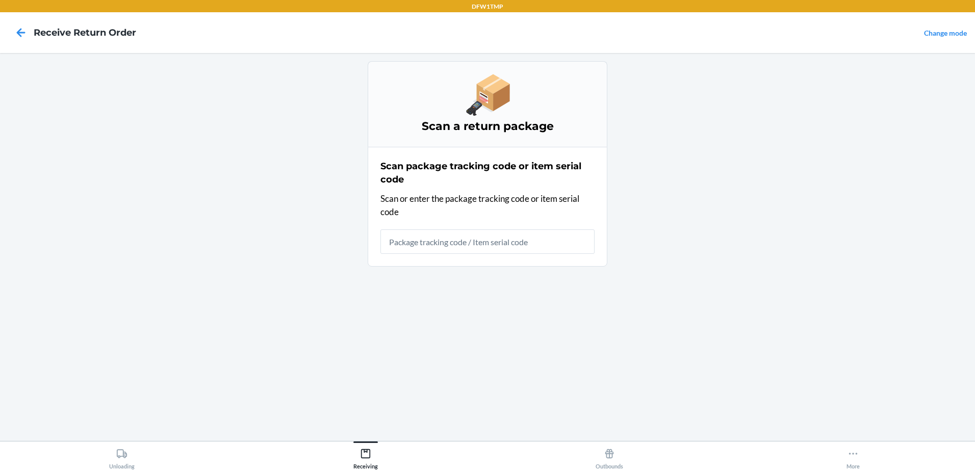
click at [411, 231] on input "text" at bounding box center [487, 241] width 214 height 24
type input "FP-SC-2579791"
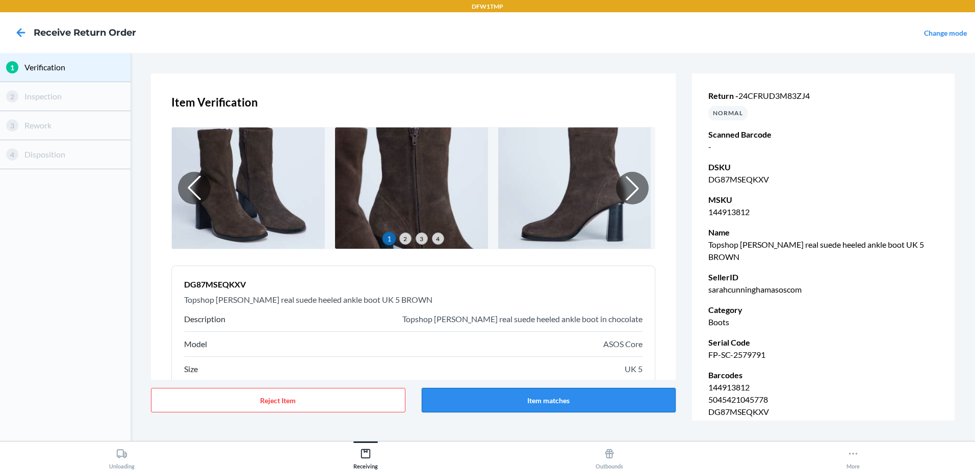
click at [552, 393] on button "Item matches" at bounding box center [549, 400] width 254 height 24
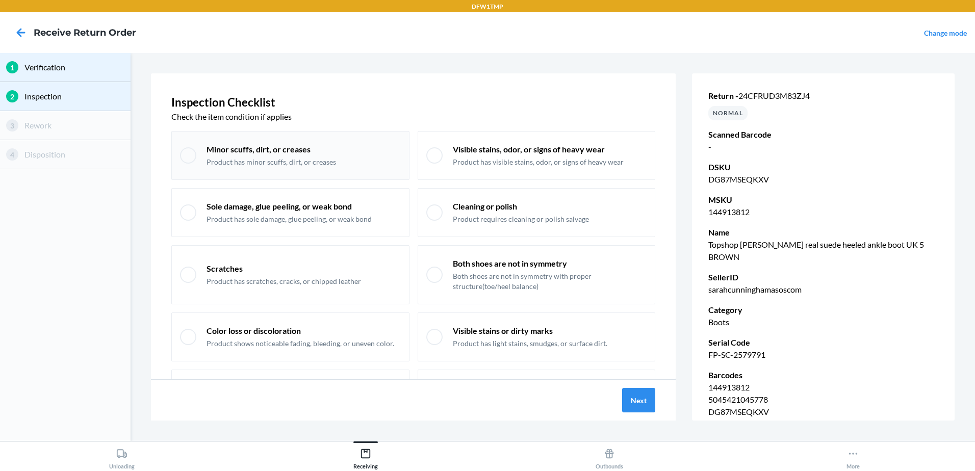
click at [290, 148] on p "Minor scuffs, dirt, or creases" at bounding box center [272, 149] width 130 height 11
checkbox input "true"
click at [649, 405] on button "Next" at bounding box center [638, 400] width 33 height 24
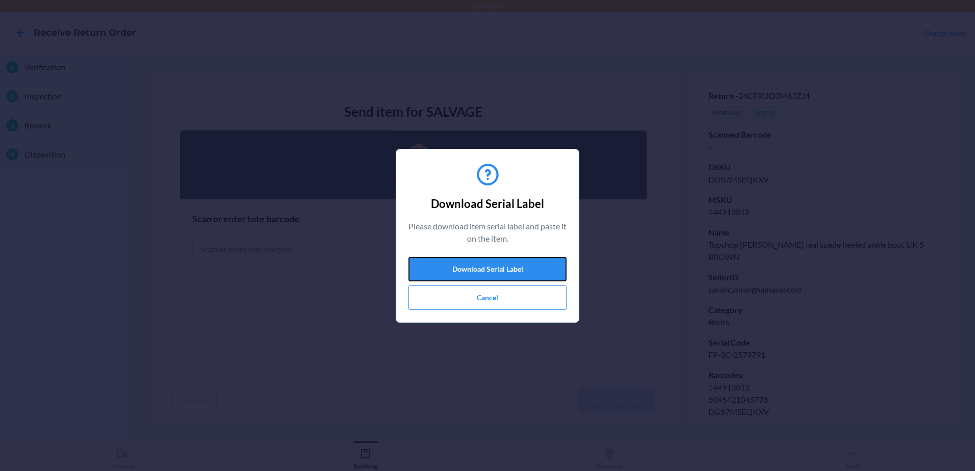
drag, startPoint x: 496, startPoint y: 266, endPoint x: 520, endPoint y: 181, distance: 88.0
click at [520, 181] on div "Download Serial Label Please download item serial label and paste it on the ite…" at bounding box center [487, 236] width 158 height 157
click at [536, 302] on button "Cancel" at bounding box center [487, 298] width 158 height 24
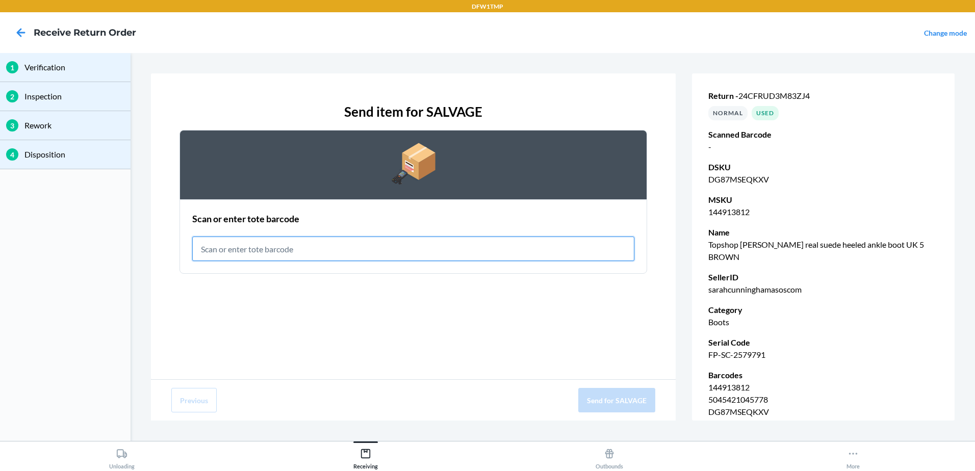
click at [328, 245] on input "text" at bounding box center [413, 249] width 442 height 24
type input "RET-SLV-0001"
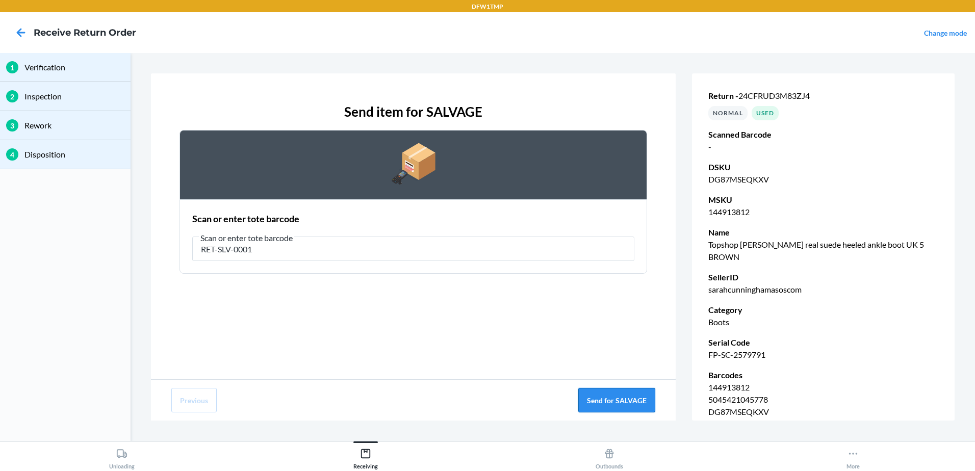
click at [616, 390] on button "Send for SALVAGE" at bounding box center [616, 400] width 77 height 24
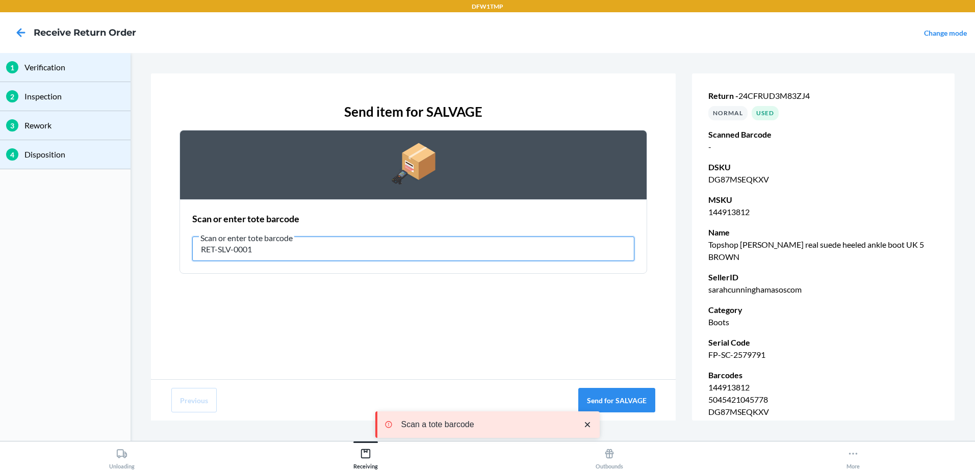
click at [408, 246] on input "RET-SLV-0001" at bounding box center [413, 249] width 442 height 24
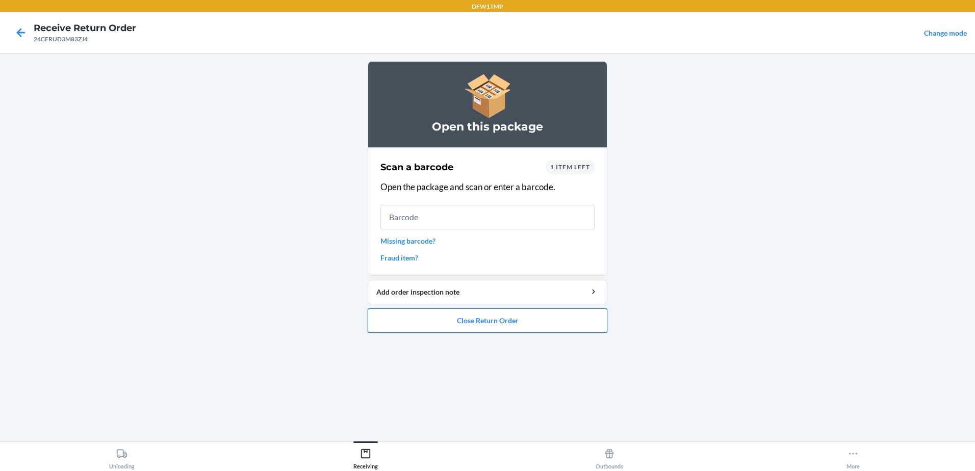
click at [443, 315] on button "Close Return Order" at bounding box center [488, 321] width 240 height 24
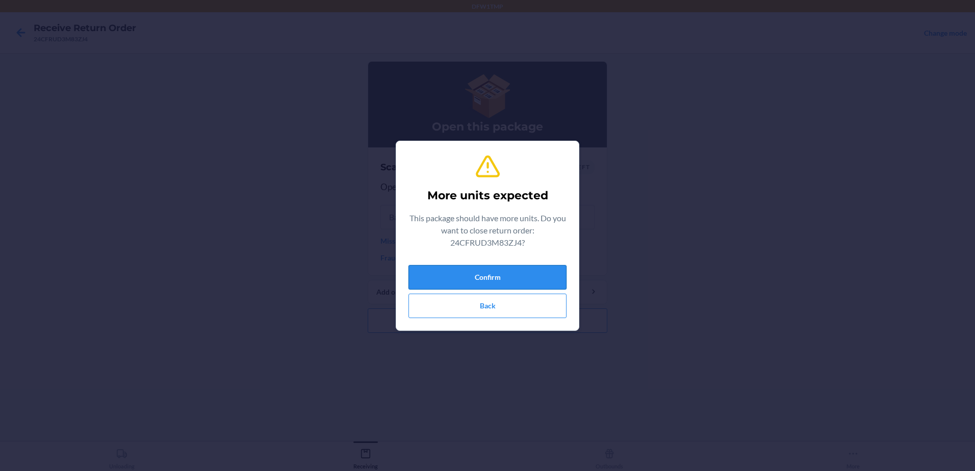
click at [453, 281] on button "Confirm" at bounding box center [487, 277] width 158 height 24
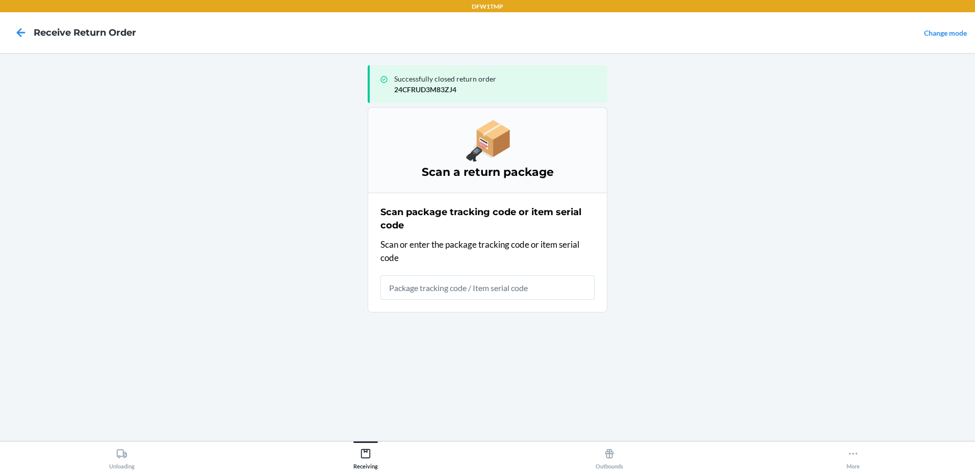
drag, startPoint x: 305, startPoint y: 302, endPoint x: 240, endPoint y: 162, distance: 155.1
click at [240, 162] on main "Successfully closed return order 24CFRUD3M83ZJ4 Scan a return package Scan pack…" at bounding box center [487, 247] width 975 height 388
click at [407, 293] on input "text" at bounding box center [487, 287] width 214 height 24
type input "1ZY2198D9019180428"
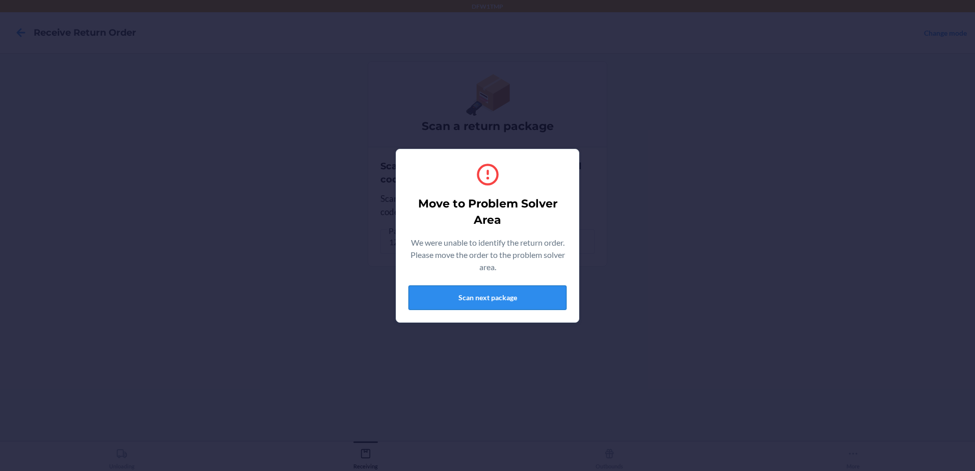
click at [442, 297] on button "Scan next package" at bounding box center [487, 298] width 158 height 24
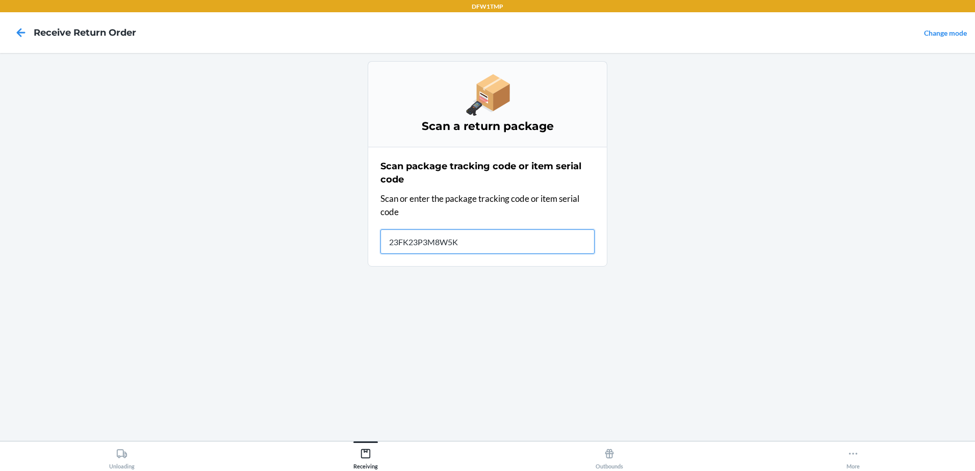
type input "23FK23P3M8W5K9"
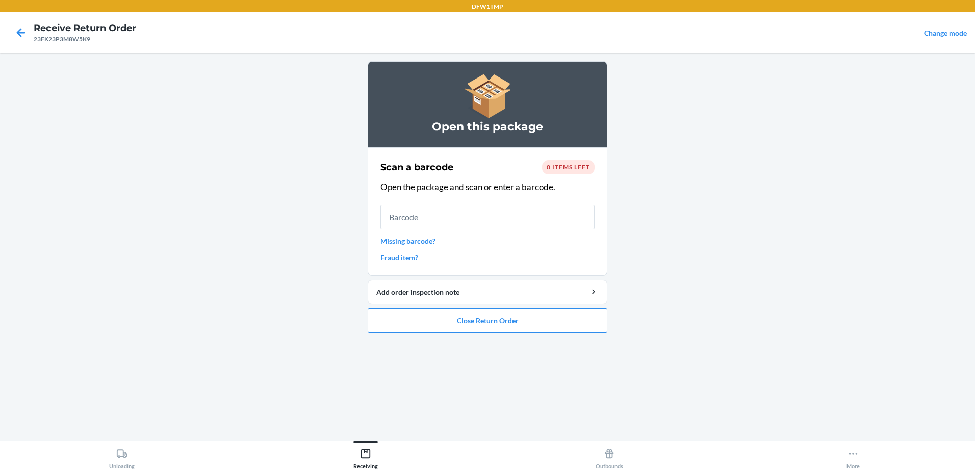
click at [569, 168] on span "0 items left" at bounding box center [568, 167] width 43 height 8
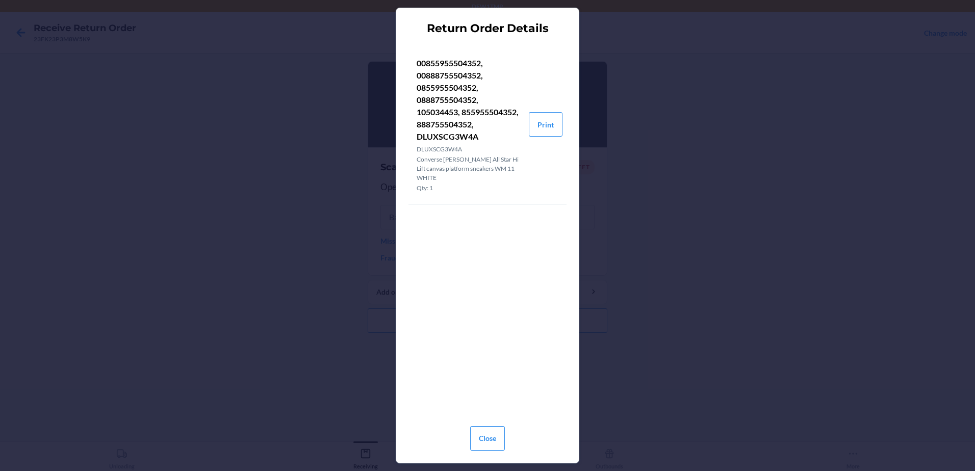
click at [206, 207] on div "Return Order Details 00855955504352, 00888755504352, 0855955504352, 08887555043…" at bounding box center [487, 235] width 975 height 471
click at [485, 441] on button "Close" at bounding box center [487, 438] width 35 height 24
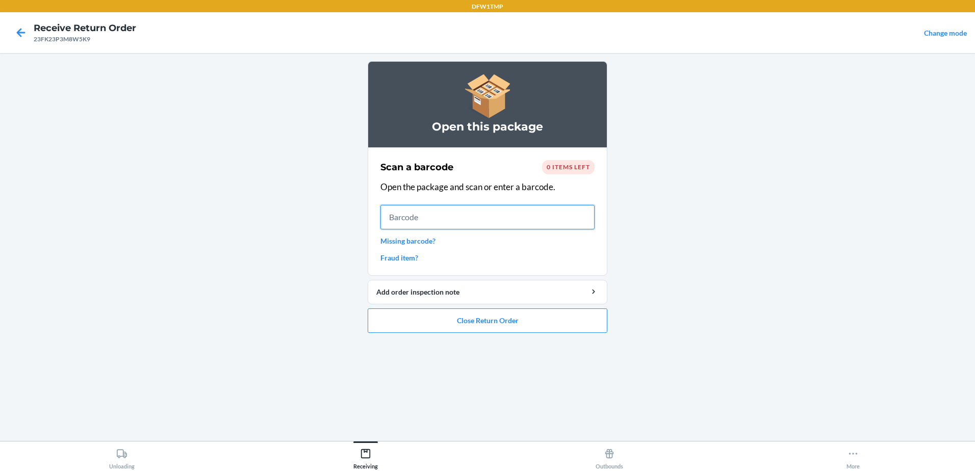
click at [429, 218] on input "text" at bounding box center [487, 217] width 214 height 24
type input "FP-SC-2574314"
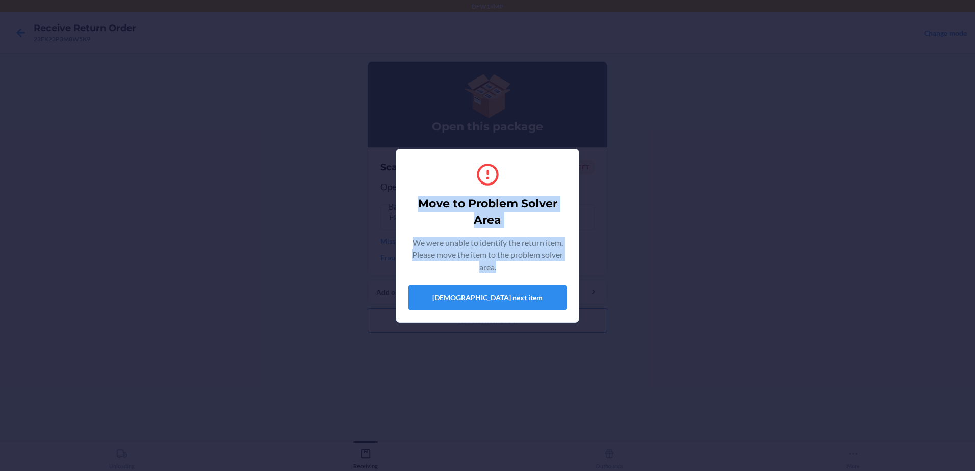
drag, startPoint x: 497, startPoint y: 270, endPoint x: 414, endPoint y: 195, distance: 112.3
click at [414, 195] on div "Move to Problem Solver Area We were unable to identify the return item. Please …" at bounding box center [487, 236] width 158 height 157
click at [468, 286] on button "[DEMOGRAPHIC_DATA] next item" at bounding box center [487, 298] width 158 height 24
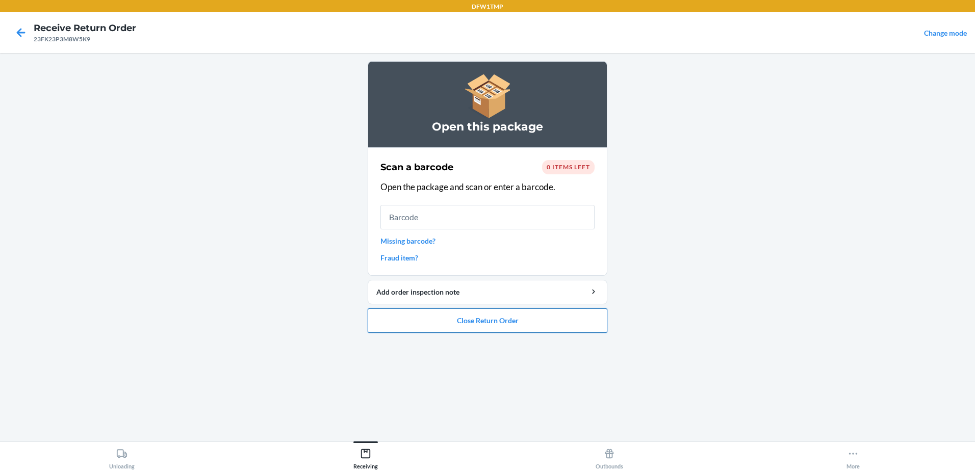
click at [425, 320] on button "Close Return Order" at bounding box center [488, 321] width 240 height 24
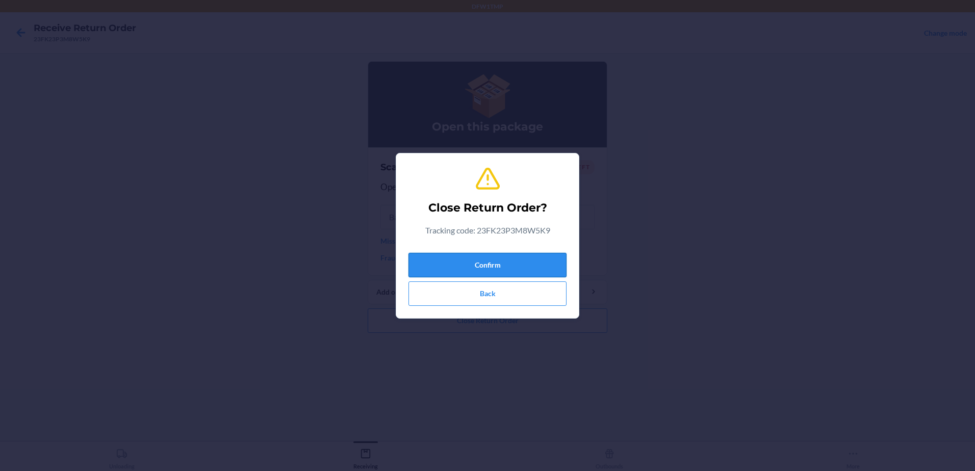
click at [484, 262] on button "Confirm" at bounding box center [487, 265] width 158 height 24
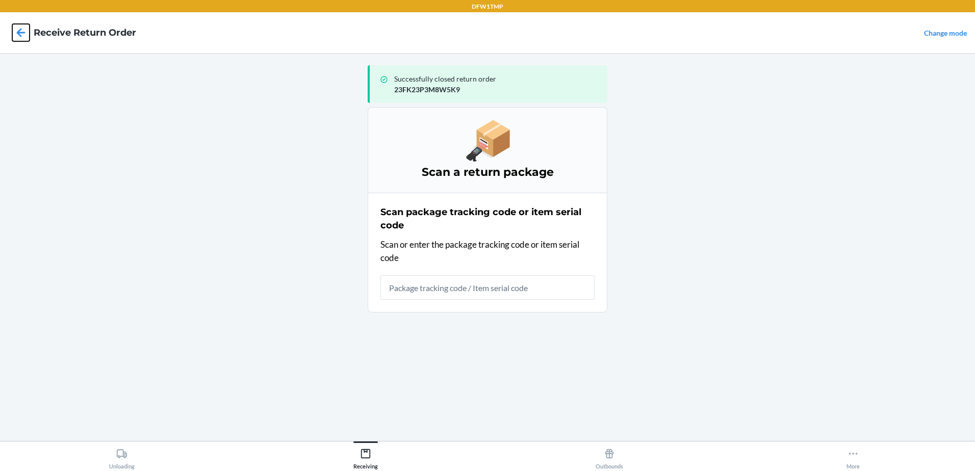
click at [17, 34] on icon at bounding box center [20, 32] width 17 height 17
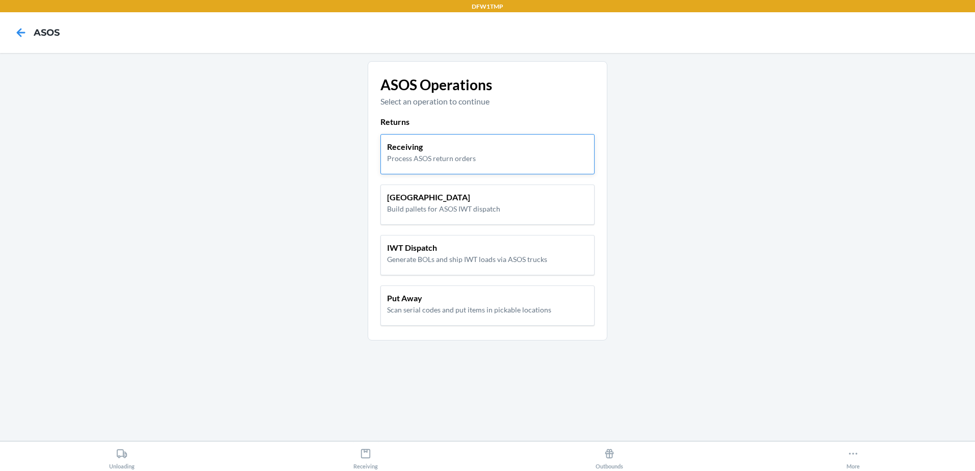
click at [409, 163] on p "Process ASOS return orders" at bounding box center [431, 158] width 89 height 11
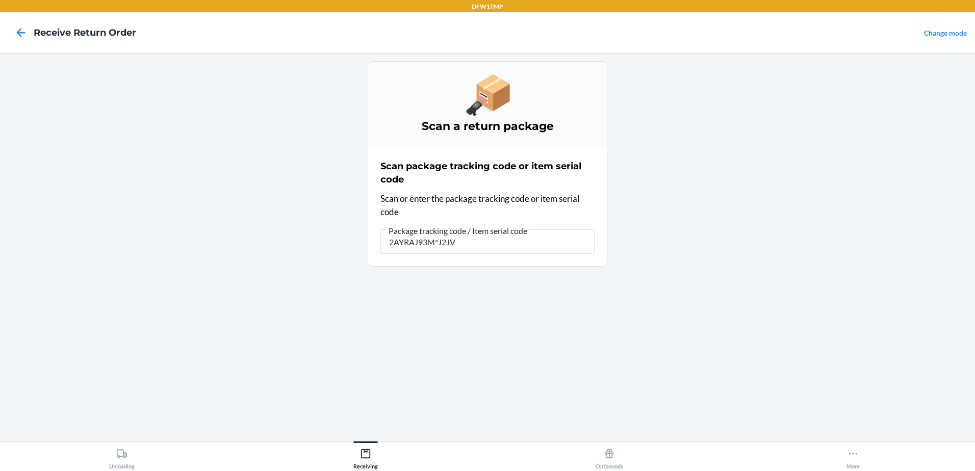
type input "2AYRAJ93M8J2JV"
click at [481, 240] on input "2AYRAJ93M8J2JV" at bounding box center [487, 241] width 214 height 24
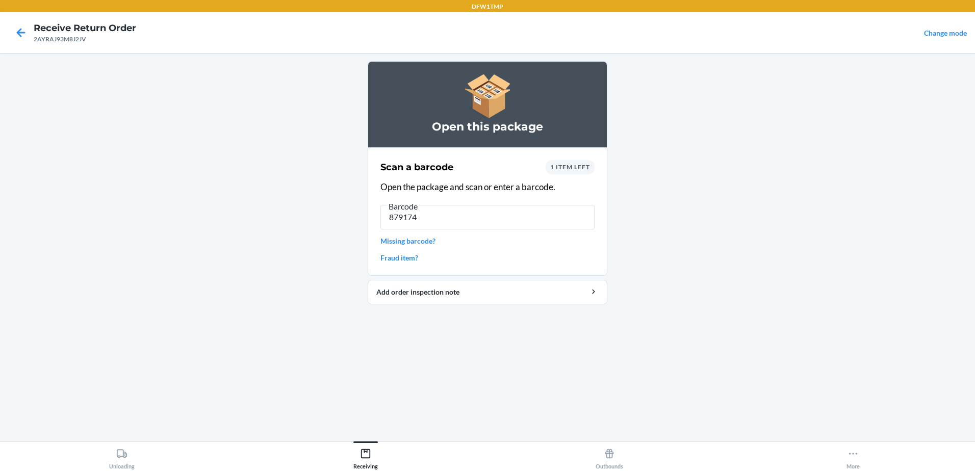
type input "8791743"
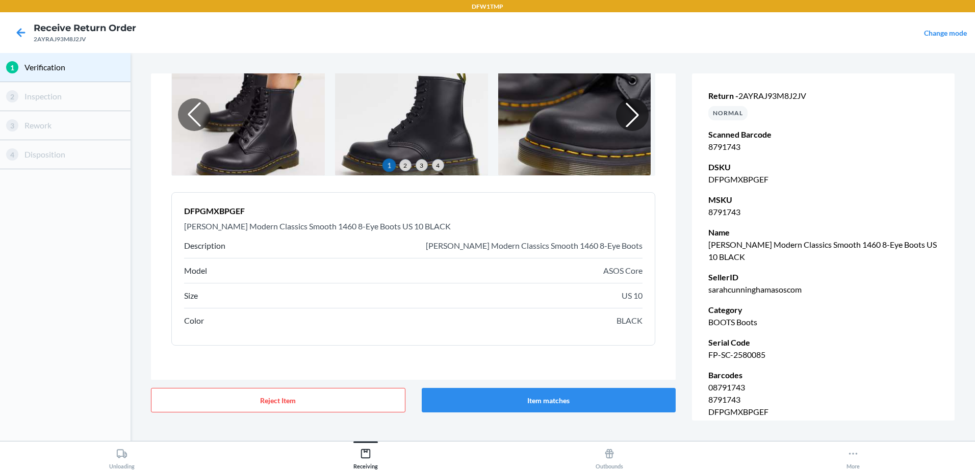
scroll to position [76, 0]
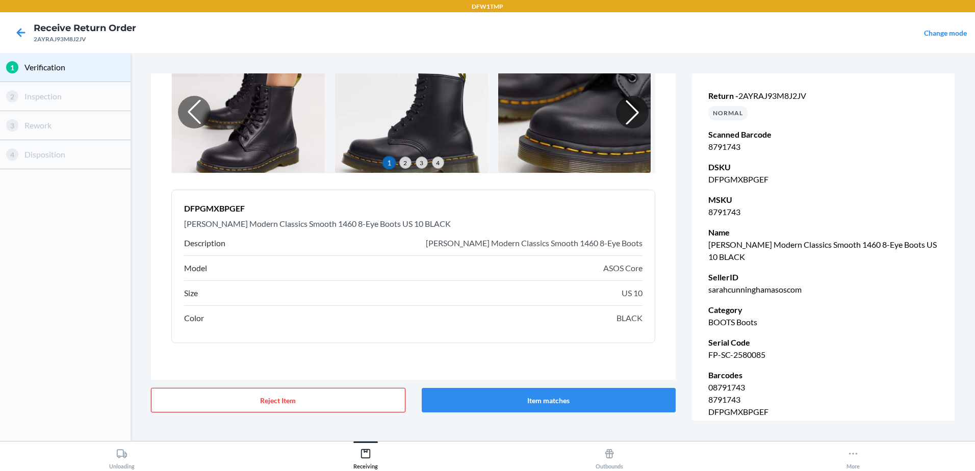
click at [320, 401] on button "Reject Item" at bounding box center [278, 400] width 254 height 24
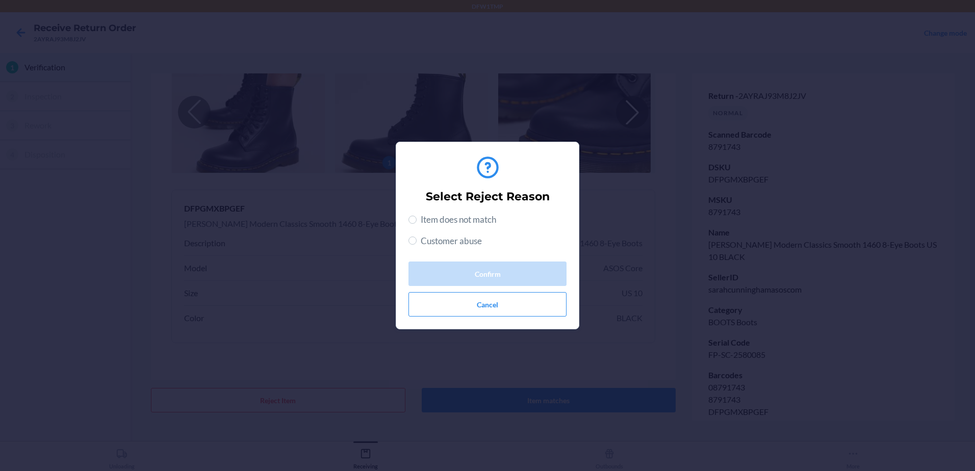
click at [442, 239] on span "Customer abuse" at bounding box center [451, 241] width 61 height 13
click at [417, 239] on input "Customer abuse" at bounding box center [412, 241] width 8 height 8
radio input "true"
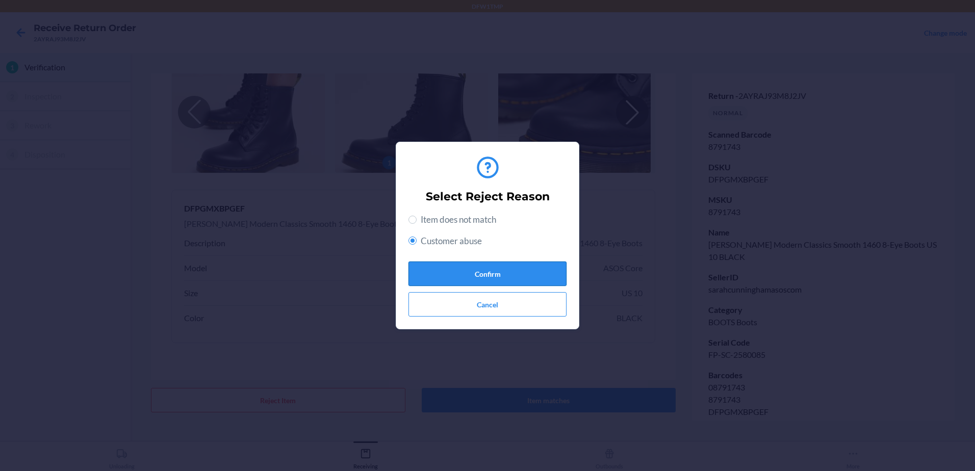
click at [465, 282] on button "Confirm" at bounding box center [487, 274] width 158 height 24
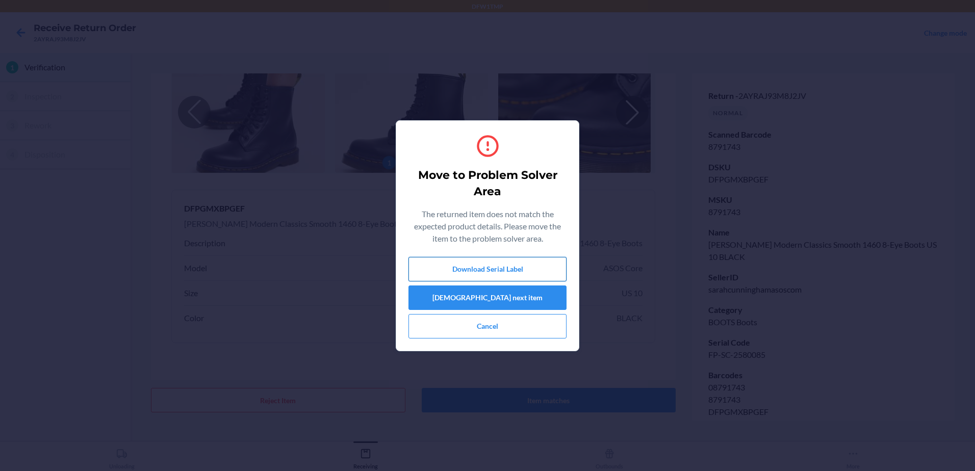
click at [461, 268] on button "Download Serial Label" at bounding box center [487, 269] width 158 height 24
click at [437, 291] on button "[DEMOGRAPHIC_DATA] next item" at bounding box center [487, 298] width 158 height 24
click at [518, 300] on button "[DEMOGRAPHIC_DATA] next item" at bounding box center [487, 298] width 158 height 24
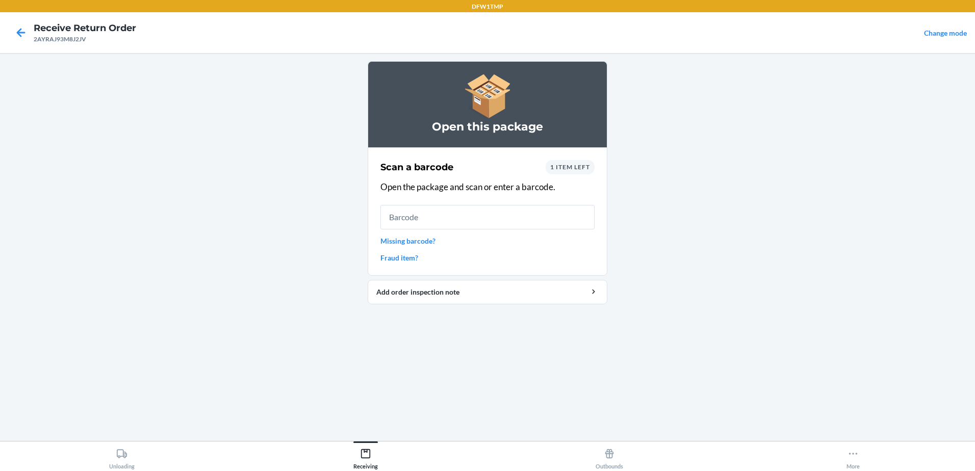
click at [74, 32] on h4 "Receive Return Order" at bounding box center [85, 27] width 103 height 13
click at [36, 36] on div "2AYRAJ93M8J2JV" at bounding box center [85, 39] width 103 height 9
copy div "2AYRAJ93M8J2JV"
click at [15, 30] on icon at bounding box center [20, 32] width 17 height 17
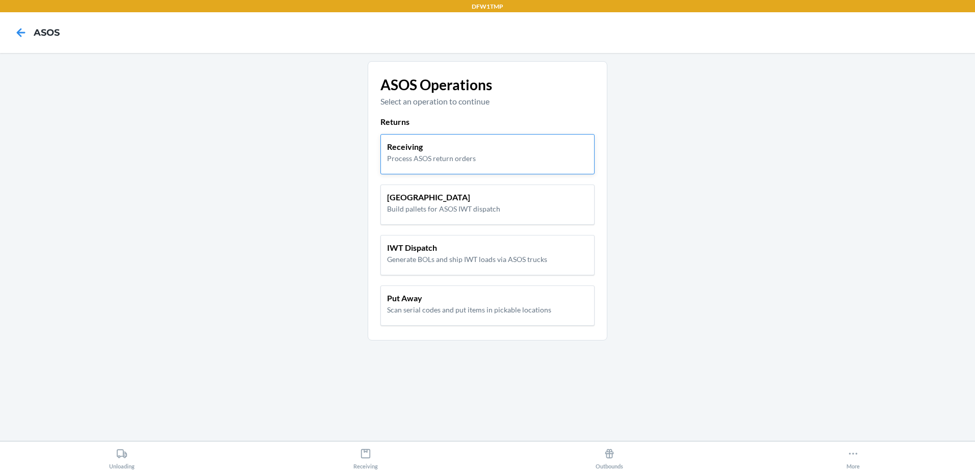
click at [505, 152] on div "Receiving Process ASOS return orders" at bounding box center [487, 152] width 201 height 23
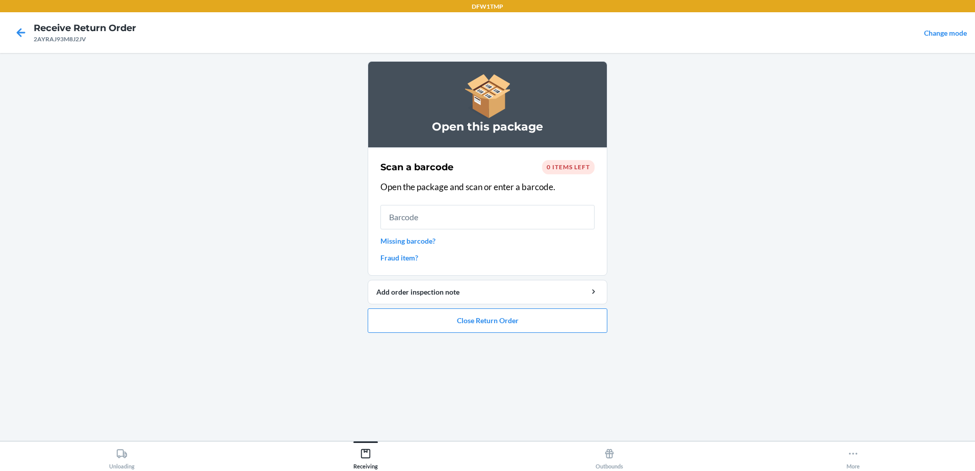
click at [570, 168] on span "0 items left" at bounding box center [568, 167] width 43 height 8
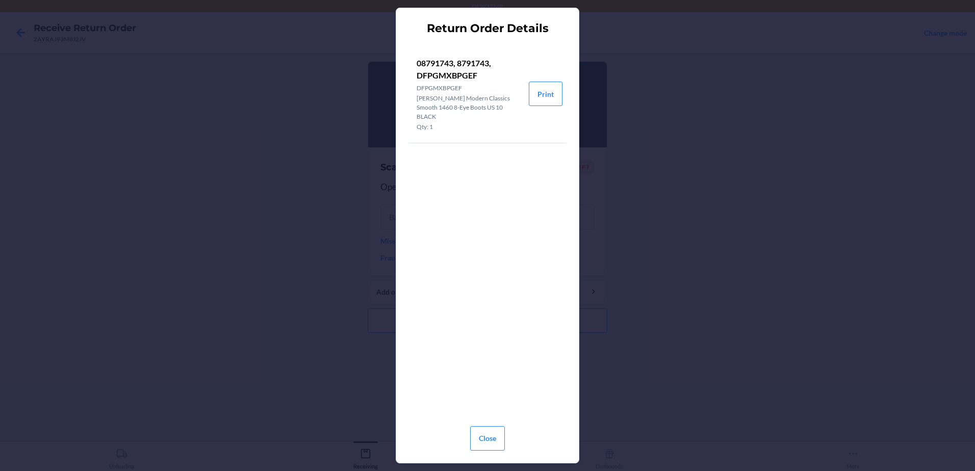
click at [249, 198] on div "Return Order Details 08791743, 8791743, DFPGMXBPGEF DFPGMXBPGEF Dr Martens Mode…" at bounding box center [487, 235] width 975 height 471
click at [491, 430] on button "Close" at bounding box center [487, 438] width 35 height 24
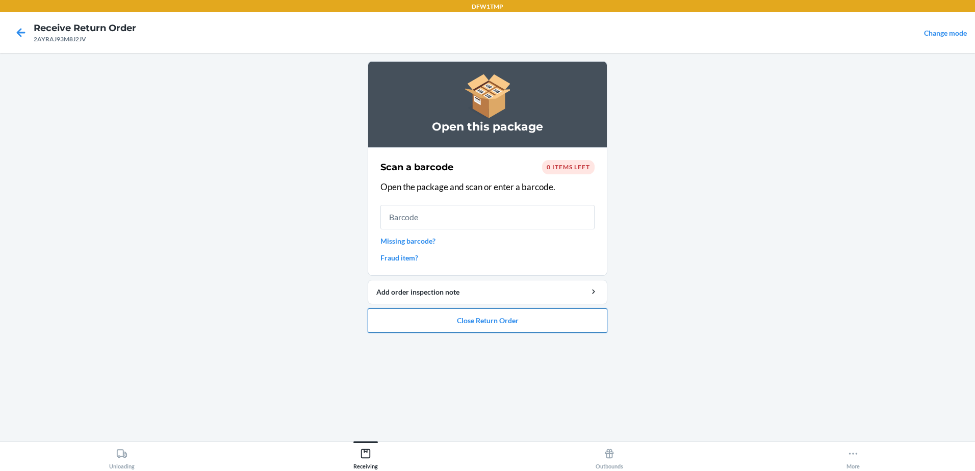
click at [421, 325] on button "Close Return Order" at bounding box center [488, 321] width 240 height 24
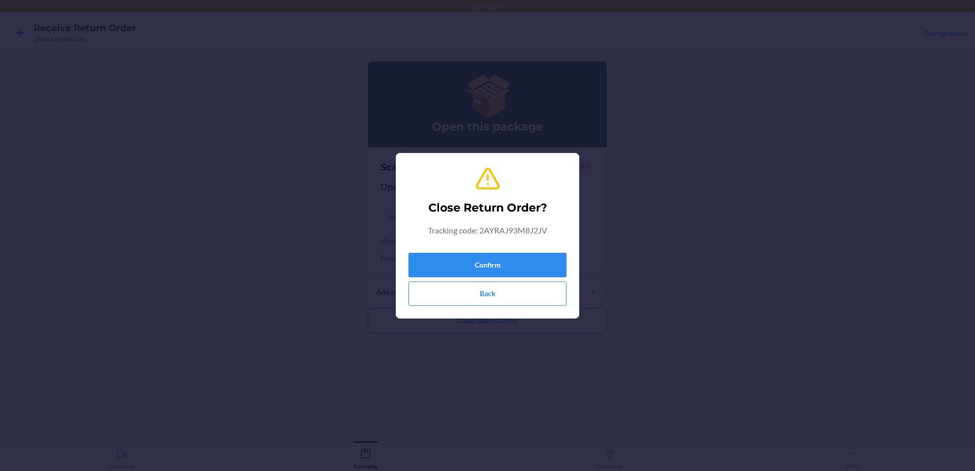
click at [484, 229] on p "Tracking code: 2AYRAJ93M8J2JV" at bounding box center [487, 230] width 119 height 12
copy p "2AYRAJ93M8J2JV"
click at [479, 255] on button "Confirm" at bounding box center [487, 265] width 158 height 24
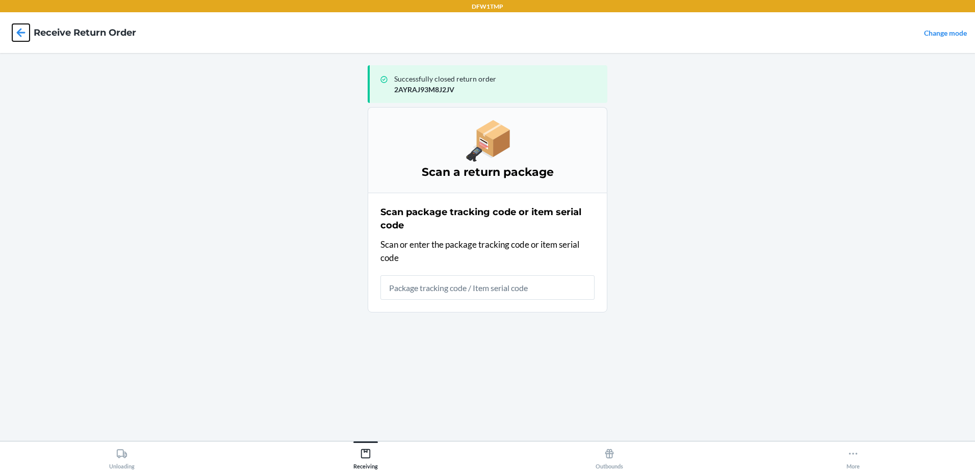
click at [14, 32] on icon at bounding box center [20, 32] width 17 height 17
